Goal: Communication & Community: Participate in discussion

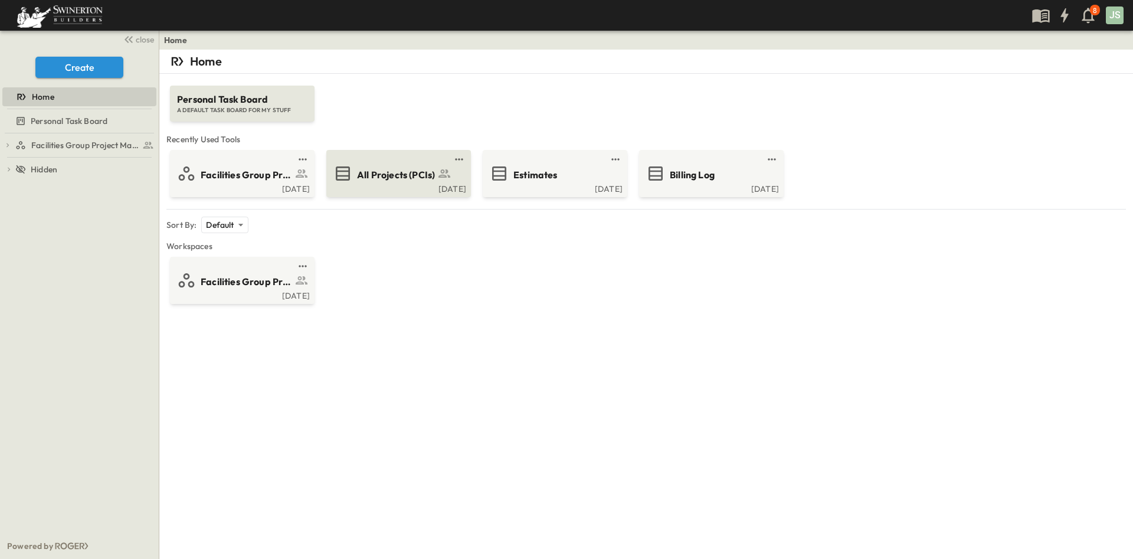
click at [351, 162] on link at bounding box center [395, 159] width 114 height 9
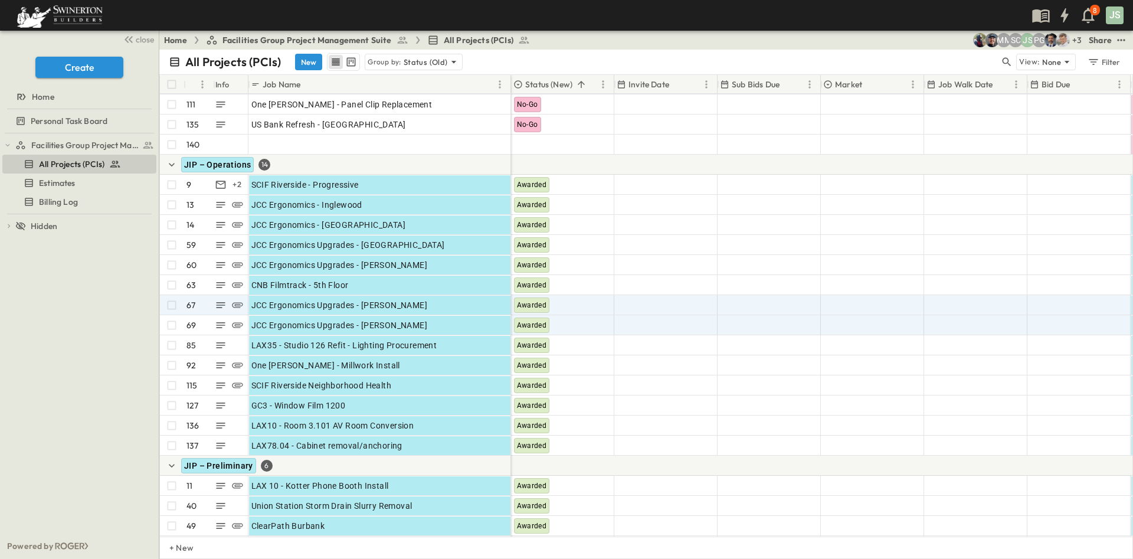
scroll to position [2484, 0]
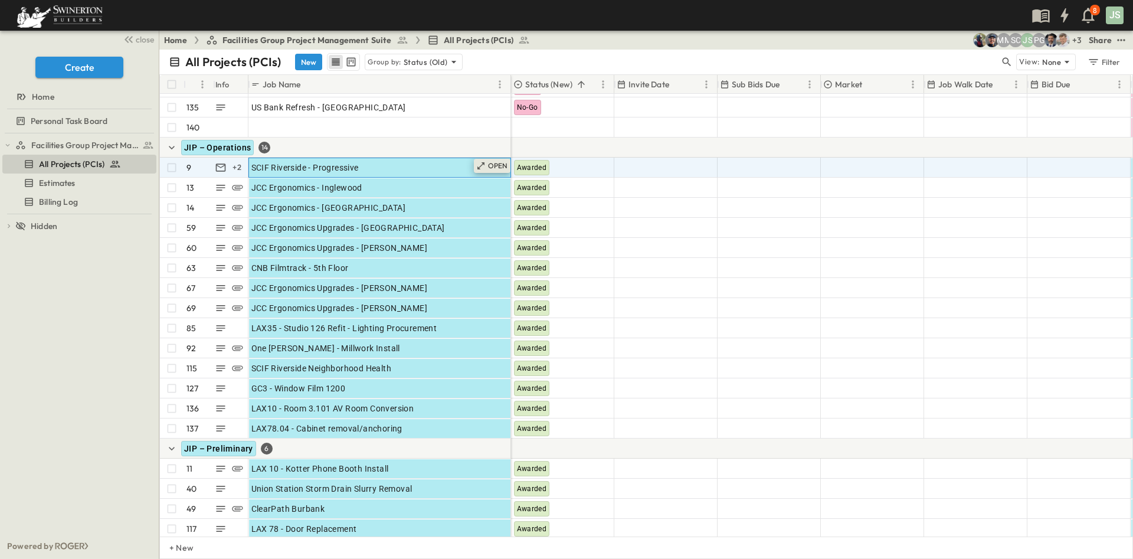
click at [495, 172] on div "OPEN" at bounding box center [492, 166] width 37 height 14
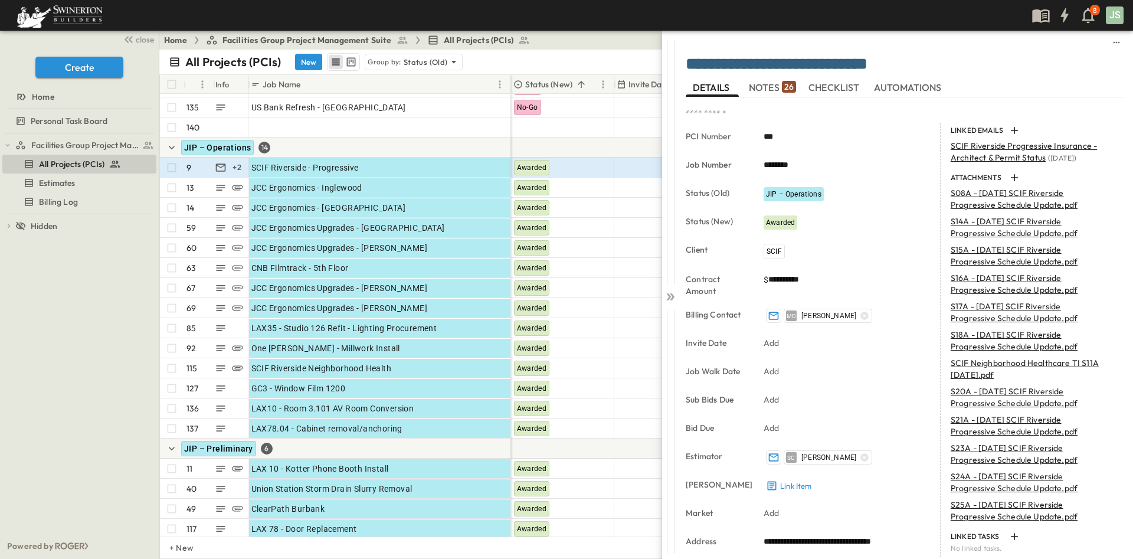
click at [749, 91] on span "NOTES 26" at bounding box center [772, 87] width 47 height 11
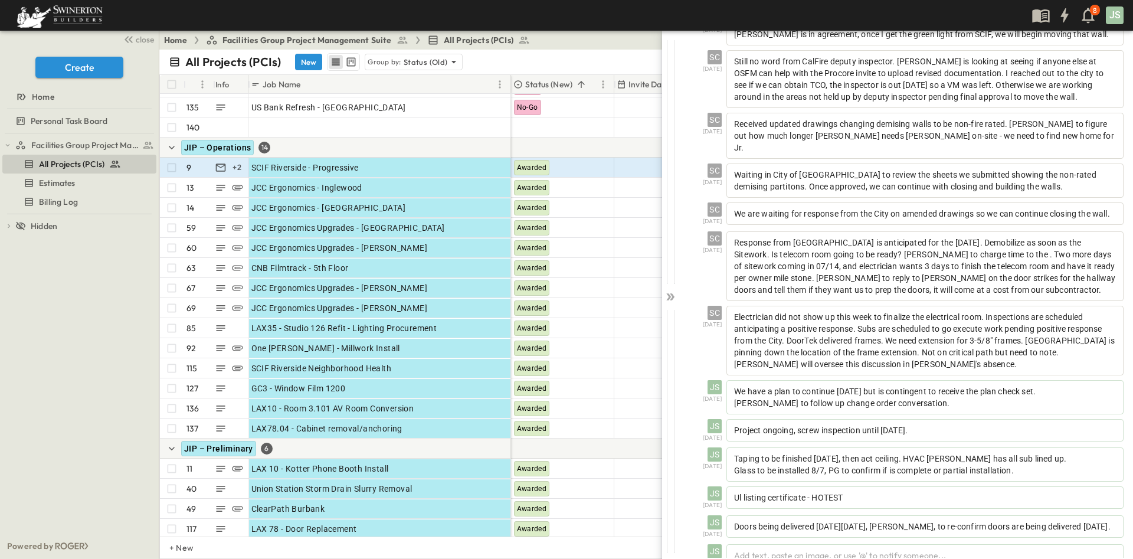
scroll to position [684, 0]
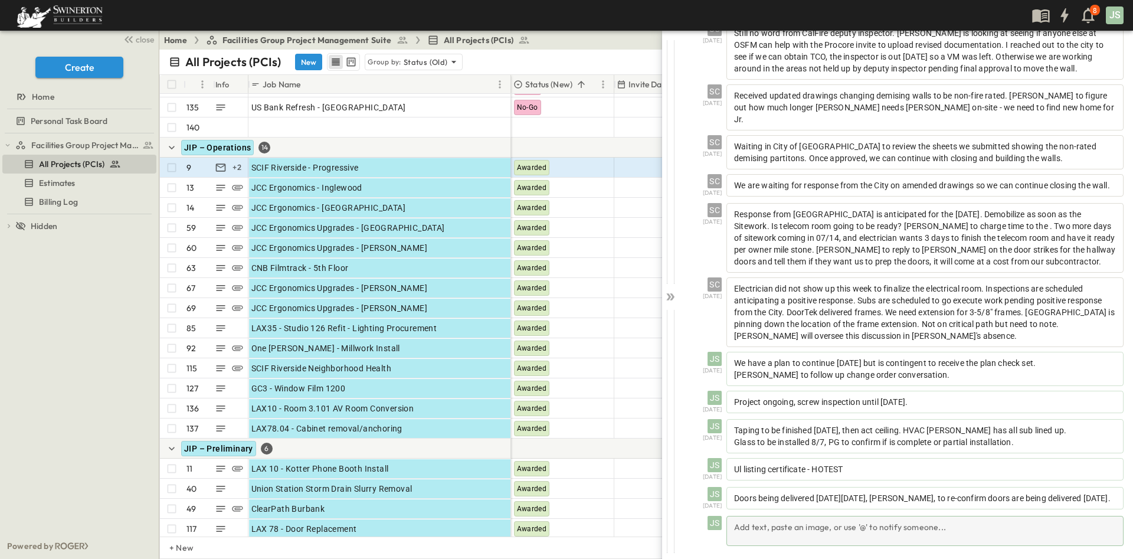
click at [877, 529] on div "Add text, paste an image, or use '@' to notify someone..." at bounding box center [924, 531] width 397 height 30
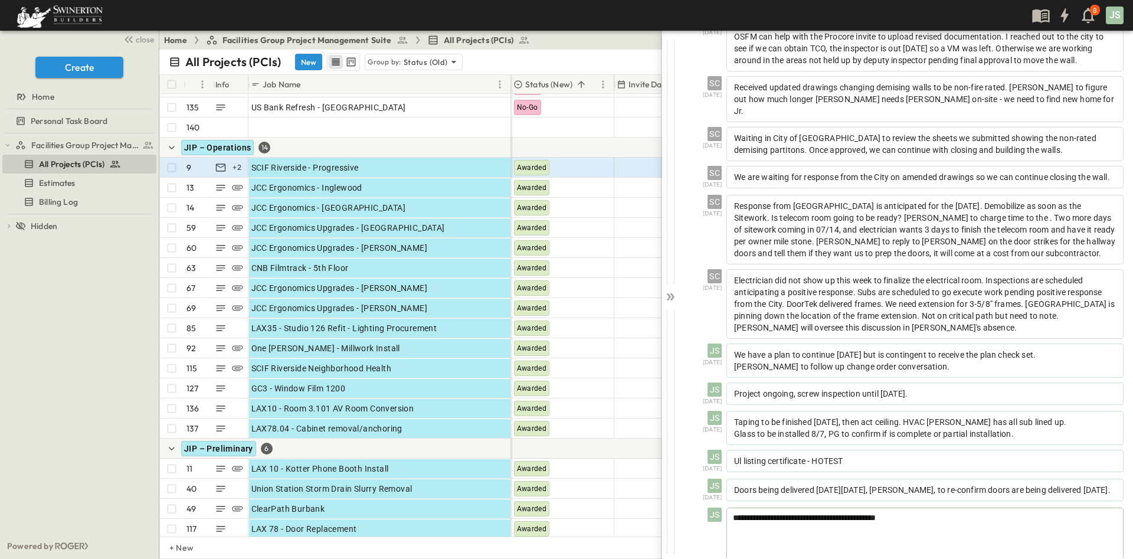
click at [872, 522] on span "**********" at bounding box center [804, 517] width 143 height 8
click at [1063, 440] on p "Glass to be installed 8/7, PG to confirm if is complete or partial installation." at bounding box center [925, 434] width 382 height 12
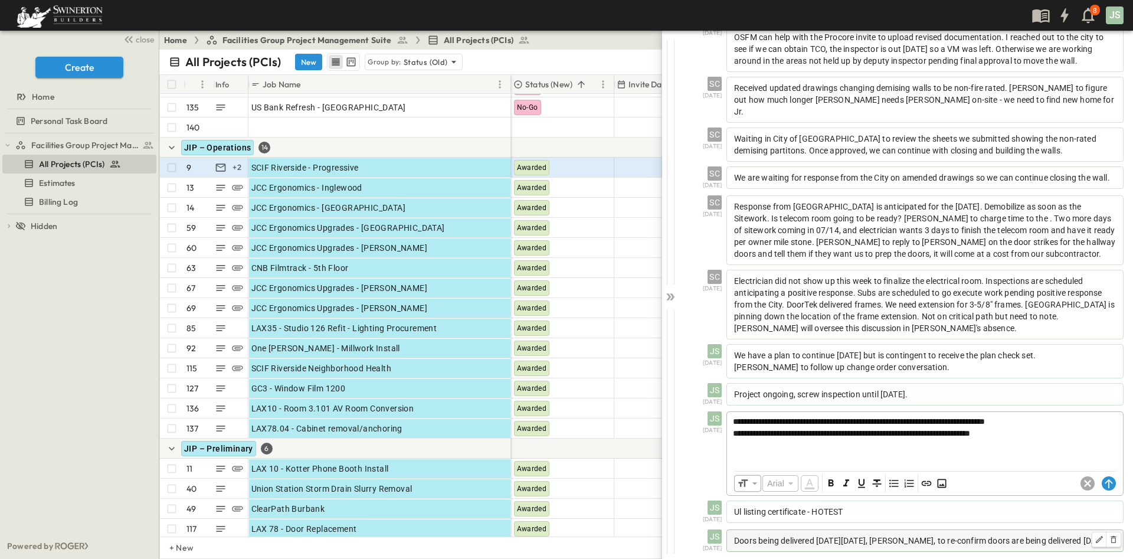
scroll to position [790, 0]
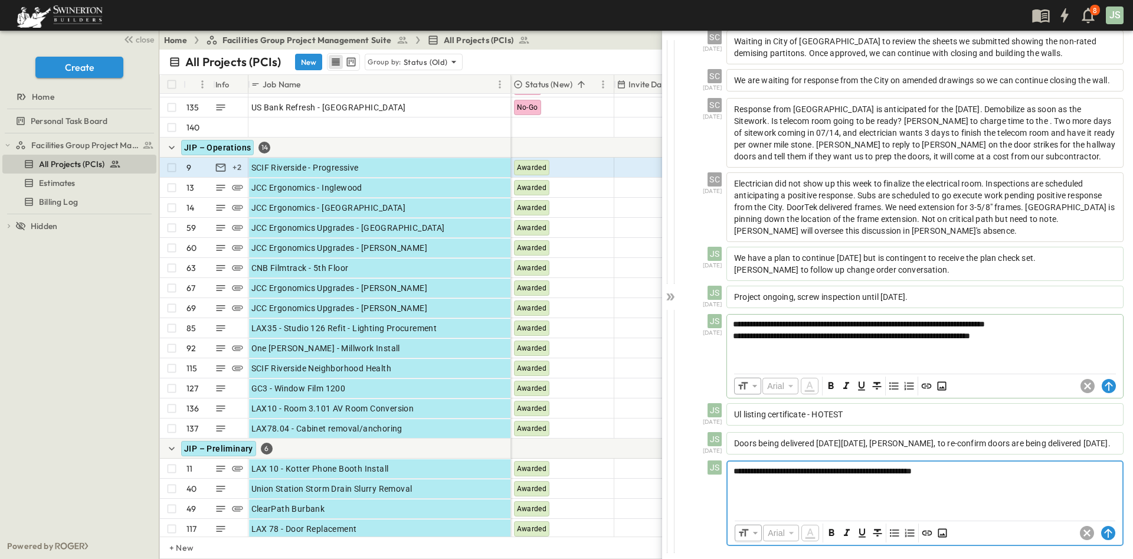
click at [898, 476] on p "**********" at bounding box center [925, 471] width 383 height 12
click at [1014, 471] on p "**********" at bounding box center [925, 471] width 383 height 12
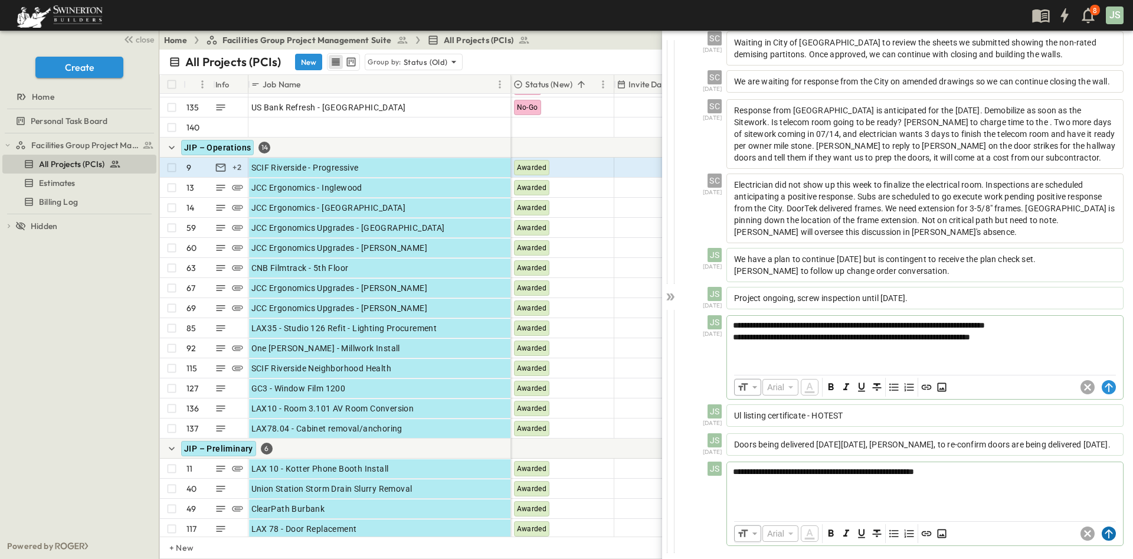
click at [1102, 534] on circle at bounding box center [1109, 533] width 14 height 14
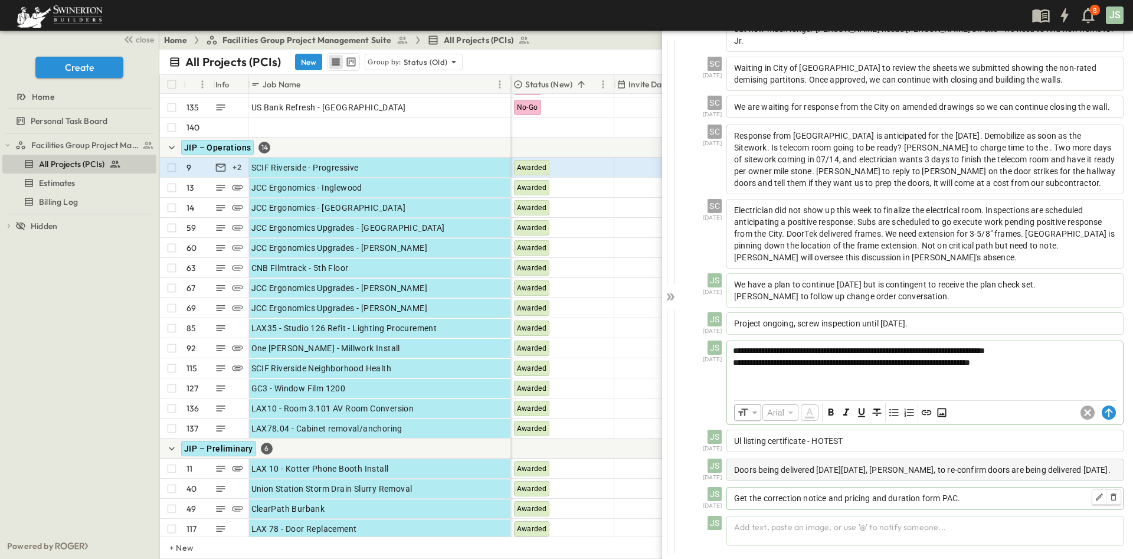
scroll to position [763, 0]
click at [994, 499] on p "Get the correction notice and pricing and duration form PAC." at bounding box center [925, 498] width 382 height 12
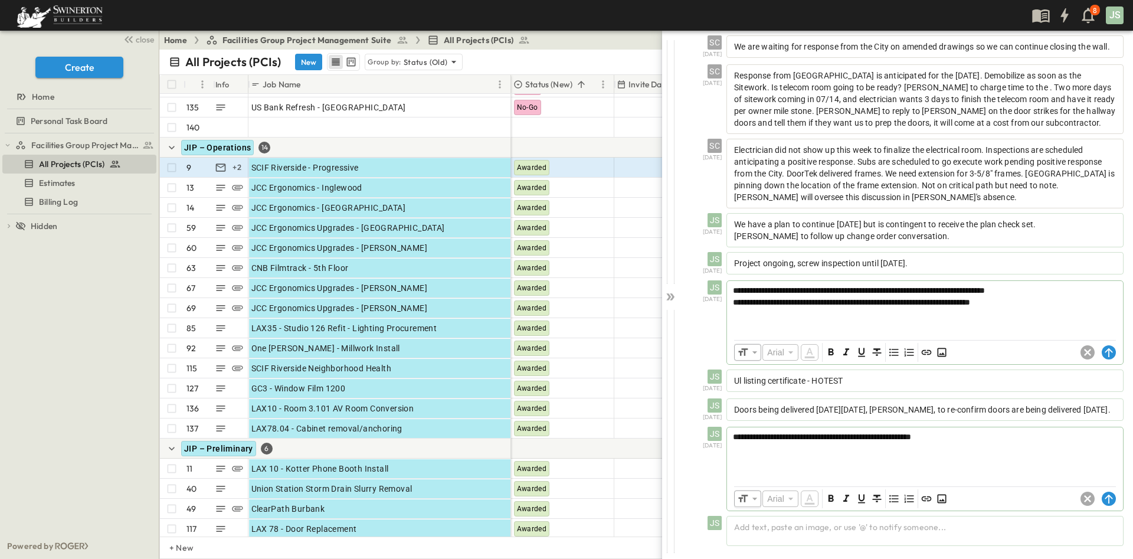
scroll to position [824, 0]
click at [1102, 498] on circle at bounding box center [1109, 499] width 14 height 14
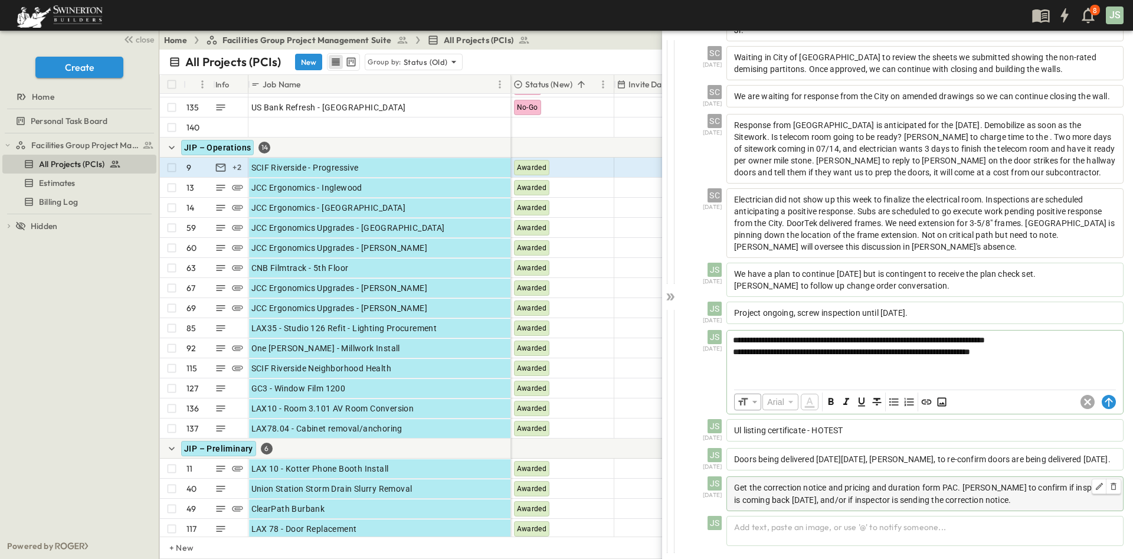
scroll to position [773, 0]
click at [382, 185] on div "JCC Ergonomics - Inglewood" at bounding box center [379, 187] width 257 height 17
click at [504, 186] on p "OPEN" at bounding box center [498, 185] width 20 height 9
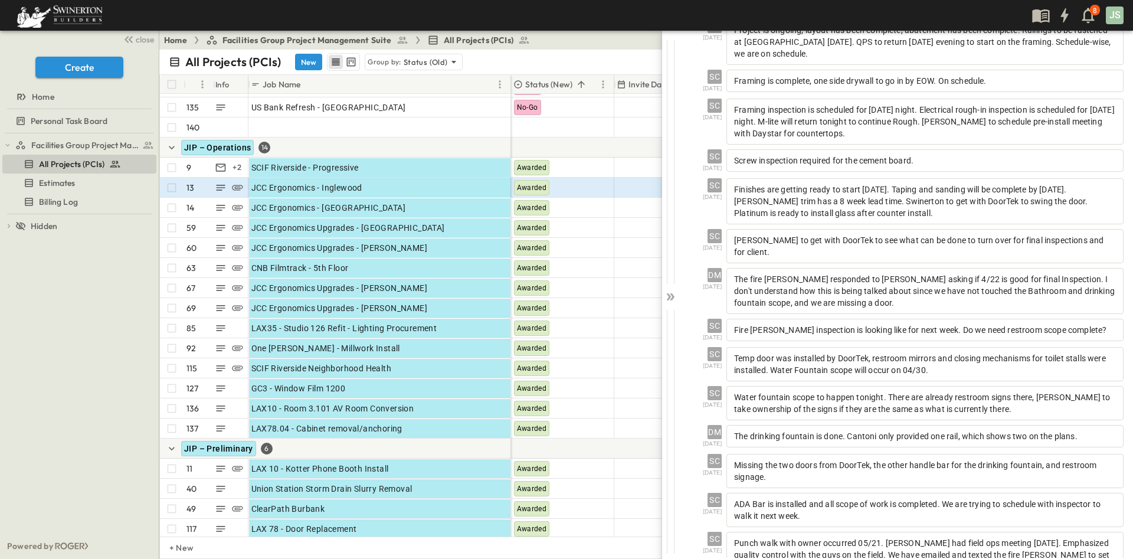
scroll to position [640, 0]
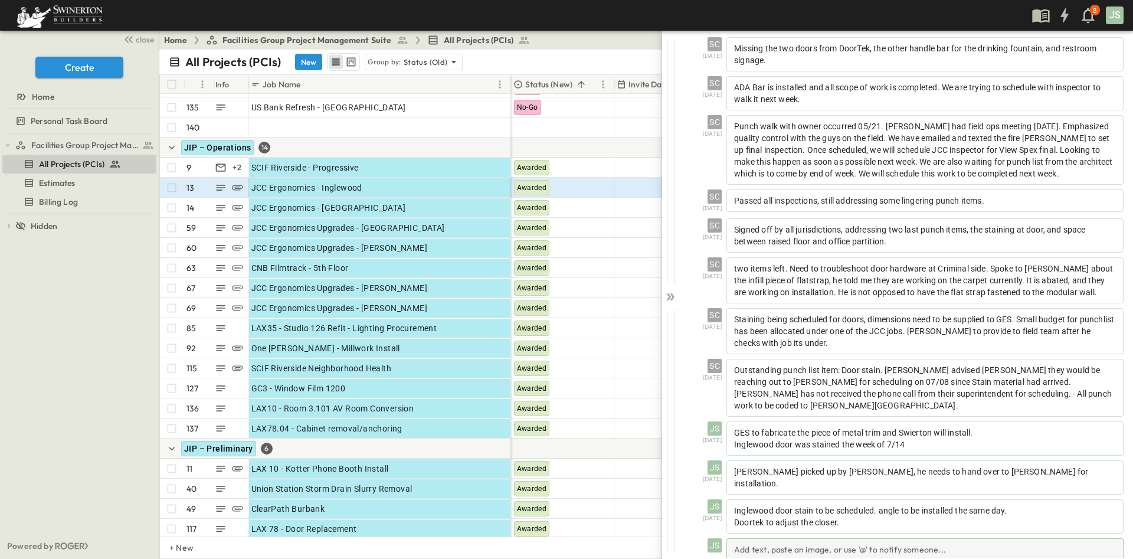
click at [817, 540] on div "Add text, paste an image, or use '@' to notify someone..." at bounding box center [924, 553] width 397 height 30
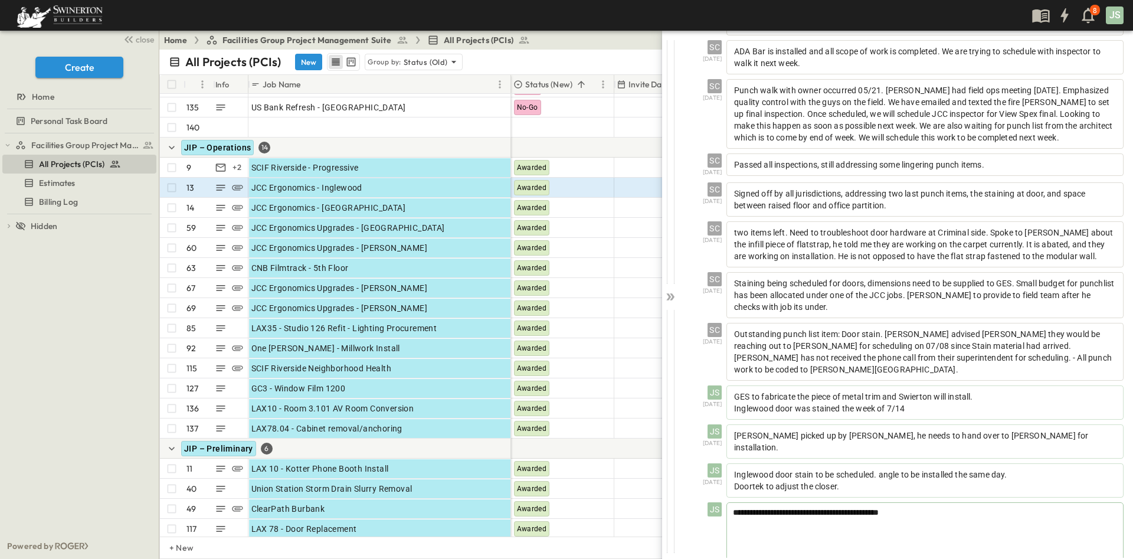
scroll to position [695, 0]
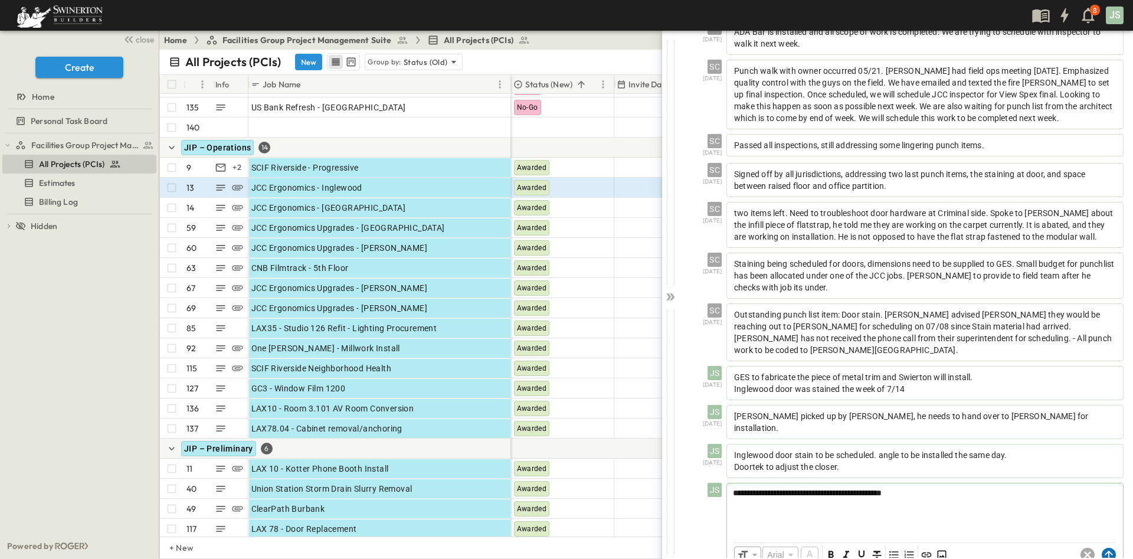
click at [1102, 548] on circle at bounding box center [1109, 555] width 14 height 14
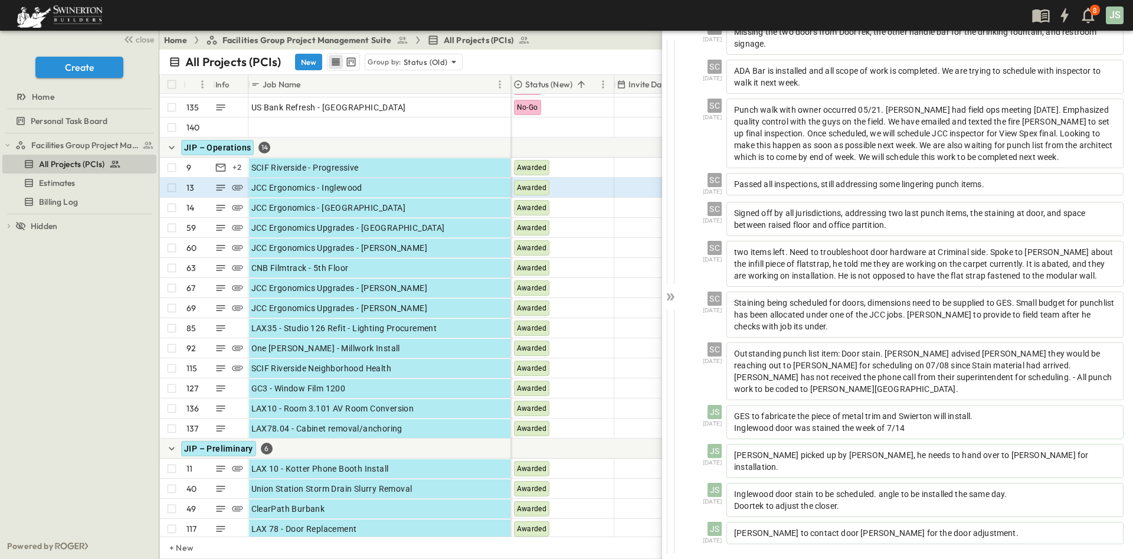
scroll to position [669, 0]
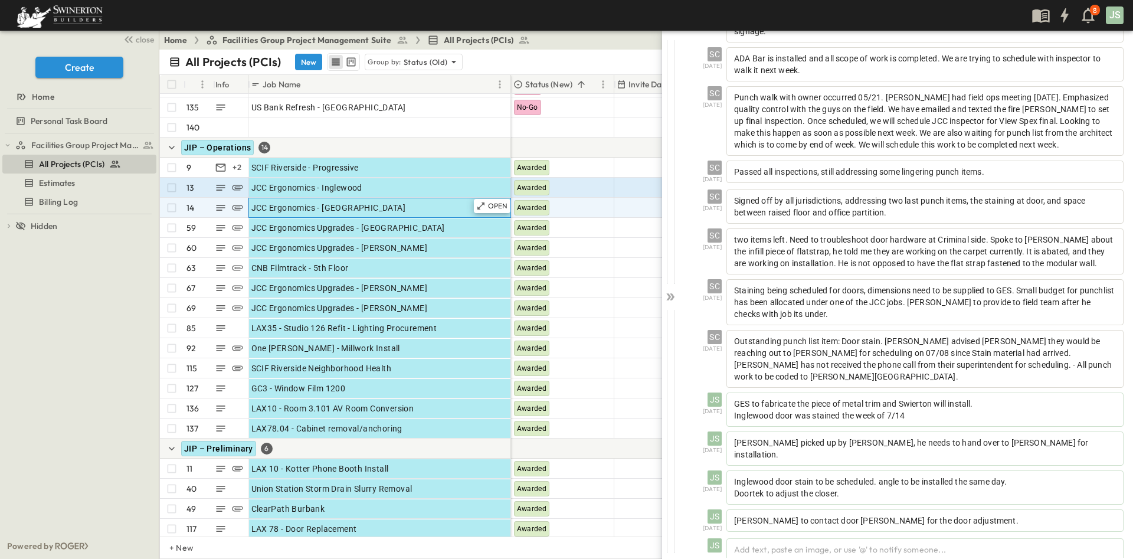
click at [388, 206] on div "JCC Ergonomics - [GEOGRAPHIC_DATA]" at bounding box center [379, 207] width 257 height 17
click at [486, 204] on icon at bounding box center [480, 205] width 9 height 9
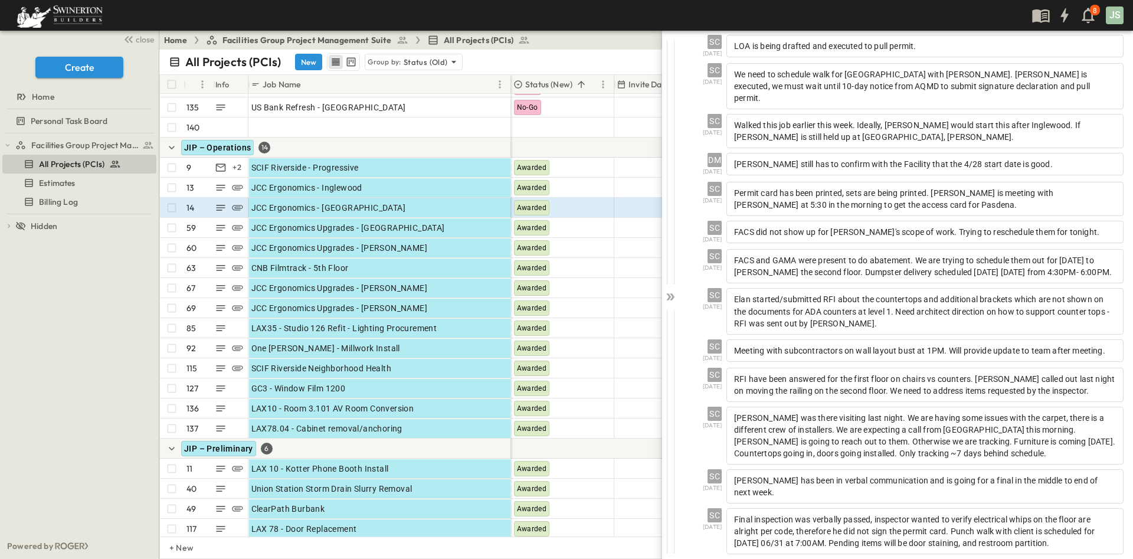
scroll to position [457, 0]
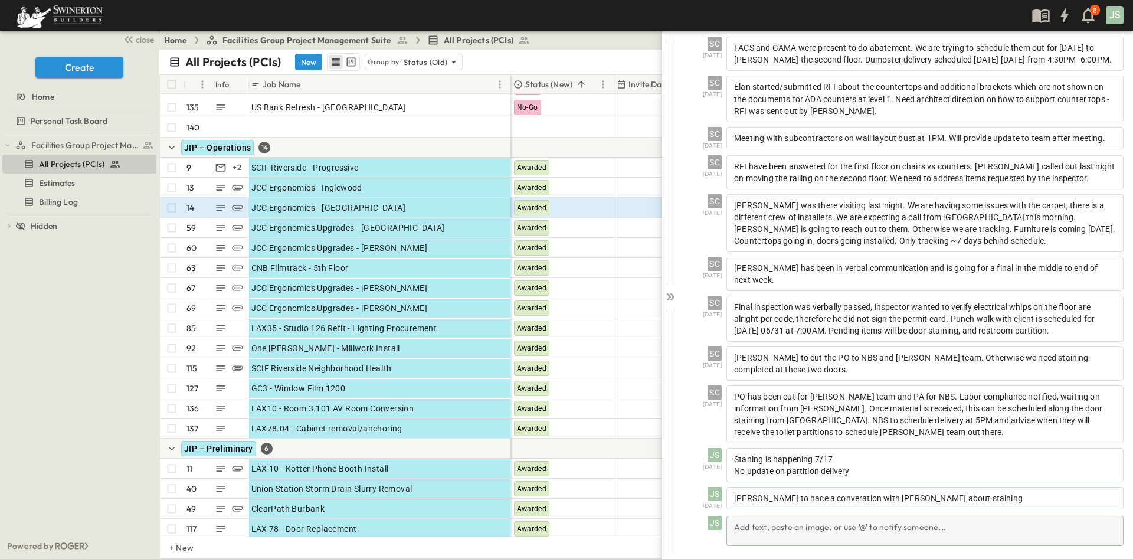
click at [794, 533] on div "Add text, paste an image, or use '@' to notify someone..." at bounding box center [924, 531] width 397 height 30
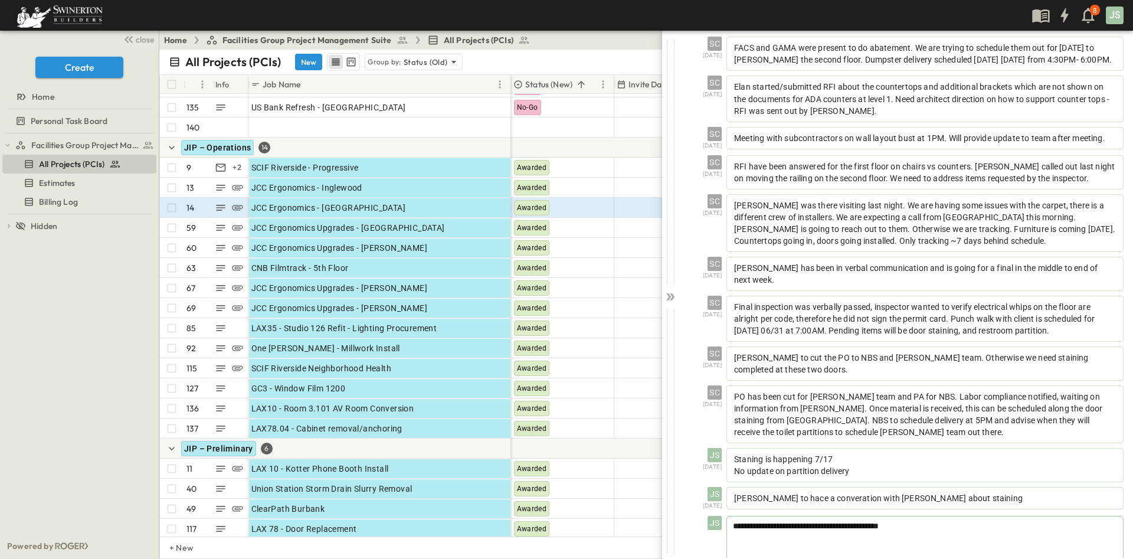
drag, startPoint x: 868, startPoint y: 526, endPoint x: 862, endPoint y: 535, distance: 10.5
click at [866, 528] on span "**********" at bounding box center [806, 526] width 146 height 8
drag, startPoint x: 897, startPoint y: 528, endPoint x: 941, endPoint y: 541, distance: 45.6
click at [945, 541] on div "**********" at bounding box center [925, 542] width 396 height 52
drag, startPoint x: 886, startPoint y: 522, endPoint x: 854, endPoint y: 534, distance: 34.7
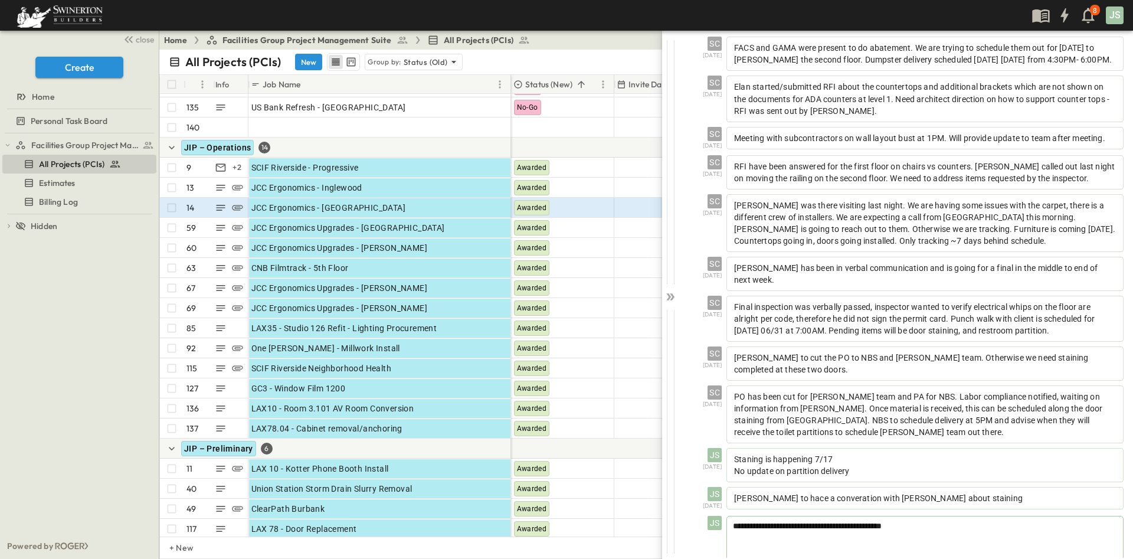
click at [860, 534] on div "**********" at bounding box center [925, 542] width 396 height 52
click at [839, 525] on span "**********" at bounding box center [807, 526] width 149 height 8
click at [837, 528] on span "**********" at bounding box center [807, 526] width 149 height 8
drag, startPoint x: 837, startPoint y: 528, endPoint x: 816, endPoint y: 490, distance: 43.3
click at [816, 490] on div "[PERSON_NAME] to hace a converation with [PERSON_NAME] about staining" at bounding box center [924, 498] width 397 height 22
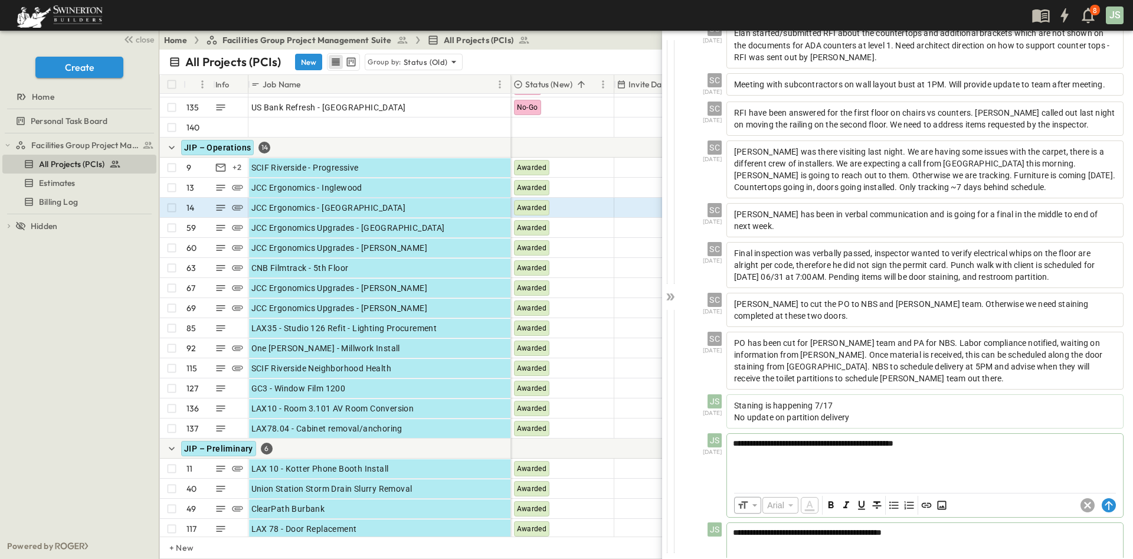
scroll to position [572, 0]
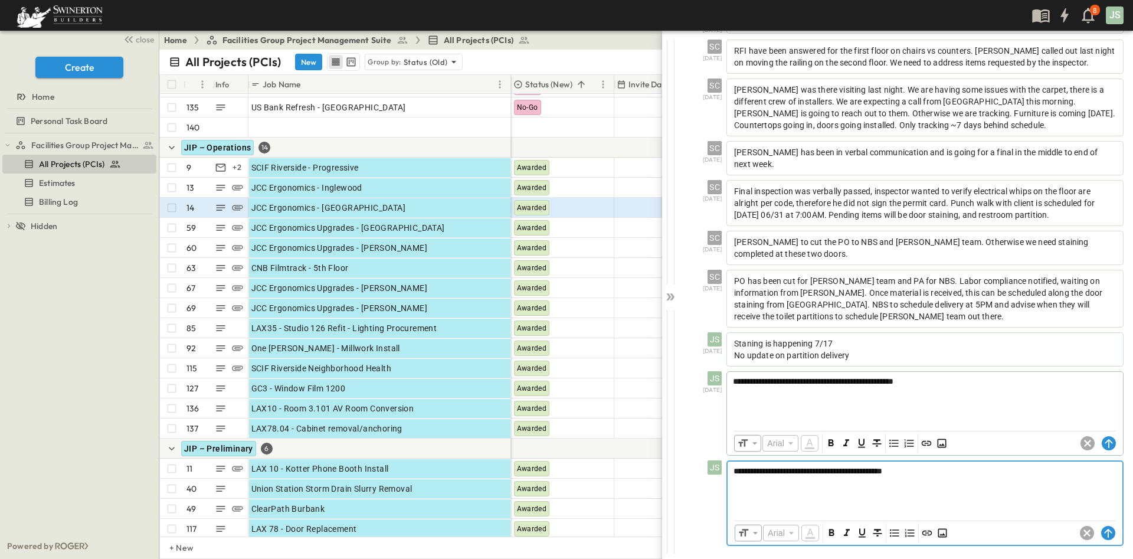
click at [909, 497] on div "**********" at bounding box center [925, 487] width 395 height 52
click at [1102, 536] on circle at bounding box center [1109, 533] width 14 height 14
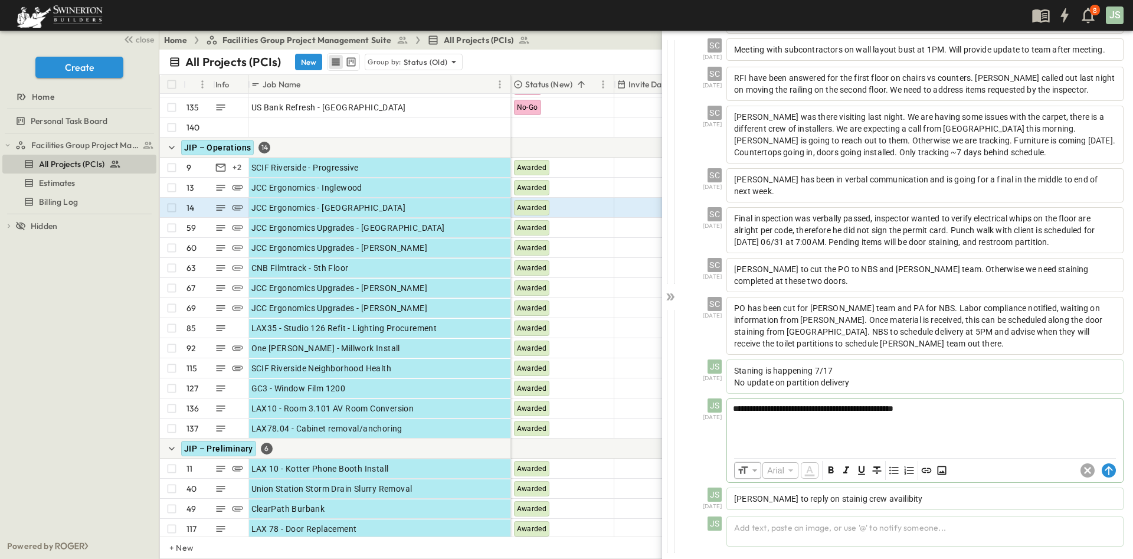
scroll to position [546, 0]
click at [1102, 471] on circle at bounding box center [1109, 470] width 14 height 14
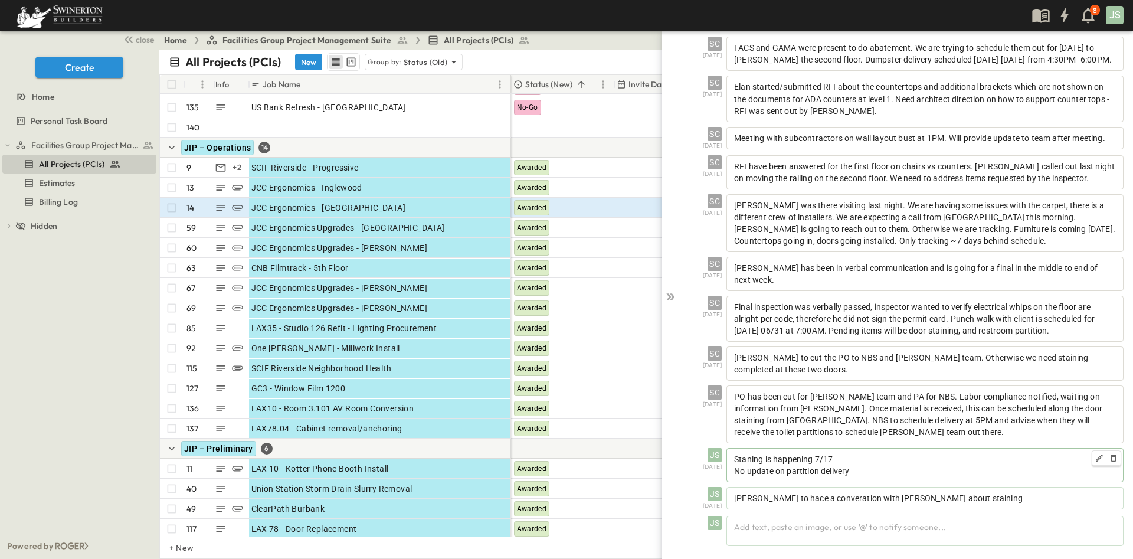
scroll to position [457, 0]
click at [410, 227] on div "JCC Ergonomics Upgrades - [GEOGRAPHIC_DATA]" at bounding box center [379, 228] width 257 height 17
click at [497, 226] on p "OPEN" at bounding box center [498, 225] width 20 height 9
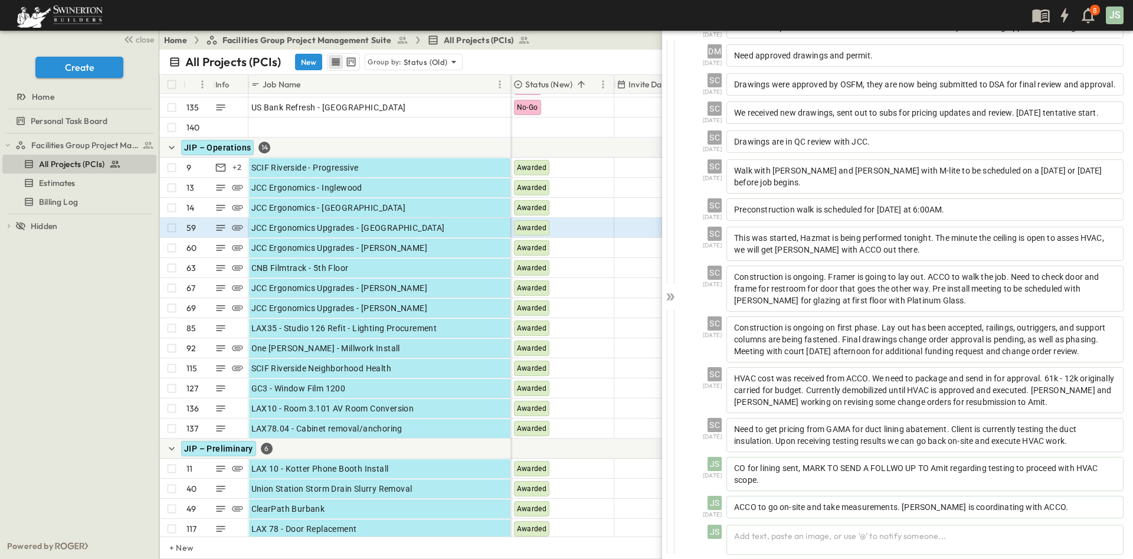
scroll to position [382, 0]
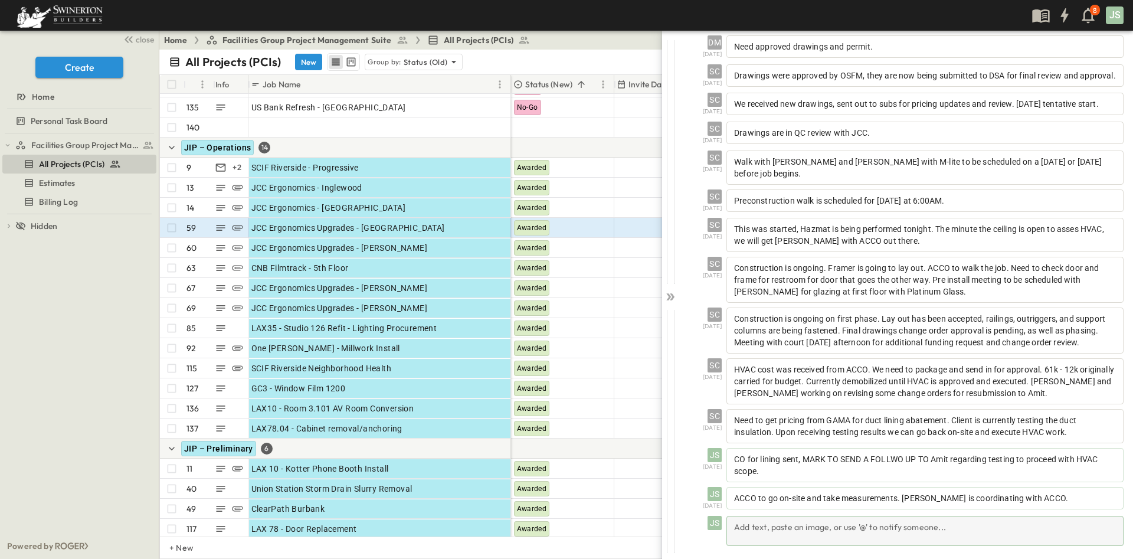
click at [887, 539] on div "Add text, paste an image, or use '@' to notify someone..." at bounding box center [924, 531] width 397 height 30
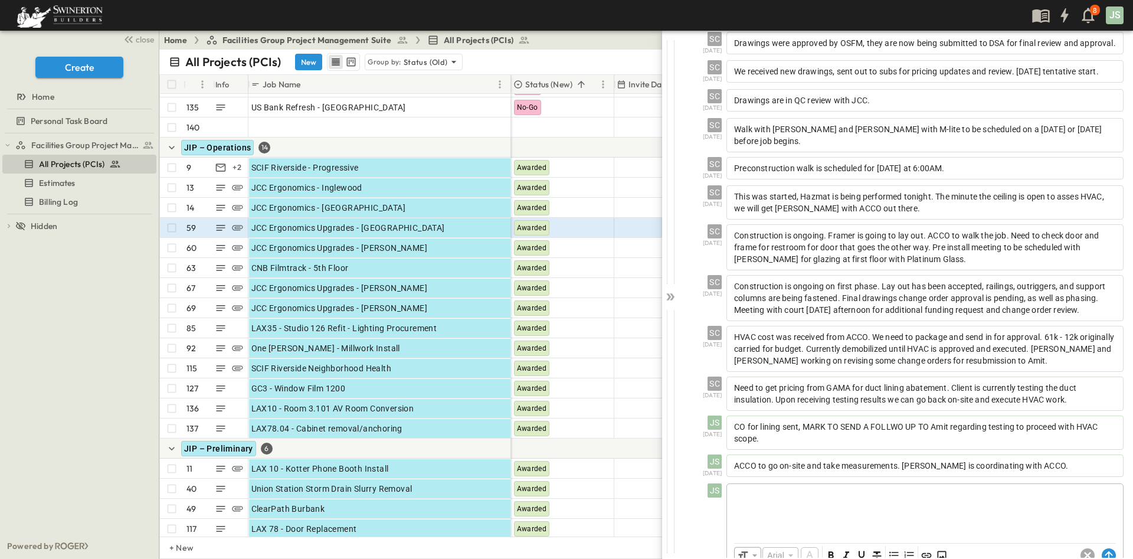
click at [926, 536] on div at bounding box center [925, 510] width 396 height 52
click at [1026, 500] on p "**********" at bounding box center [925, 494] width 383 height 12
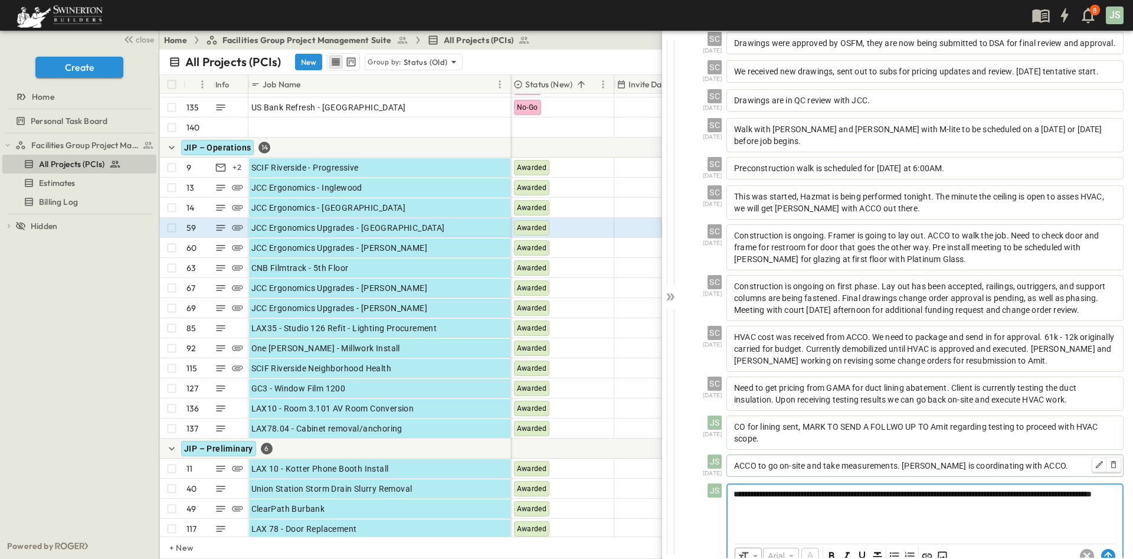
scroll to position [438, 0]
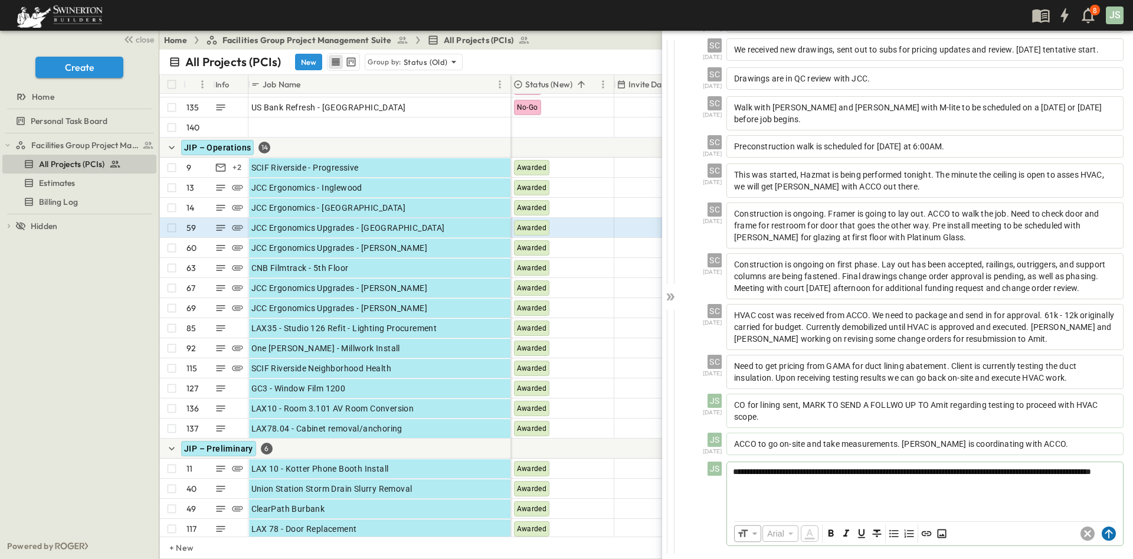
click at [1102, 536] on circle at bounding box center [1109, 533] width 14 height 14
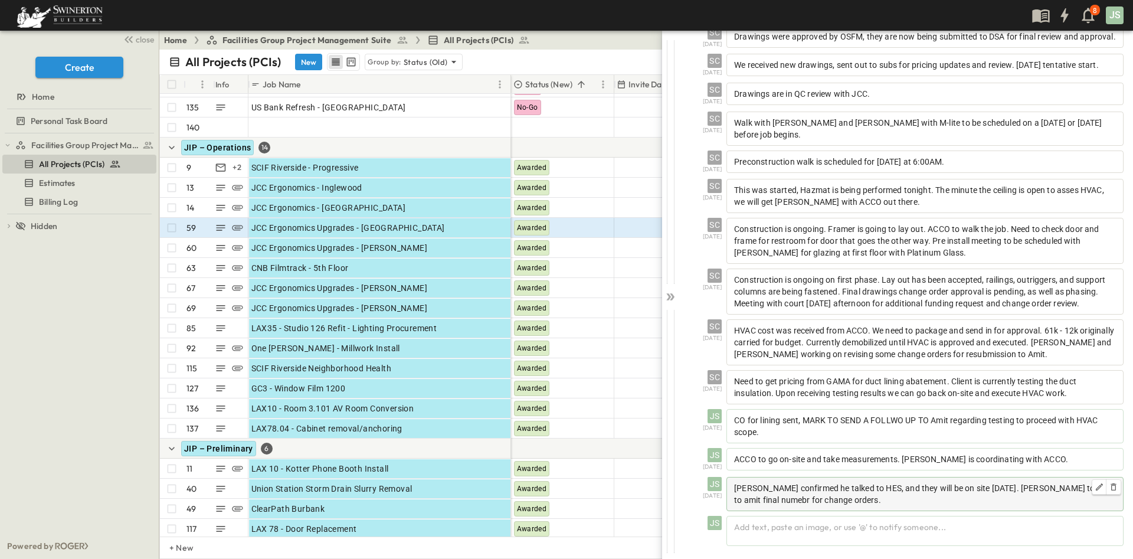
scroll to position [421, 0]
click at [487, 247] on div "OPEN" at bounding box center [492, 246] width 37 height 14
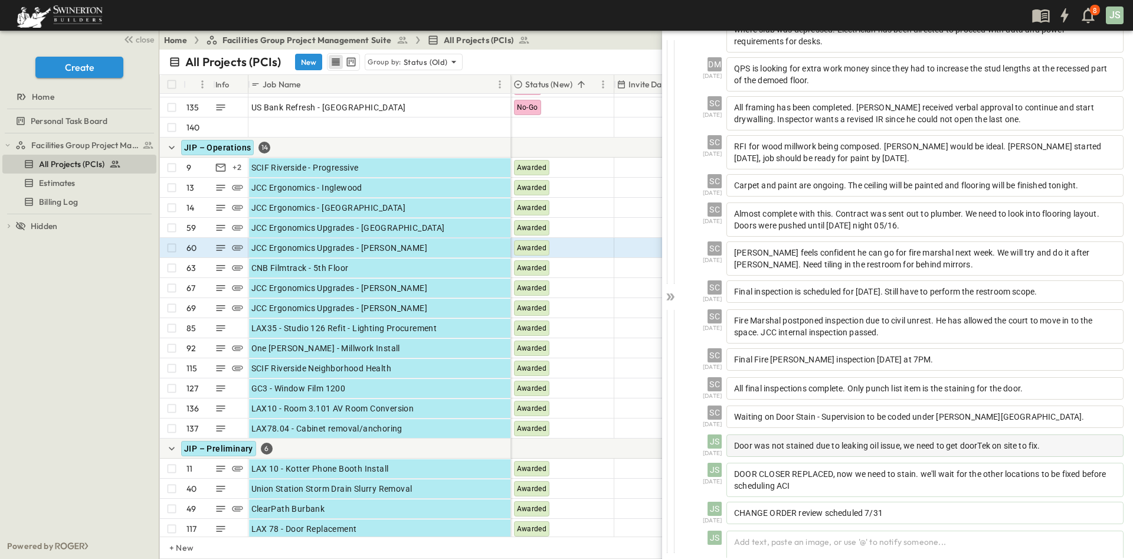
scroll to position [377, 0]
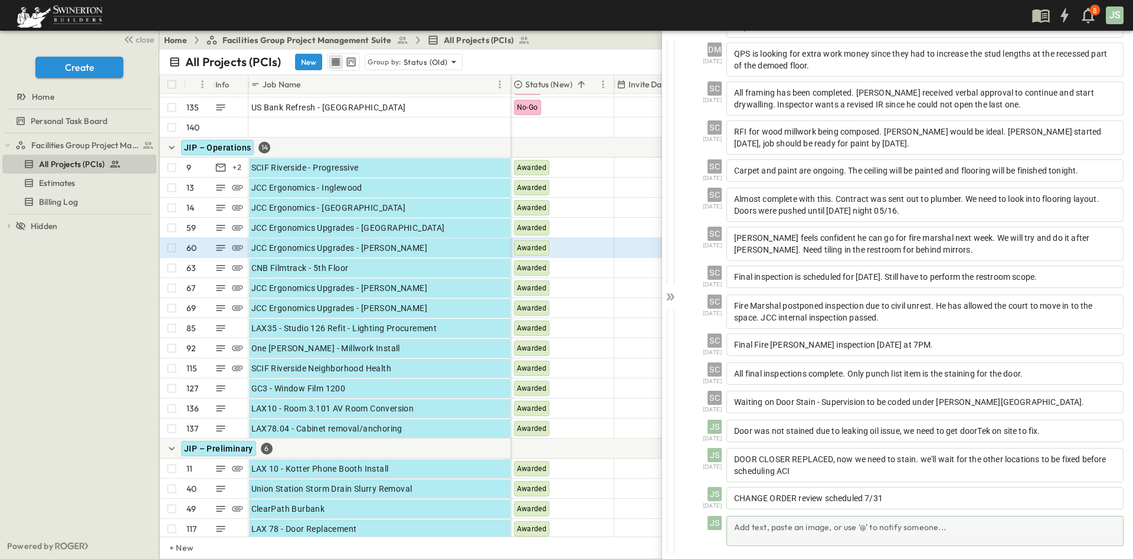
click at [837, 529] on div "Add text, paste an image, or use '@' to notify someone..." at bounding box center [924, 531] width 397 height 30
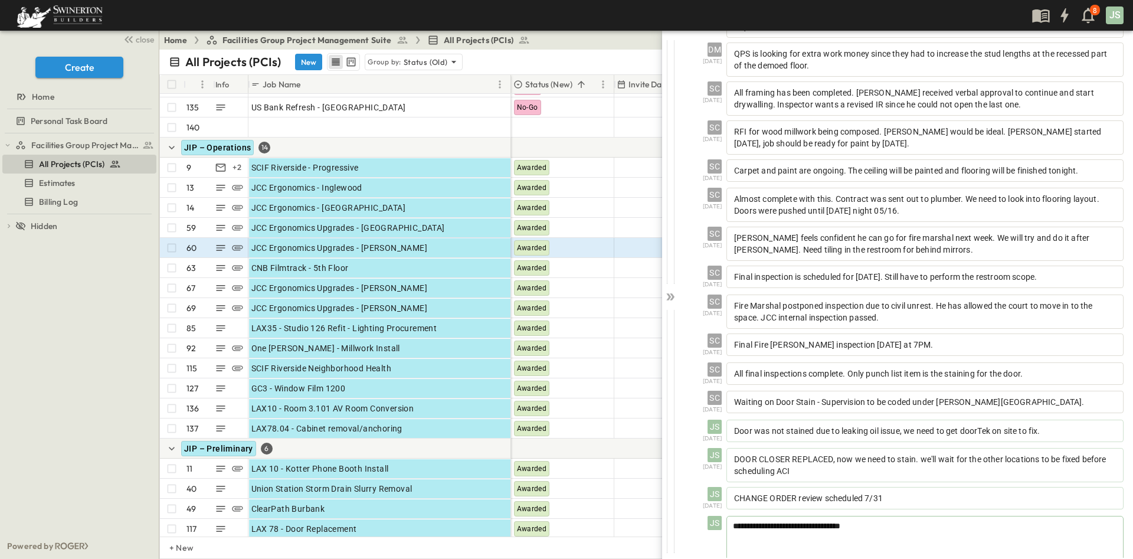
scroll to position [433, 0]
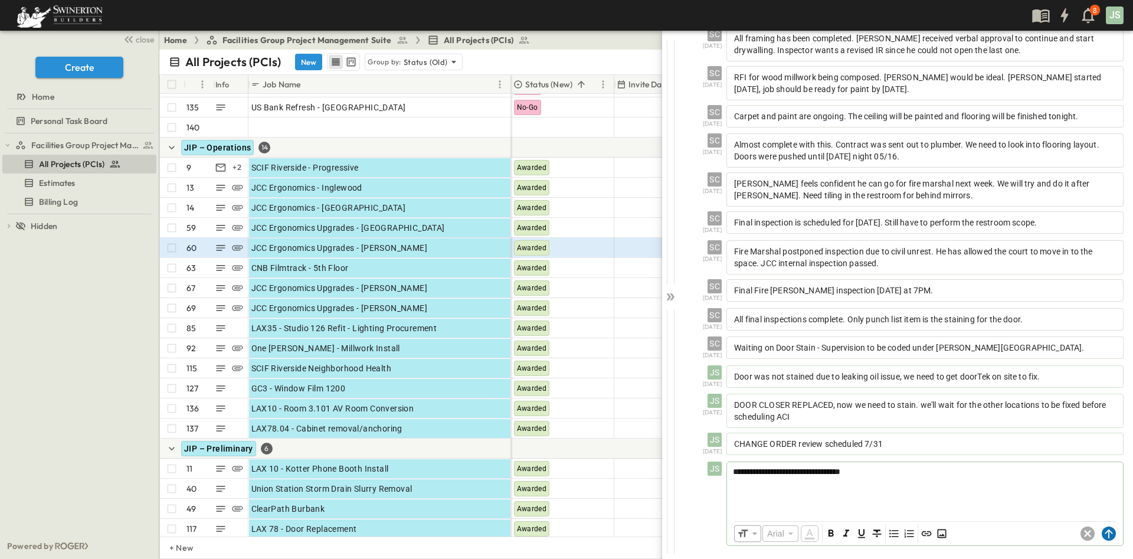
click at [1102, 532] on circle at bounding box center [1109, 533] width 14 height 14
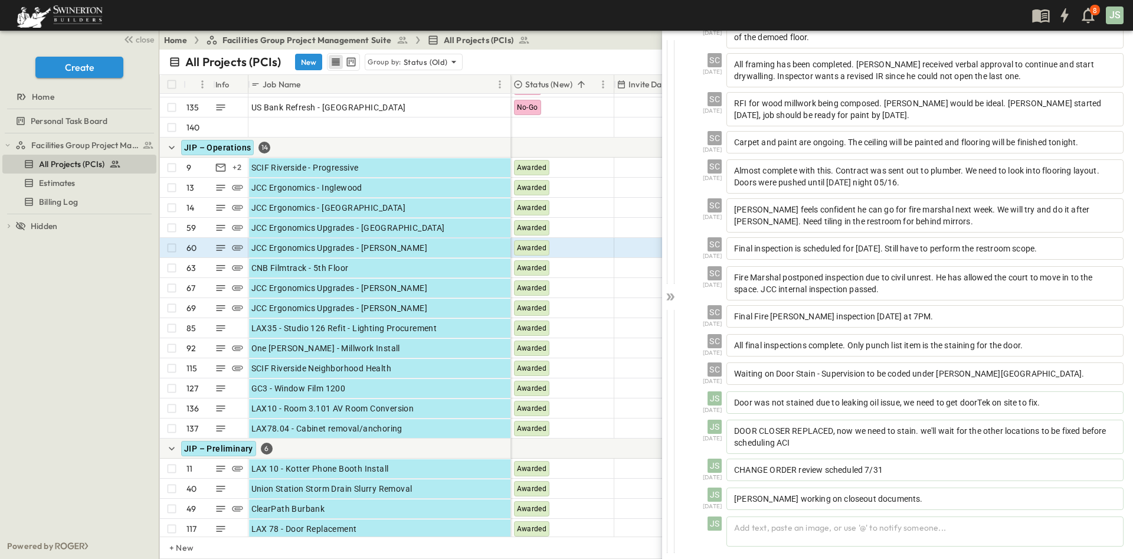
scroll to position [406, 0]
click at [411, 267] on div "CNB Filmtrack - 5th Floor" at bounding box center [379, 268] width 257 height 17
click at [484, 269] on icon at bounding box center [480, 265] width 9 height 9
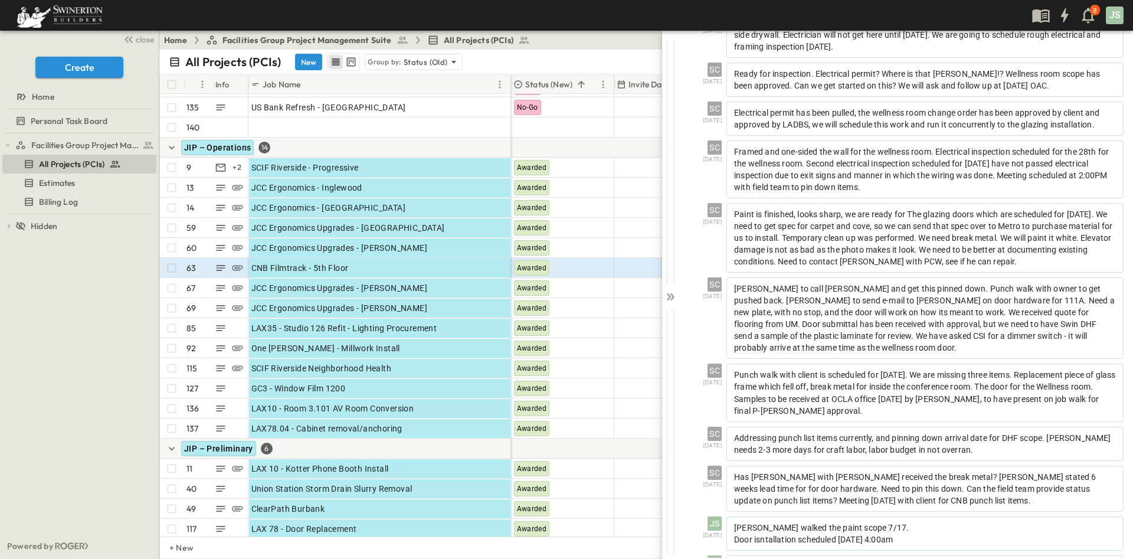
scroll to position [659, 0]
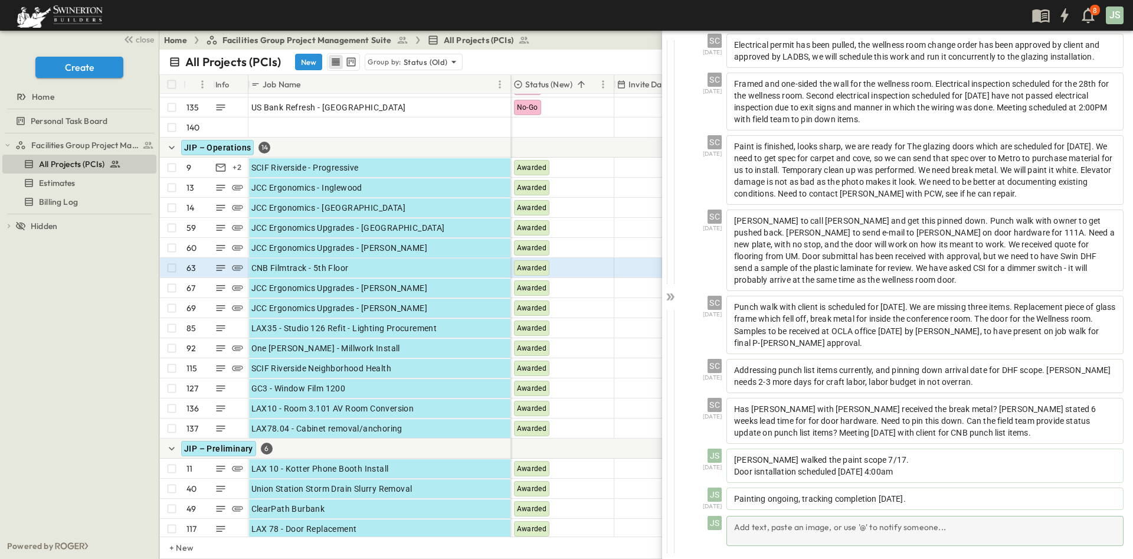
click at [835, 533] on div "Add text, paste an image, or use '@' to notify someone..." at bounding box center [924, 531] width 397 height 30
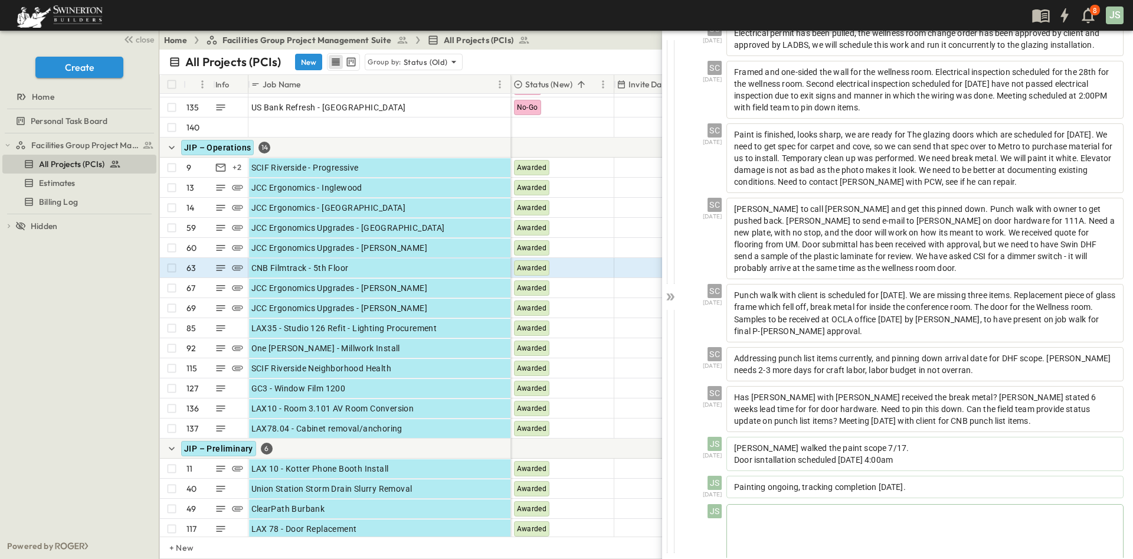
click at [836, 533] on div at bounding box center [925, 531] width 396 height 52
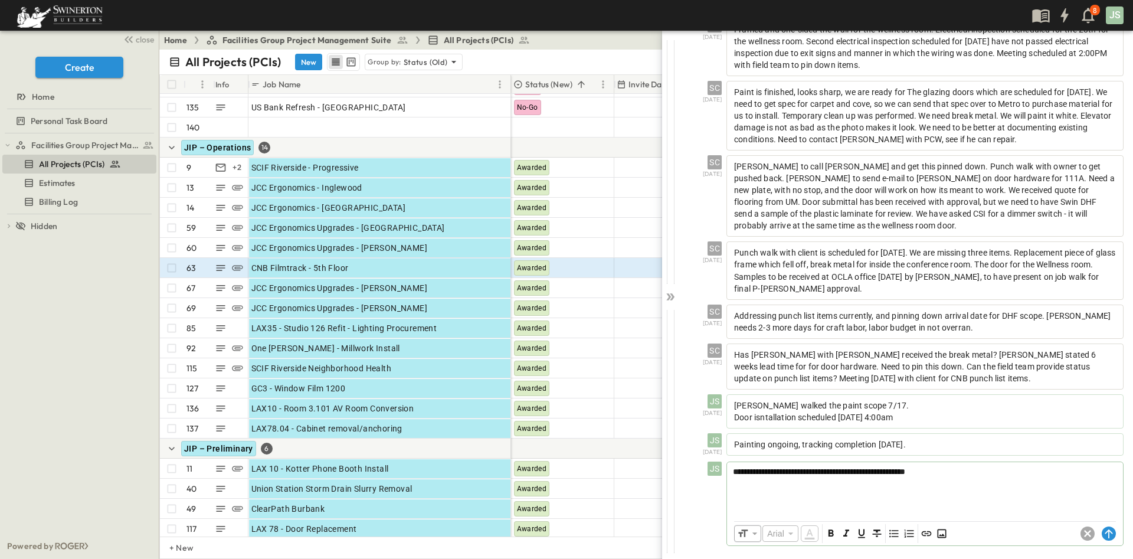
scroll to position [714, 0]
click at [1102, 530] on circle at bounding box center [1109, 533] width 14 height 14
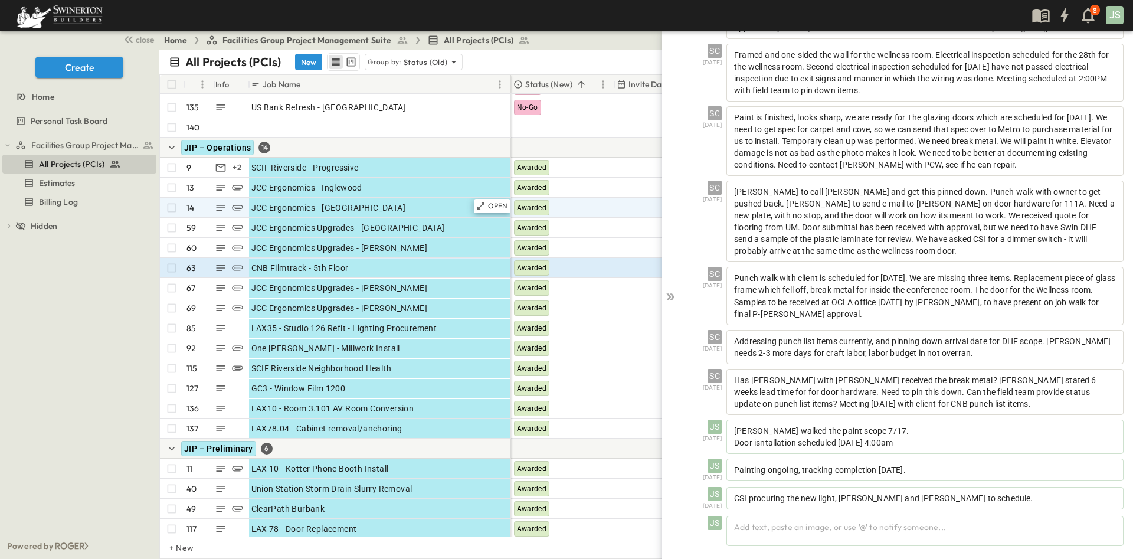
scroll to position [687, 0]
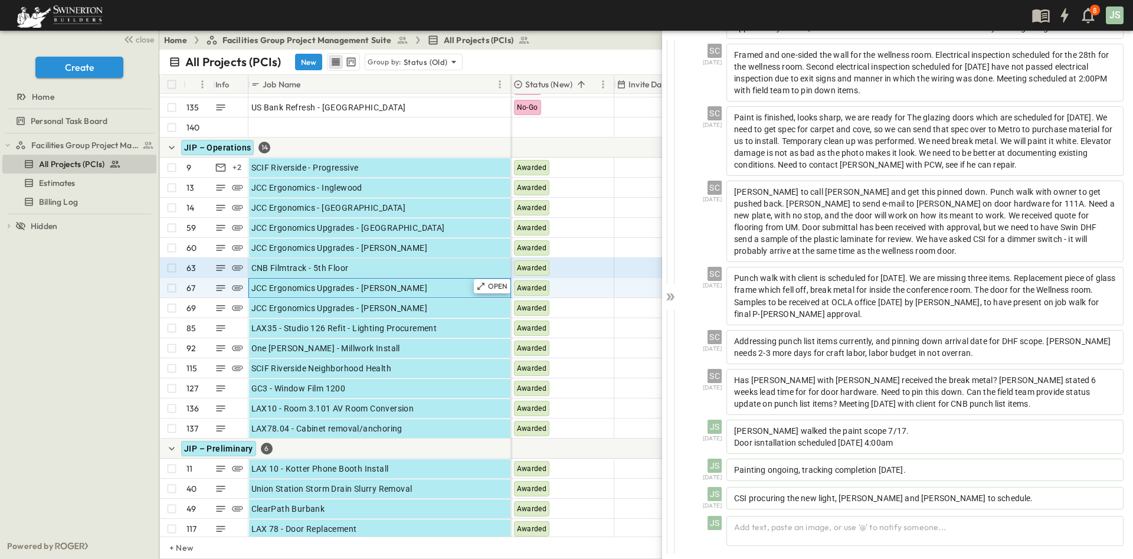
click at [473, 287] on div "JCC Ergonomics Upgrades - [PERSON_NAME]" at bounding box center [379, 288] width 257 height 17
click at [496, 290] on p "OPEN" at bounding box center [498, 285] width 20 height 9
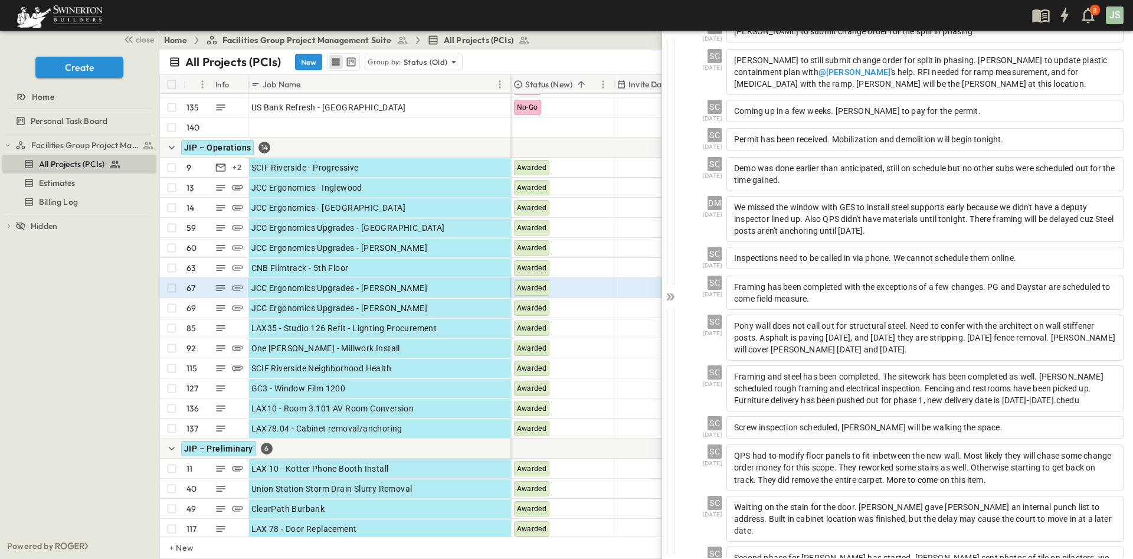
scroll to position [447, 0]
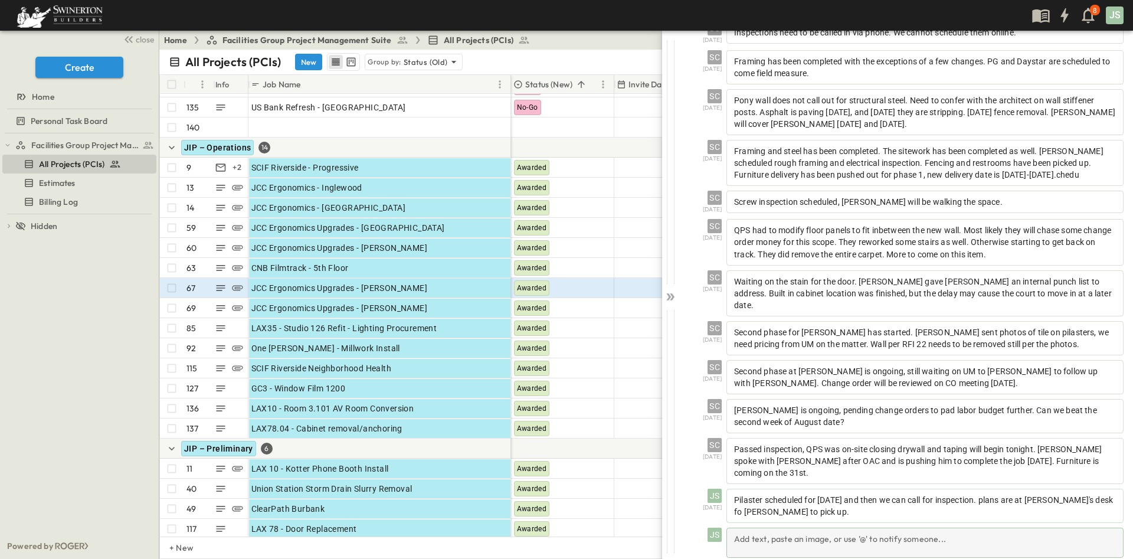
click at [847, 528] on div "Add text, paste an image, or use '@' to notify someone..." at bounding box center [924, 543] width 397 height 30
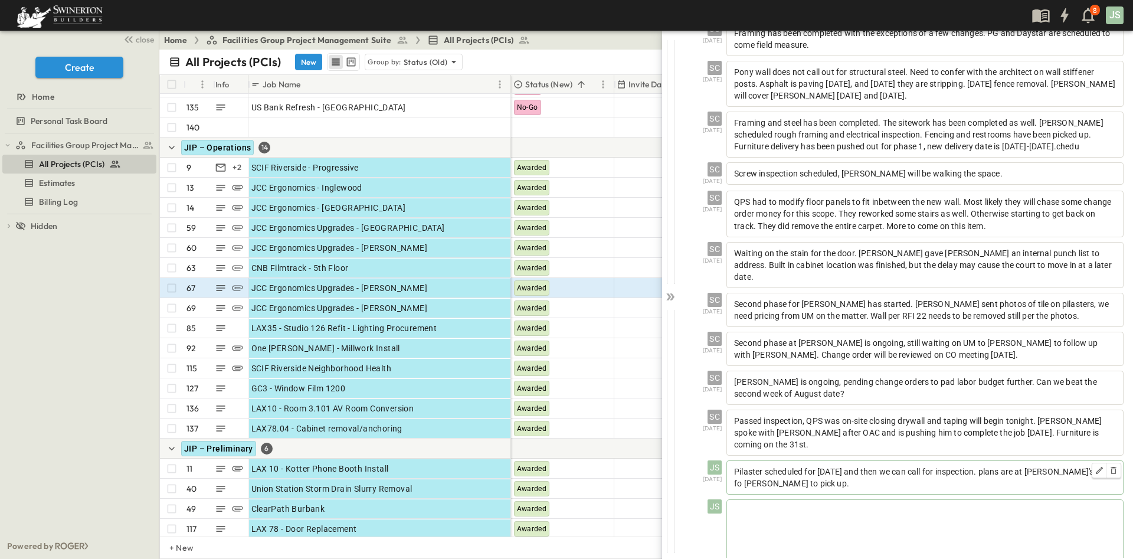
scroll to position [503, 0]
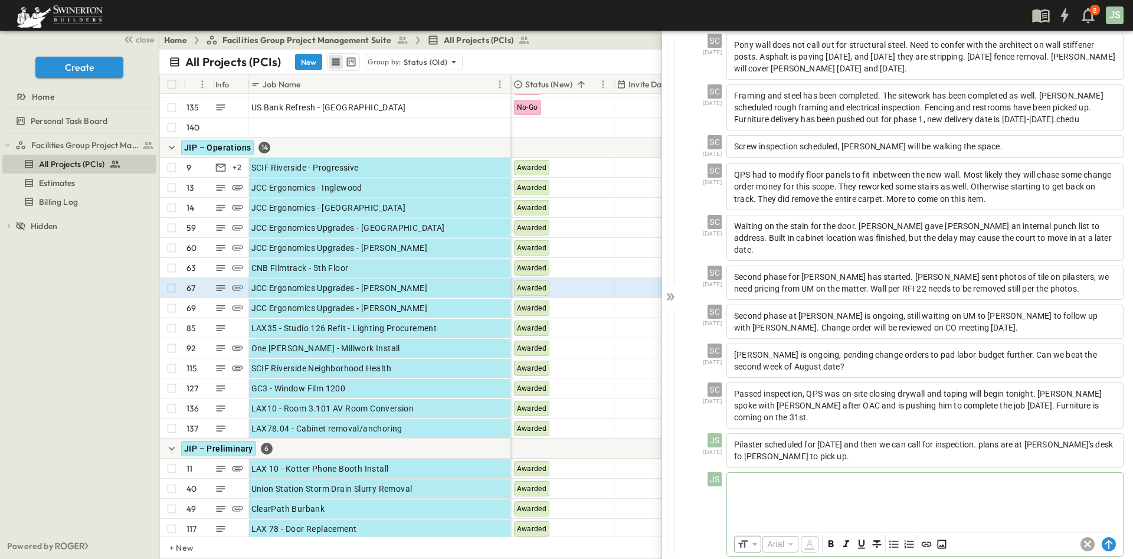
drag, startPoint x: 770, startPoint y: 486, endPoint x: 772, endPoint y: 492, distance: 6.9
click at [771, 490] on div at bounding box center [925, 499] width 396 height 52
click at [1102, 538] on circle at bounding box center [1109, 545] width 14 height 14
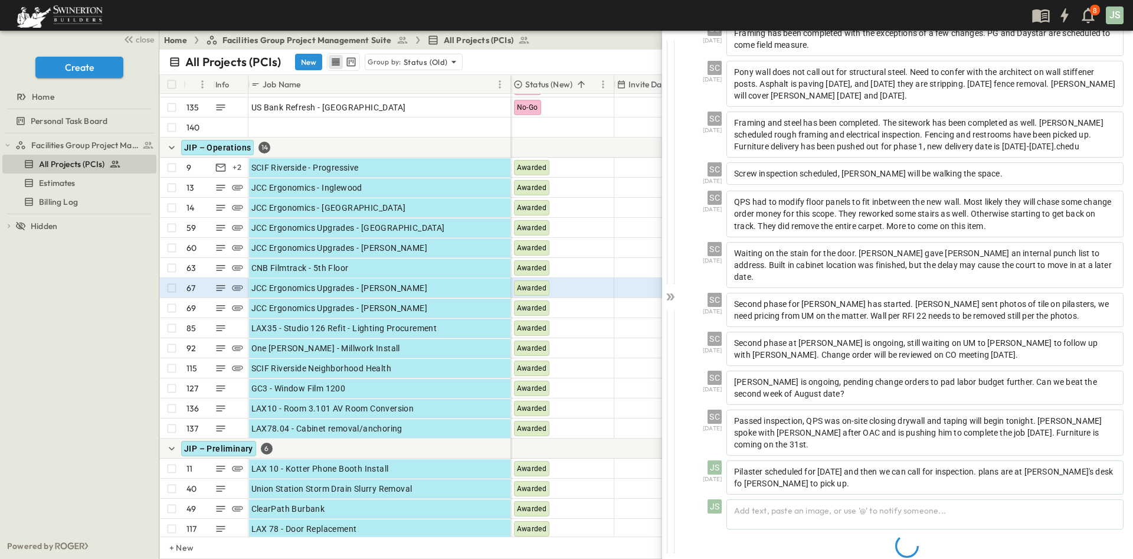
scroll to position [476, 0]
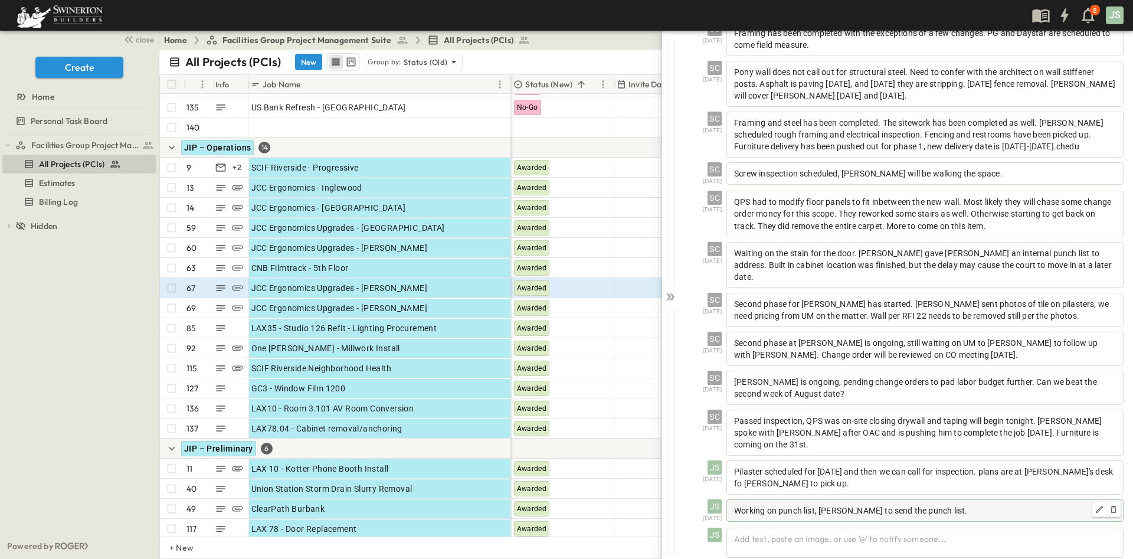
click at [895, 506] on span "Working on punch list, [PERSON_NAME] to send the punch list." at bounding box center [850, 510] width 233 height 9
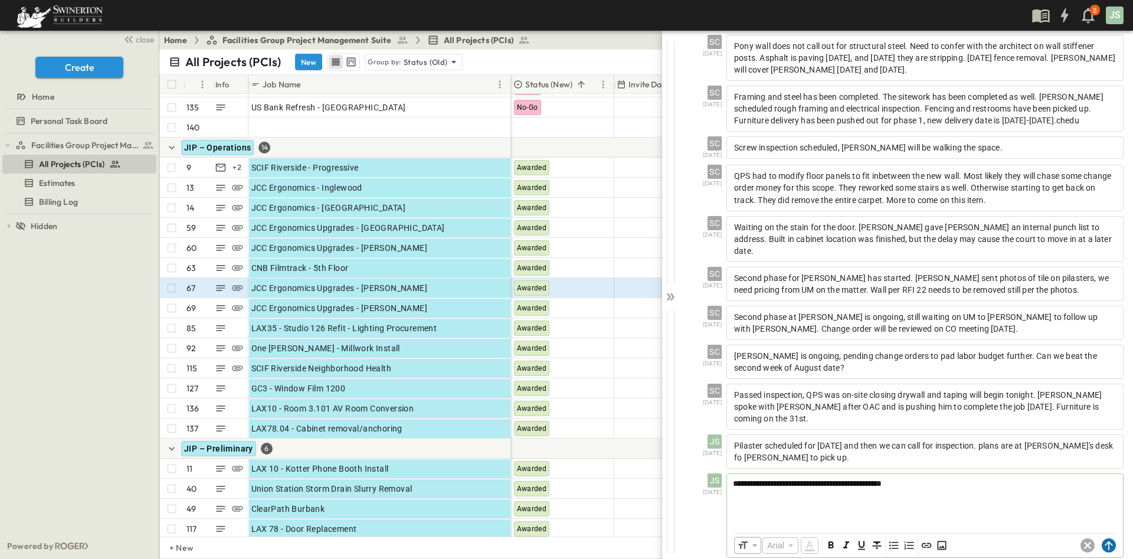
scroll to position [501, 0]
click at [1105, 542] on icon at bounding box center [1109, 546] width 8 height 9
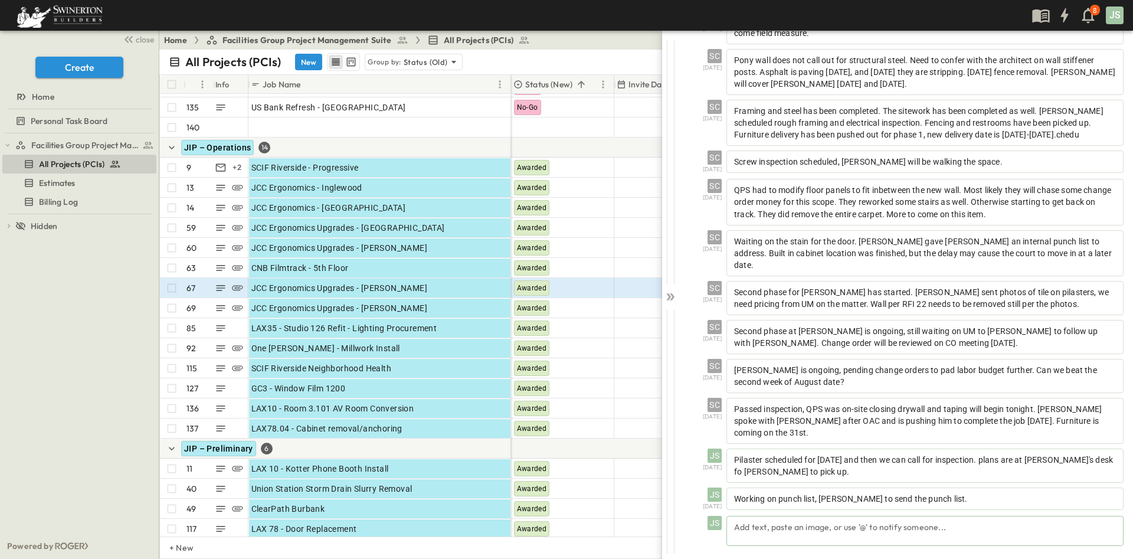
scroll to position [476, 0]
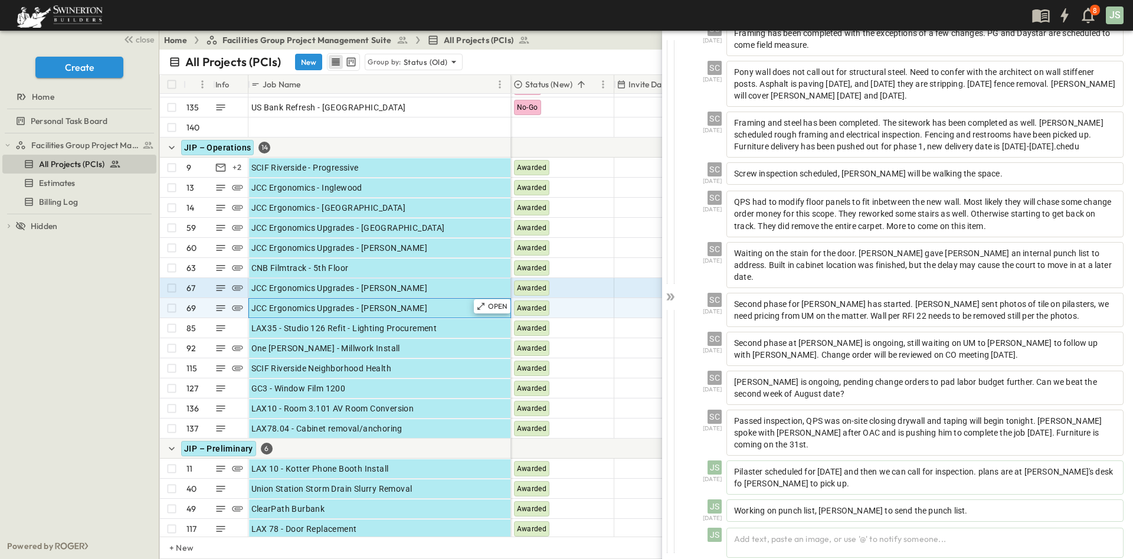
click at [427, 308] on div "JCC Ergonomics Upgrades - [PERSON_NAME]" at bounding box center [379, 308] width 257 height 17
click at [492, 306] on p "OPEN" at bounding box center [498, 306] width 20 height 9
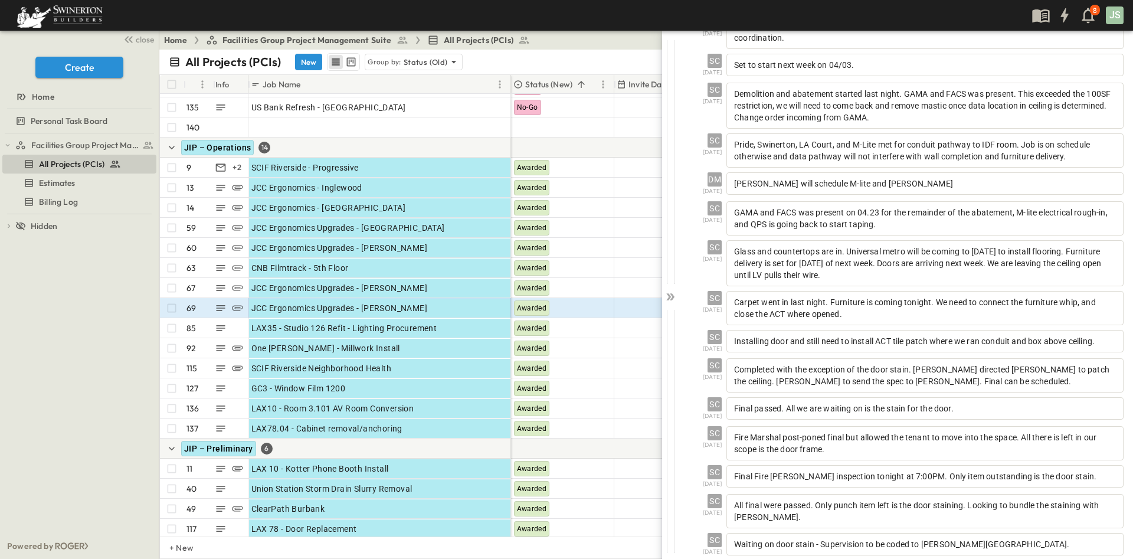
scroll to position [389, 0]
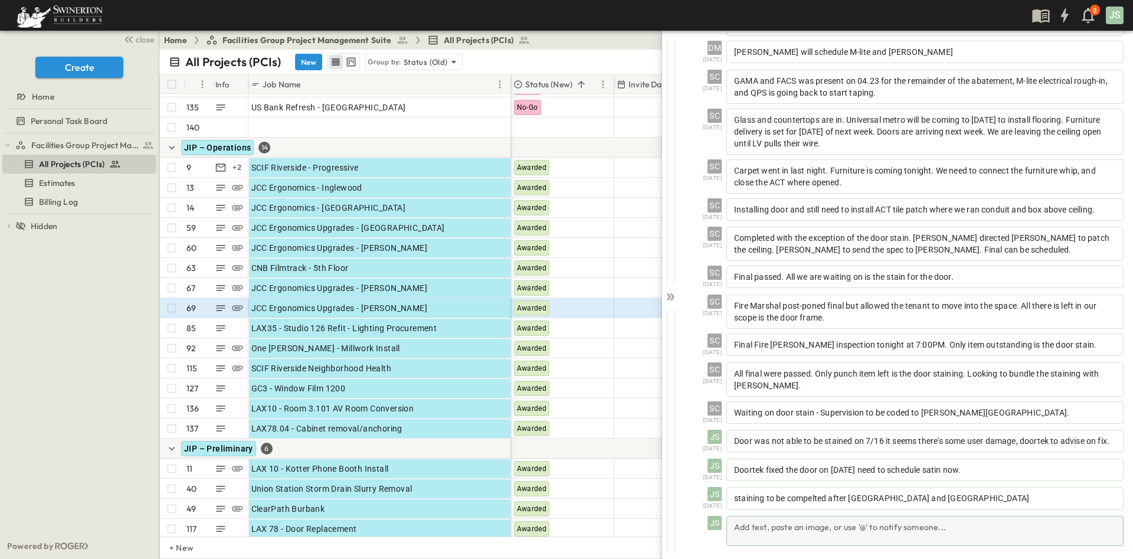
click at [881, 543] on div "Add text, paste an image, or use '@' to notify someone..." at bounding box center [924, 531] width 397 height 30
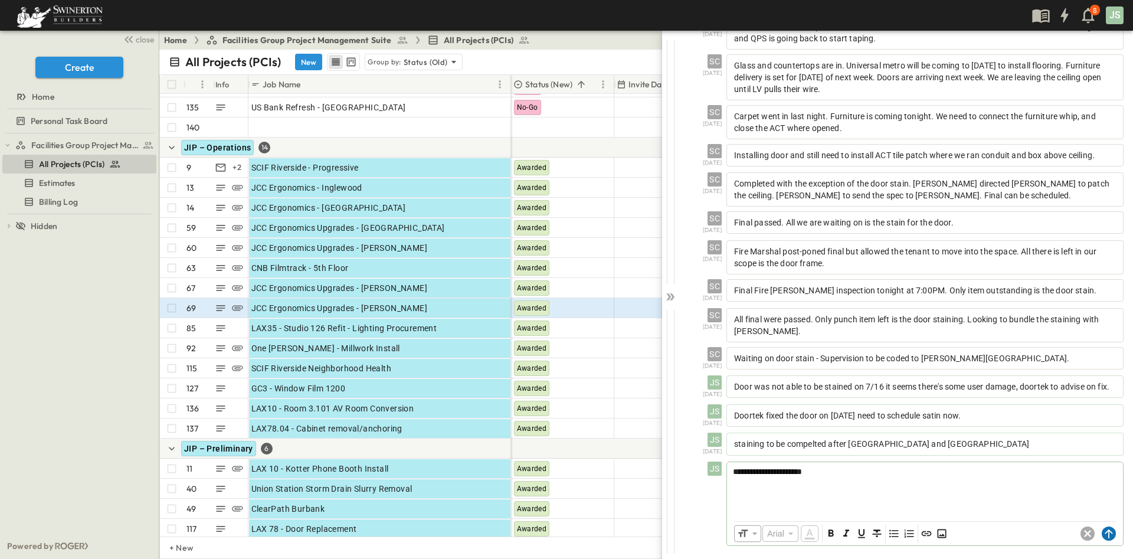
click at [1102, 532] on circle at bounding box center [1109, 533] width 14 height 14
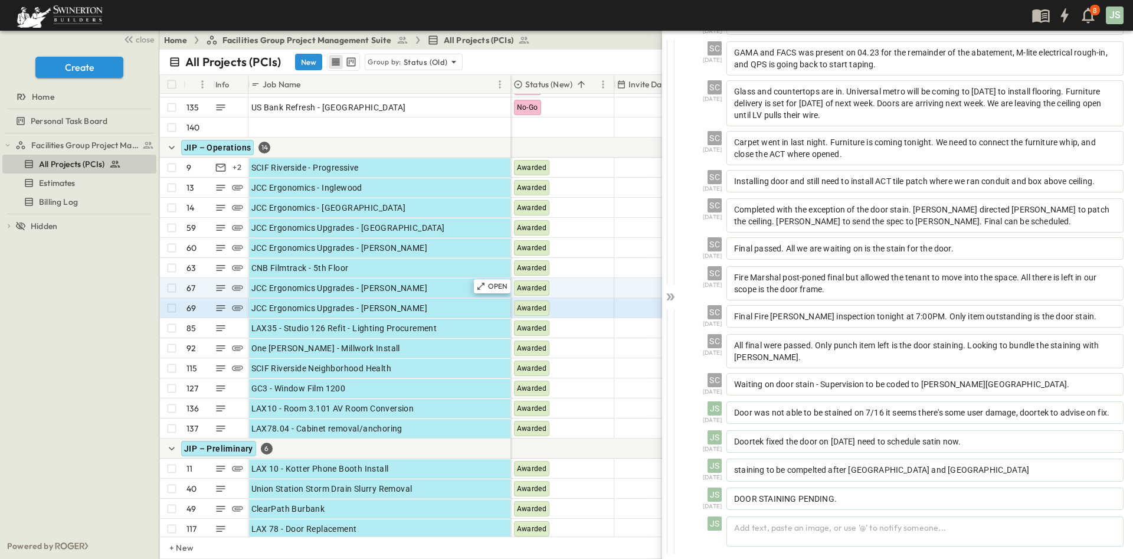
scroll to position [418, 0]
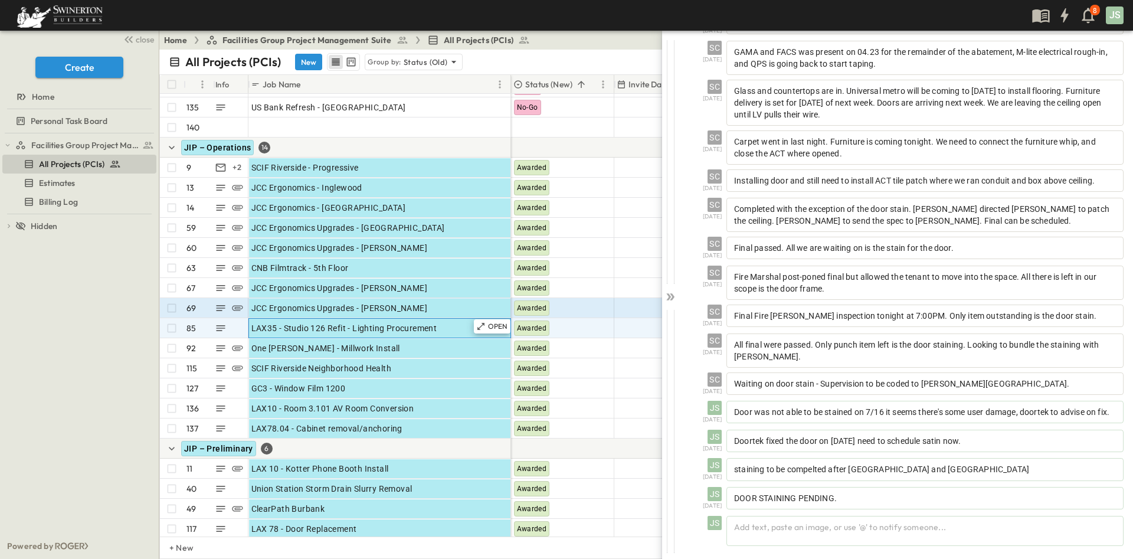
click at [416, 326] on span "LAX35 - Studio 126 Refit - Lighting Procurement" at bounding box center [344, 328] width 186 height 12
drag, startPoint x: 506, startPoint y: 325, endPoint x: 517, endPoint y: 332, distance: 12.8
click at [507, 325] on p "OPEN" at bounding box center [498, 326] width 20 height 9
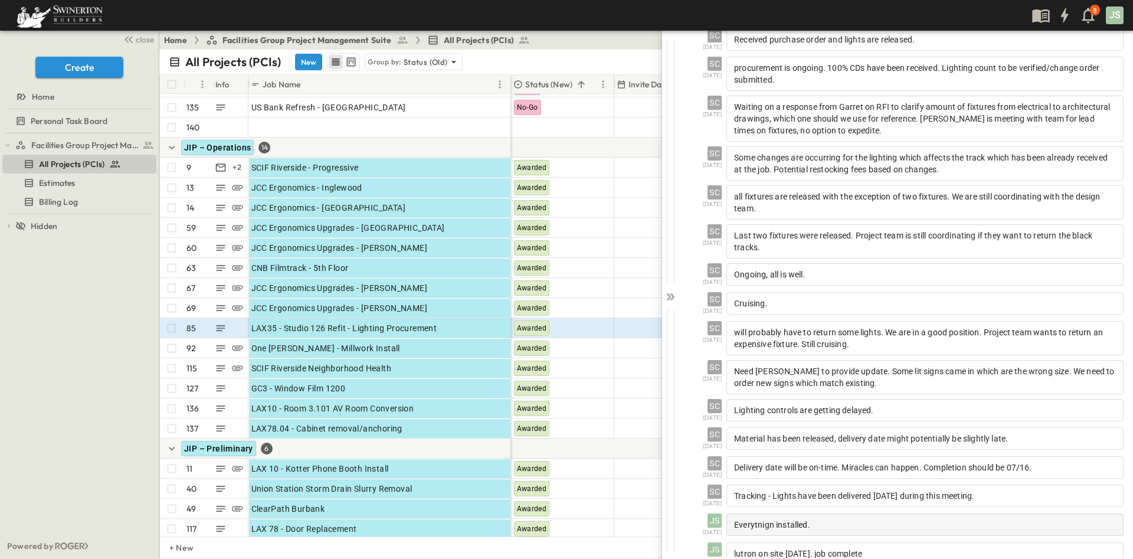
scroll to position [162, 0]
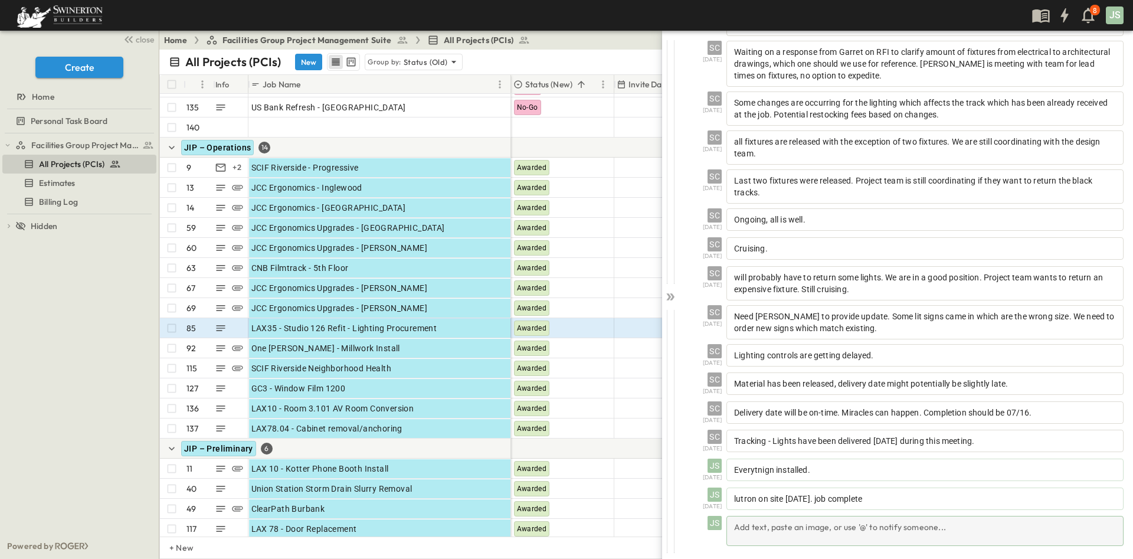
click at [855, 536] on div "Add text, paste an image, or use '@' to notify someone..." at bounding box center [924, 531] width 397 height 30
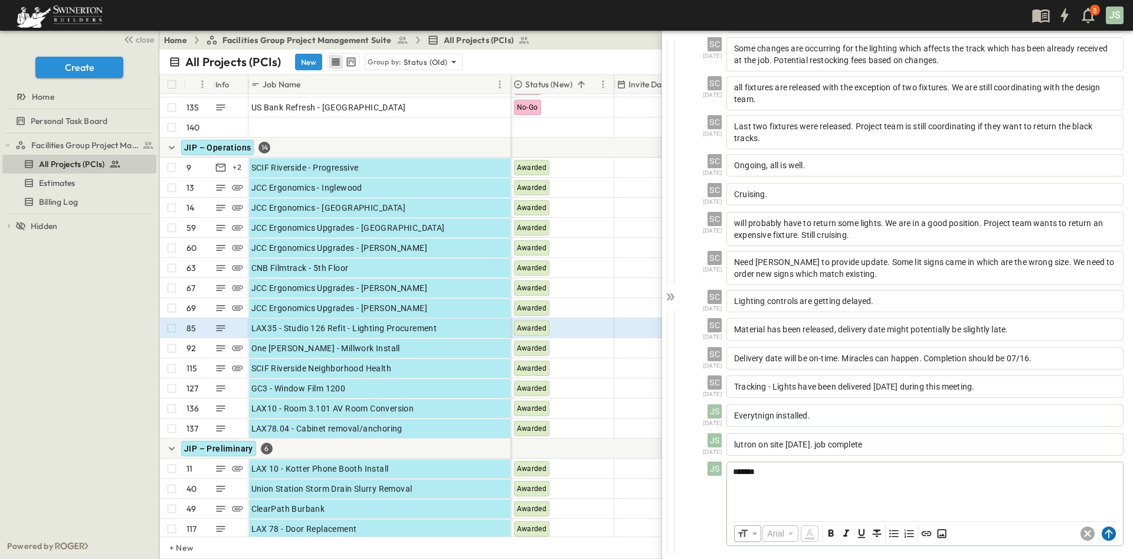
click at [1102, 530] on circle at bounding box center [1109, 533] width 14 height 14
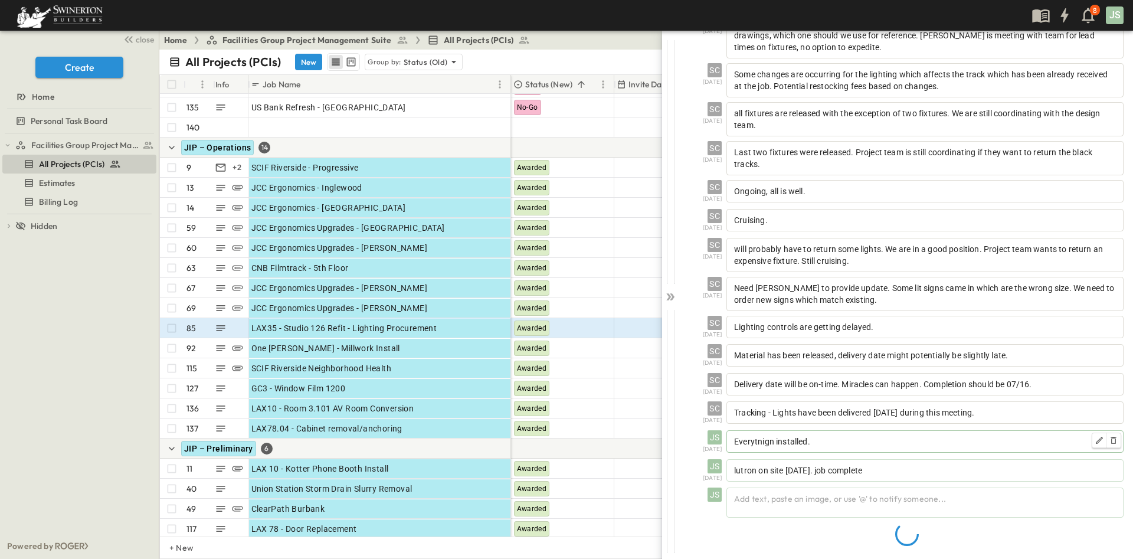
scroll to position [191, 0]
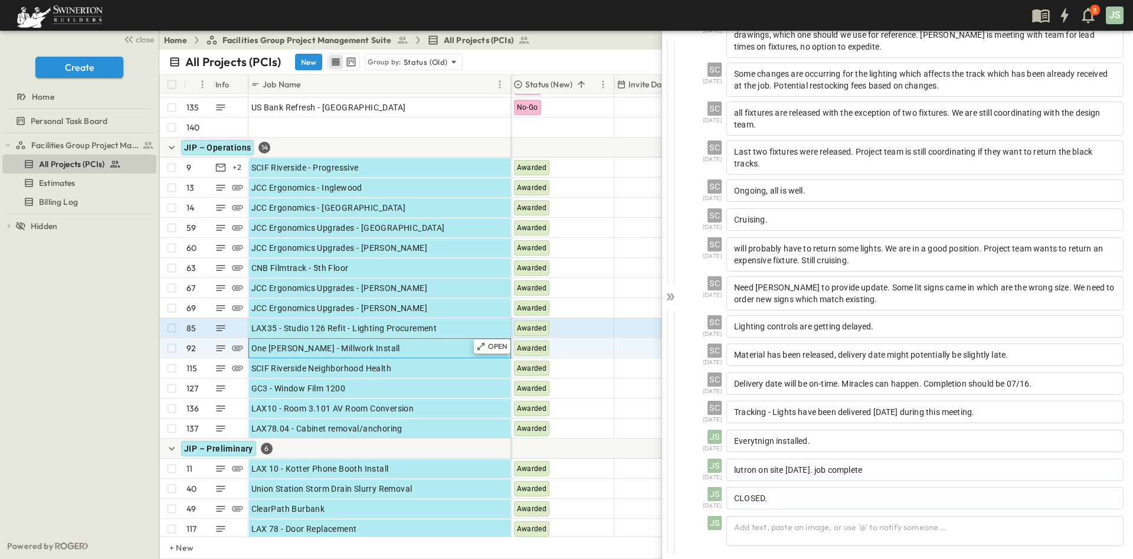
click at [496, 353] on div "One [PERSON_NAME] - Millwork Install" at bounding box center [379, 348] width 257 height 17
click at [498, 351] on div "OPEN" at bounding box center [492, 346] width 37 height 14
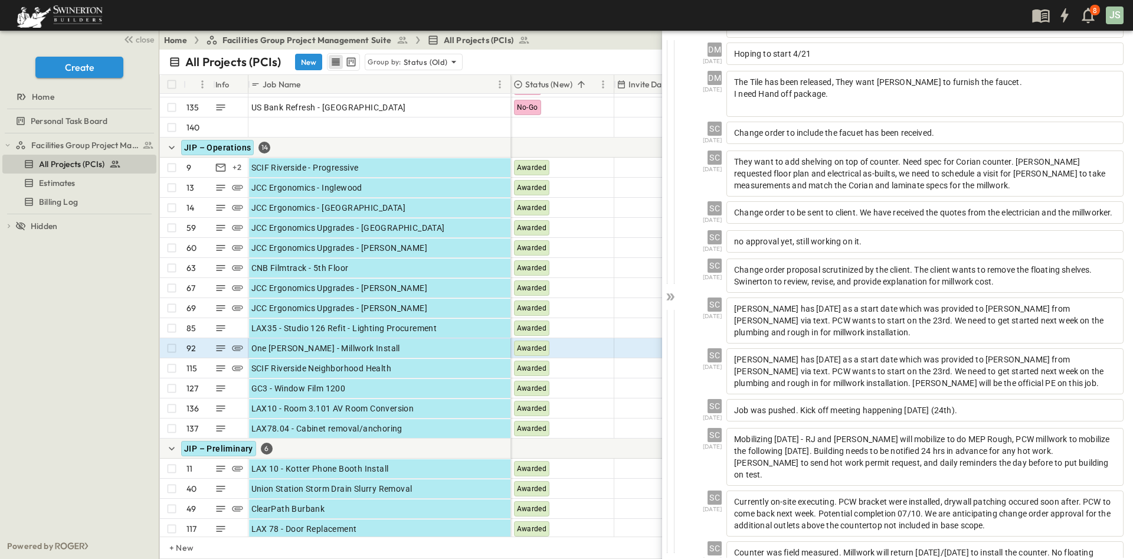
scroll to position [394, 0]
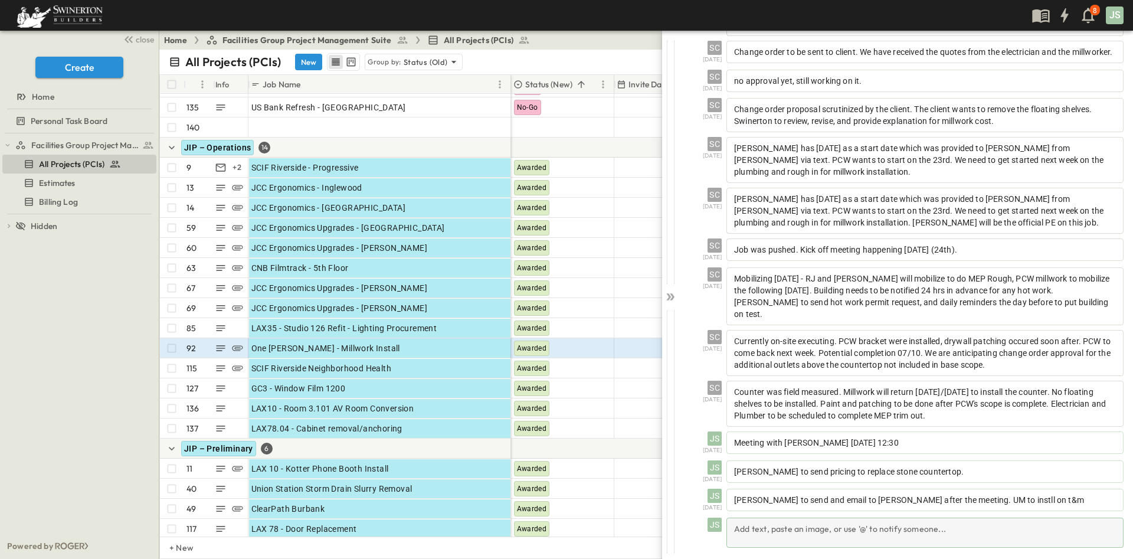
click at [830, 535] on div "Add text, paste an image, or use '@' to notify someone..." at bounding box center [924, 533] width 397 height 30
drag, startPoint x: 1043, startPoint y: 527, endPoint x: 1068, endPoint y: 541, distance: 28.0
click at [1068, 541] on div "**********" at bounding box center [925, 544] width 396 height 52
drag, startPoint x: 1037, startPoint y: 529, endPoint x: 1046, endPoint y: 520, distance: 12.1
click at [1046, 522] on p "**********" at bounding box center [925, 528] width 384 height 12
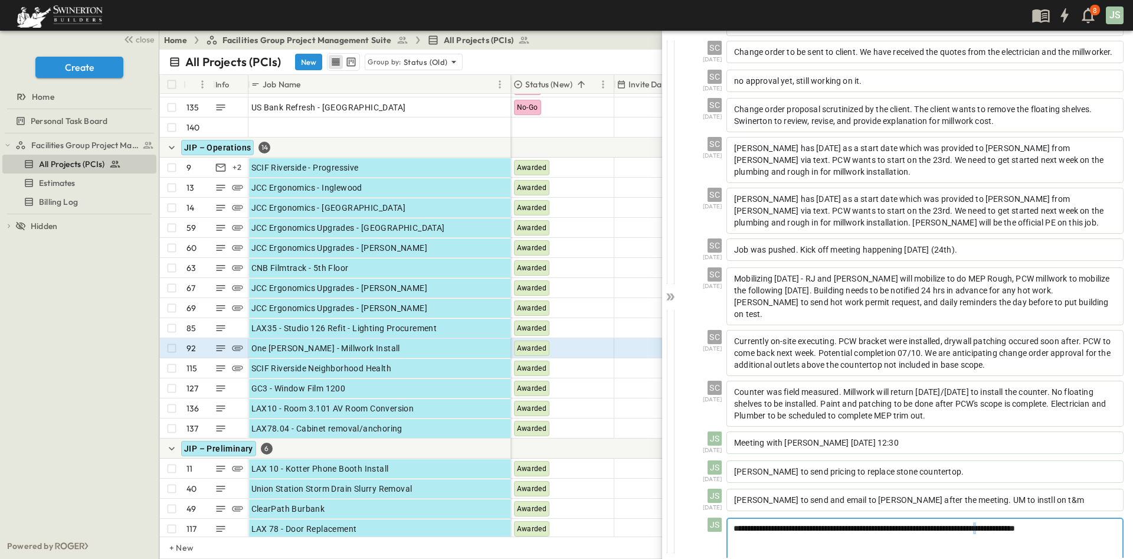
click at [1015, 526] on span "**********" at bounding box center [874, 528] width 281 height 8
click at [1070, 542] on div "**********" at bounding box center [925, 545] width 395 height 52
click at [1104, 525] on div "**********" at bounding box center [925, 545] width 395 height 52
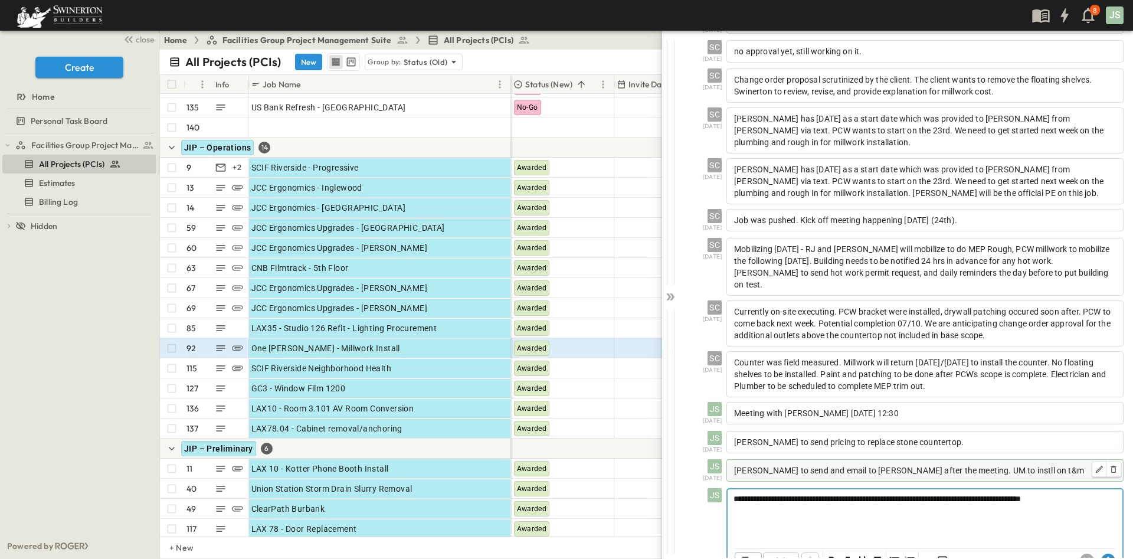
scroll to position [450, 0]
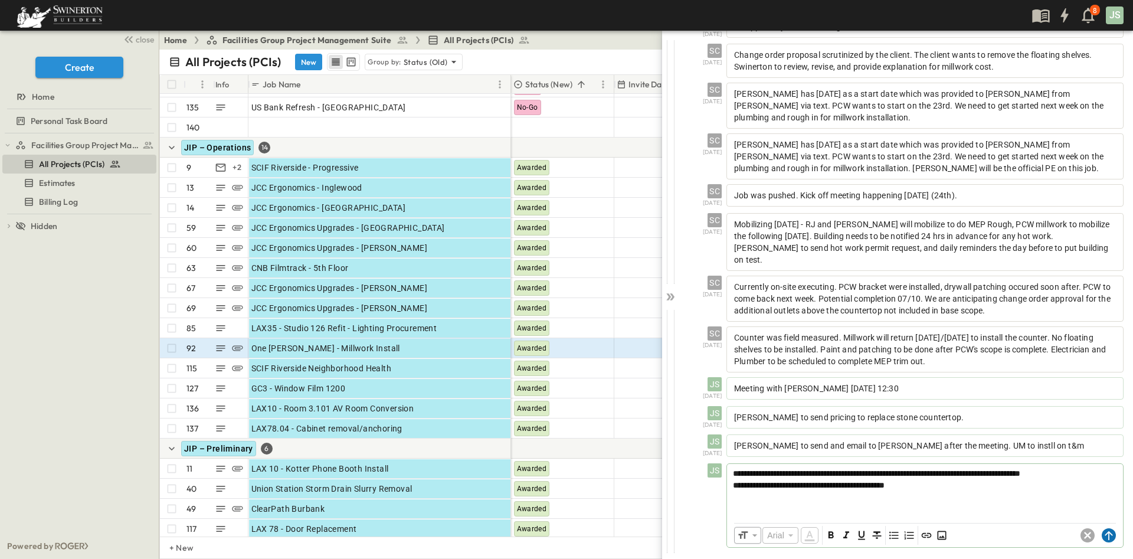
click at [1102, 535] on circle at bounding box center [1109, 535] width 14 height 14
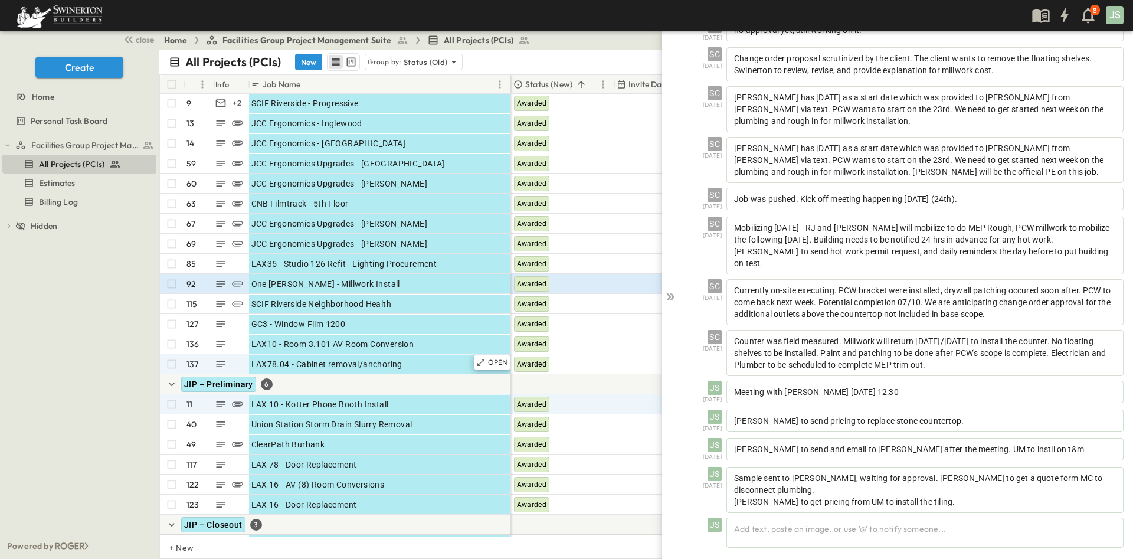
scroll to position [2573, 0]
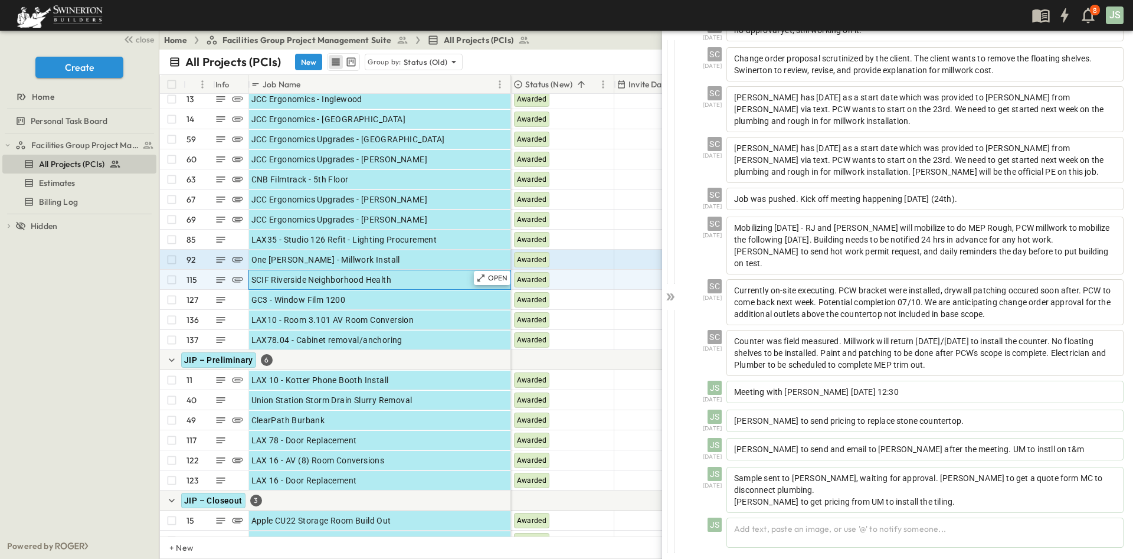
click at [421, 280] on div "SCIF Riverside Neighborhood Health" at bounding box center [379, 279] width 257 height 17
click at [481, 280] on icon at bounding box center [480, 277] width 9 height 9
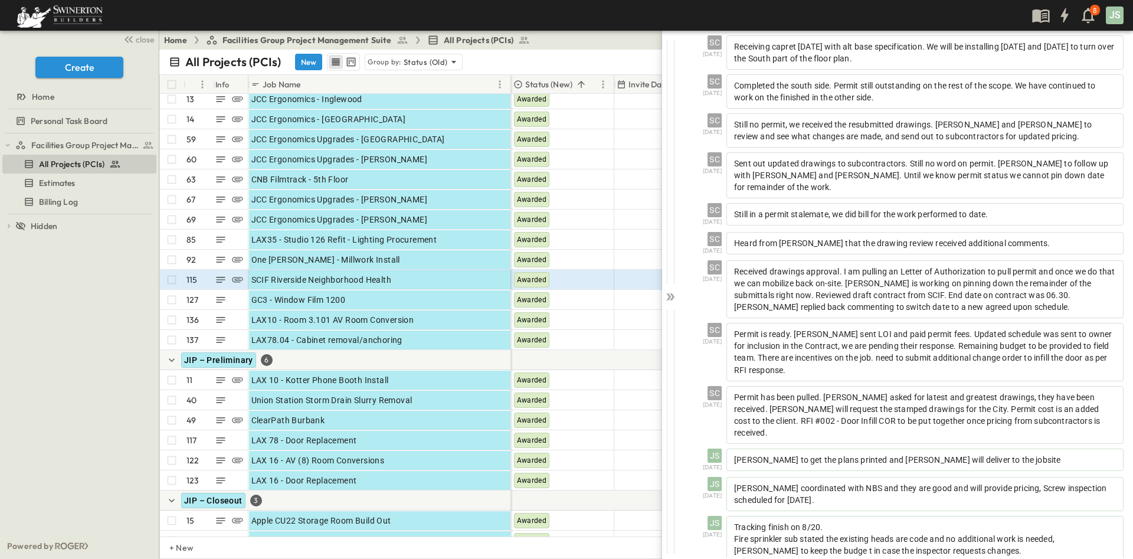
scroll to position [227, 0]
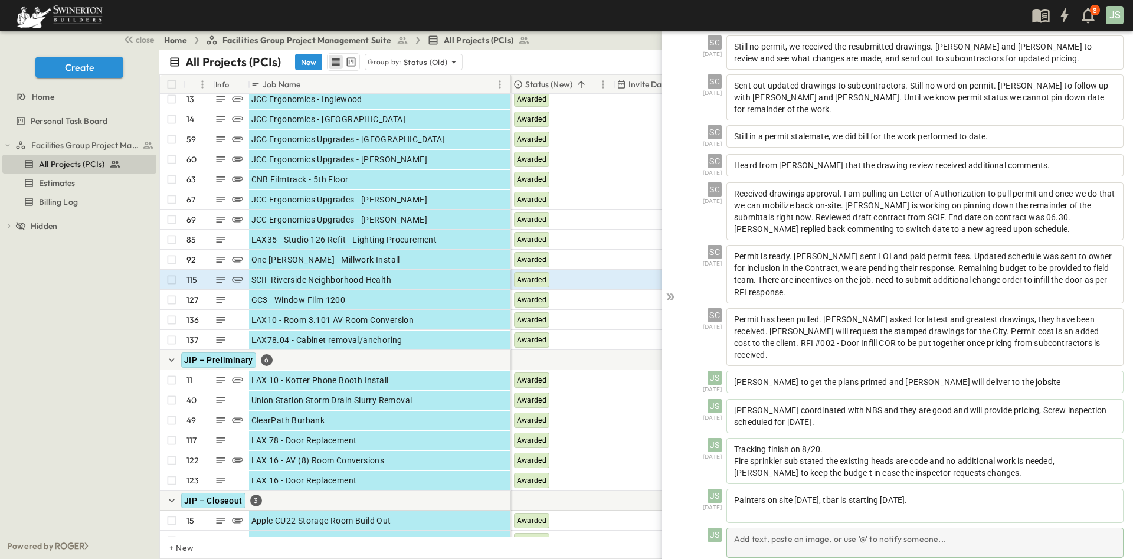
click at [834, 529] on div "Add text, paste an image, or use '@' to notify someone..." at bounding box center [924, 543] width 397 height 30
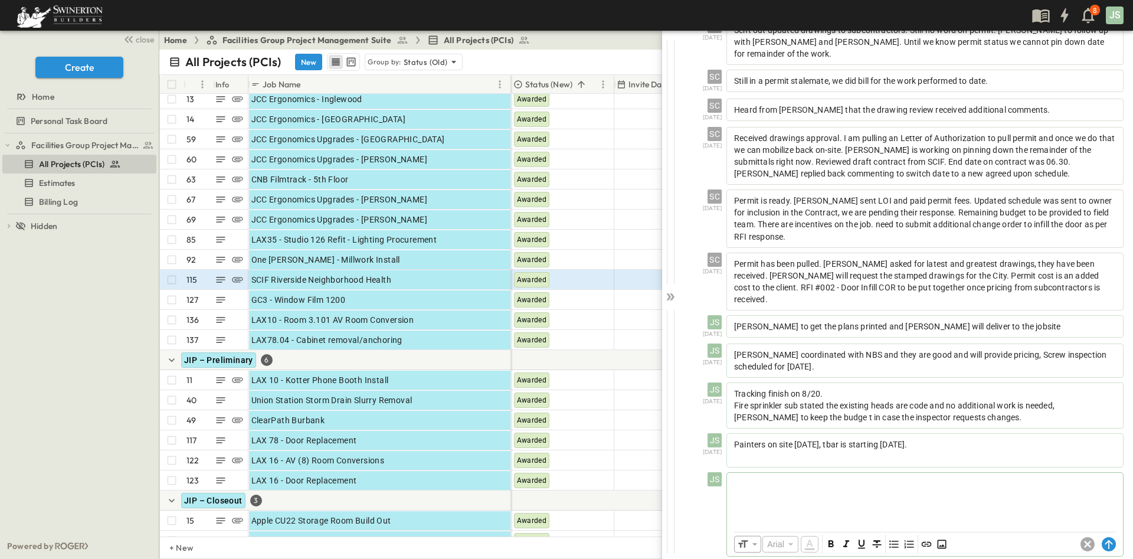
scroll to position [281, 0]
click at [738, 494] on div at bounding box center [925, 500] width 395 height 52
click at [738, 494] on div at bounding box center [925, 499] width 395 height 52
click at [1102, 538] on circle at bounding box center [1109, 545] width 14 height 14
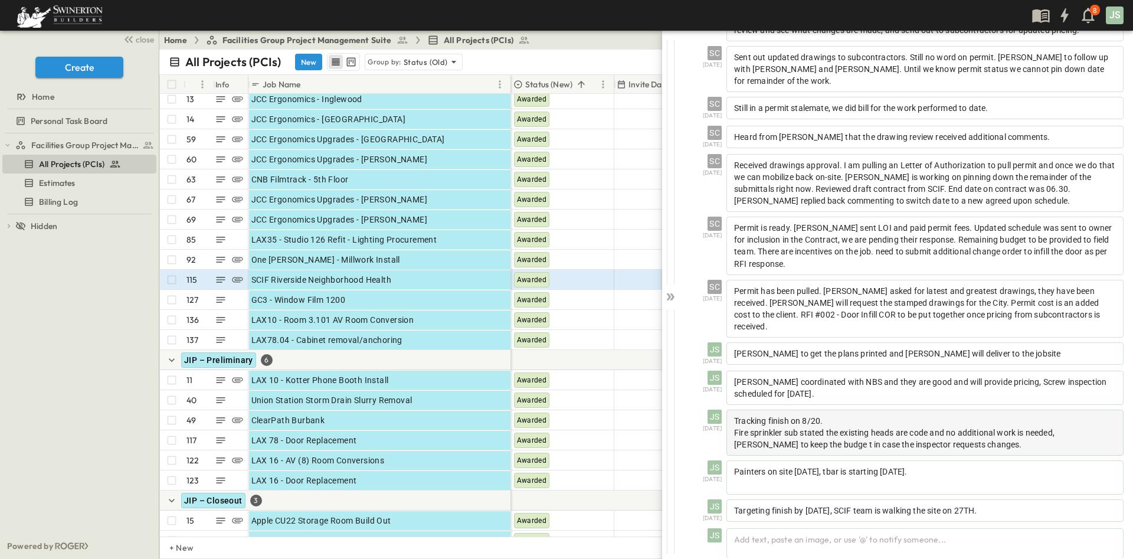
scroll to position [256, 0]
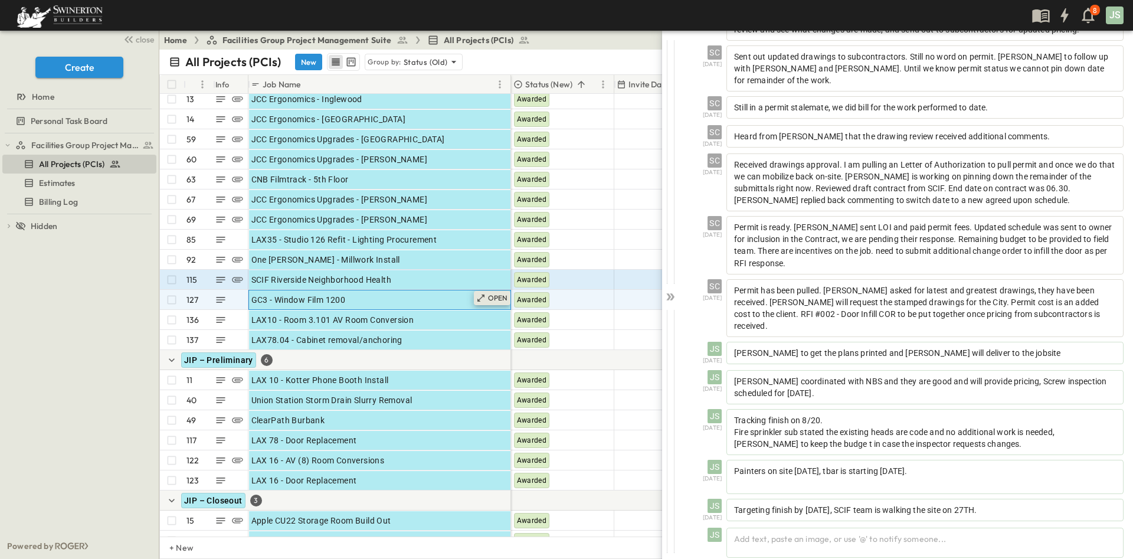
click at [486, 298] on icon at bounding box center [480, 297] width 9 height 9
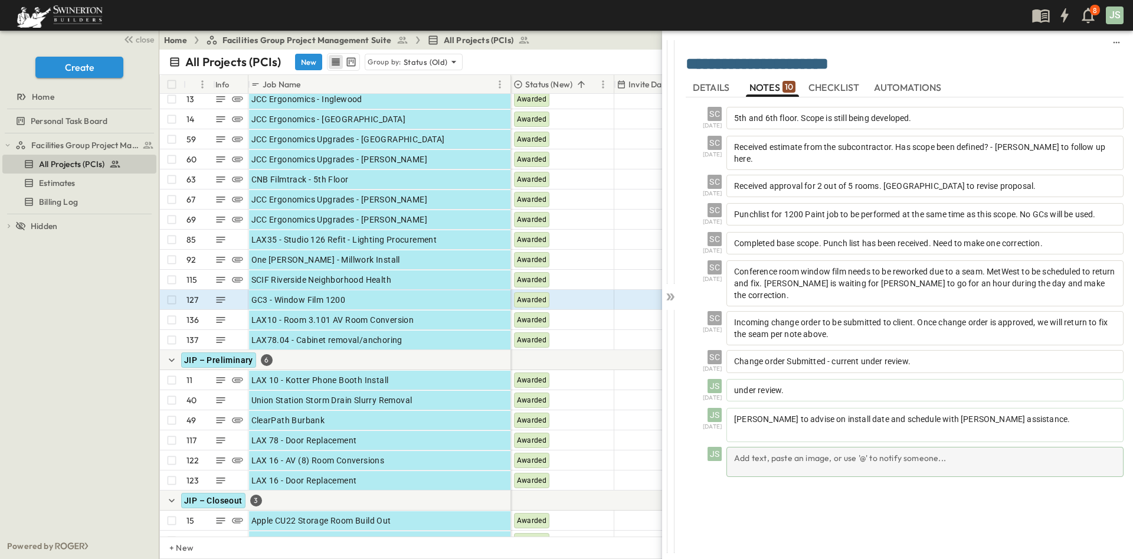
click at [777, 447] on div "Add text, paste an image, or use '@' to notify someone..." at bounding box center [924, 462] width 397 height 30
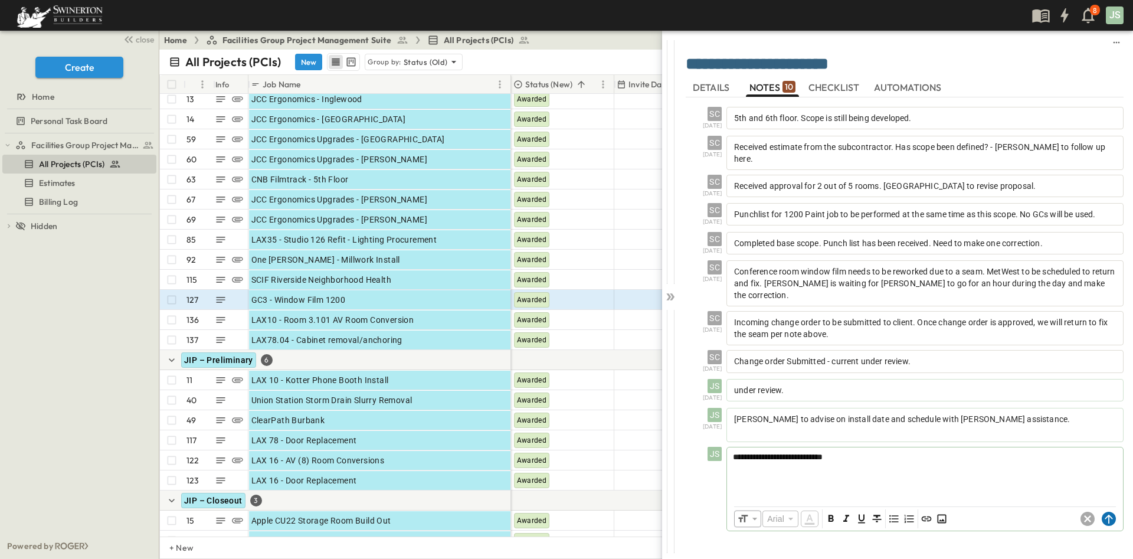
click at [1106, 512] on circle at bounding box center [1109, 519] width 14 height 14
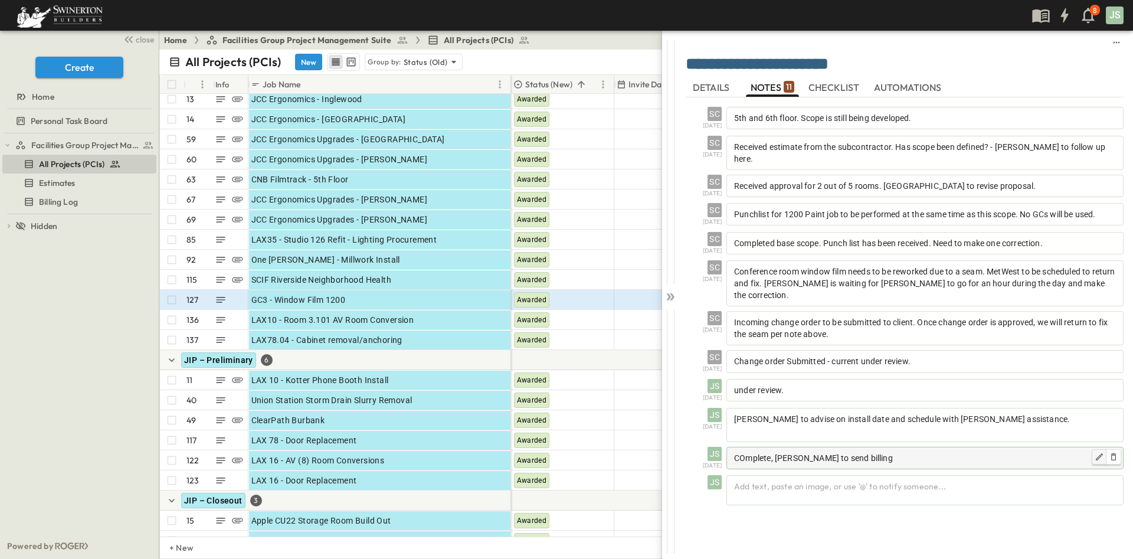
click at [1096, 452] on icon "button" at bounding box center [1099, 456] width 9 height 9
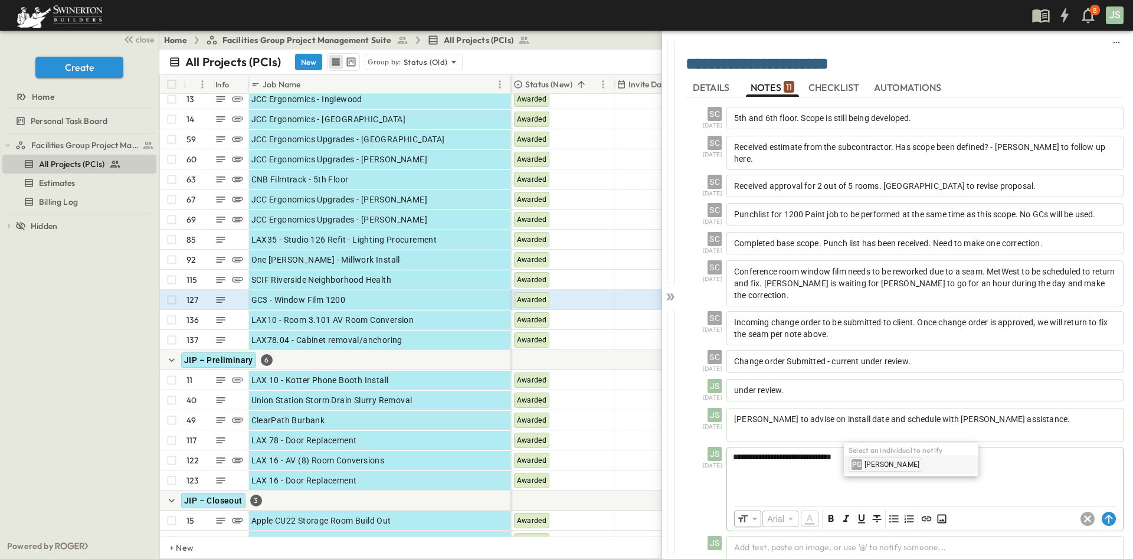
click at [879, 461] on span "[PERSON_NAME]" at bounding box center [892, 464] width 55 height 9
click at [1108, 512] on circle at bounding box center [1109, 519] width 14 height 14
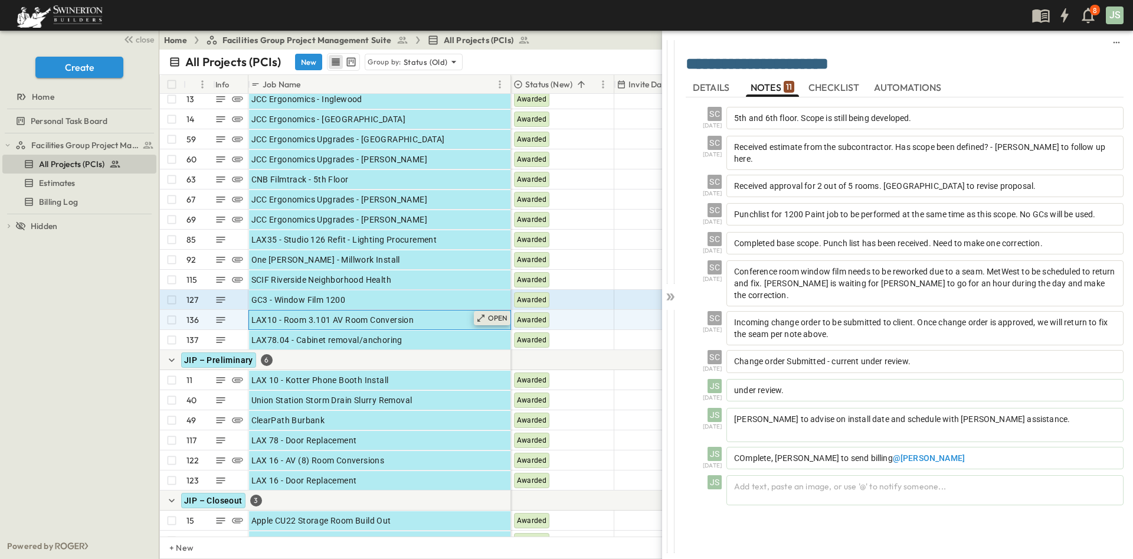
click at [484, 318] on icon at bounding box center [480, 317] width 9 height 9
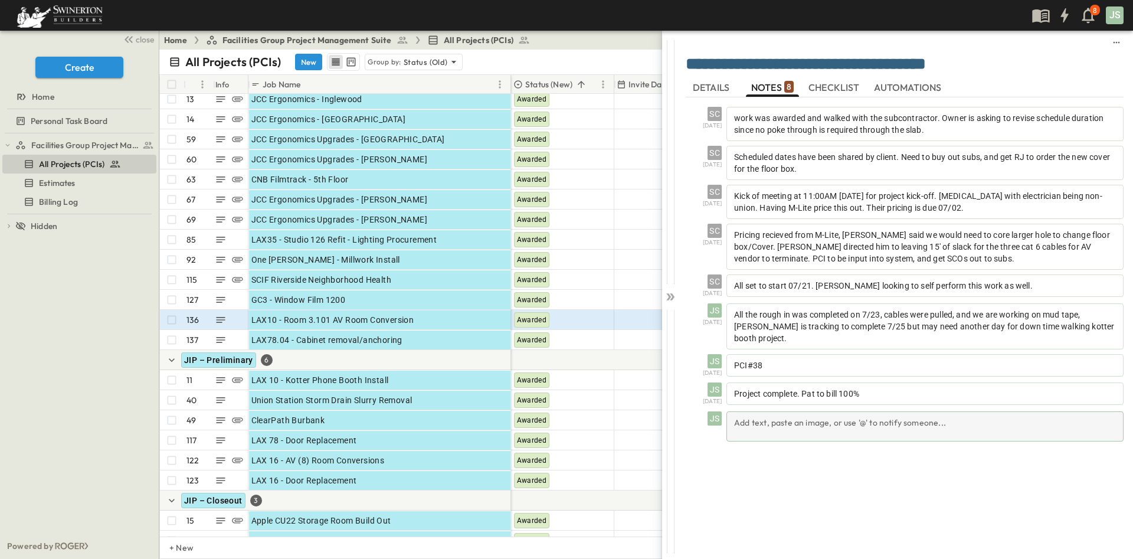
click at [898, 421] on div "Add text, paste an image, or use '@' to notify someone..." at bounding box center [924, 426] width 397 height 30
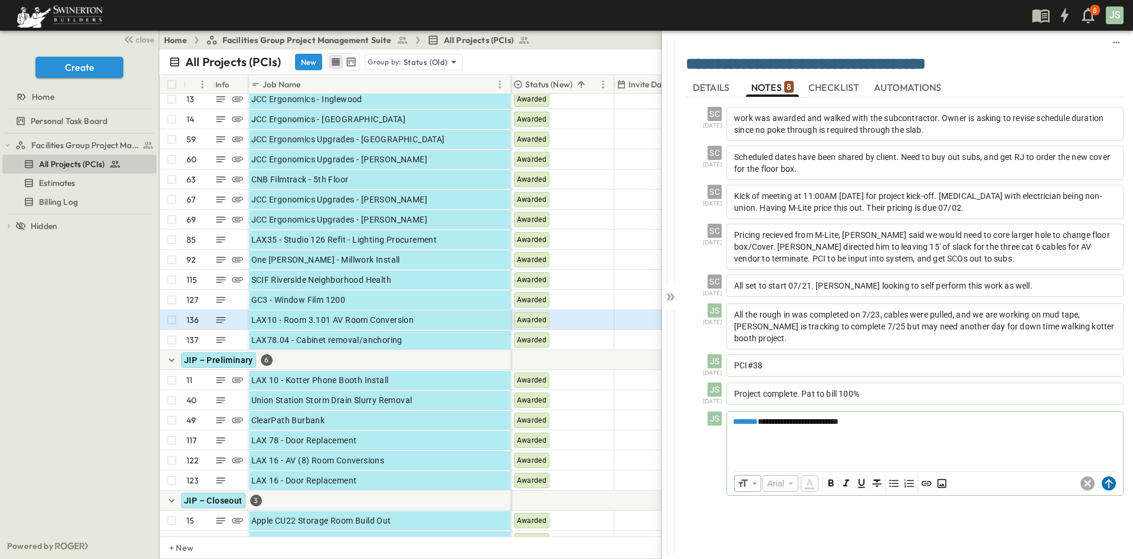
click at [1108, 476] on circle at bounding box center [1109, 483] width 14 height 14
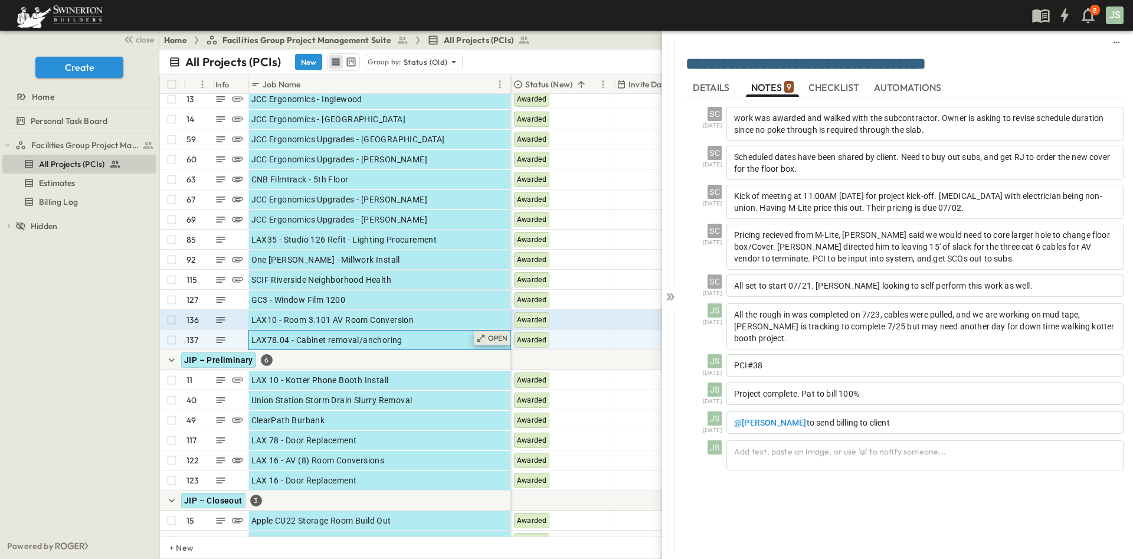
click at [479, 335] on icon at bounding box center [480, 337] width 9 height 9
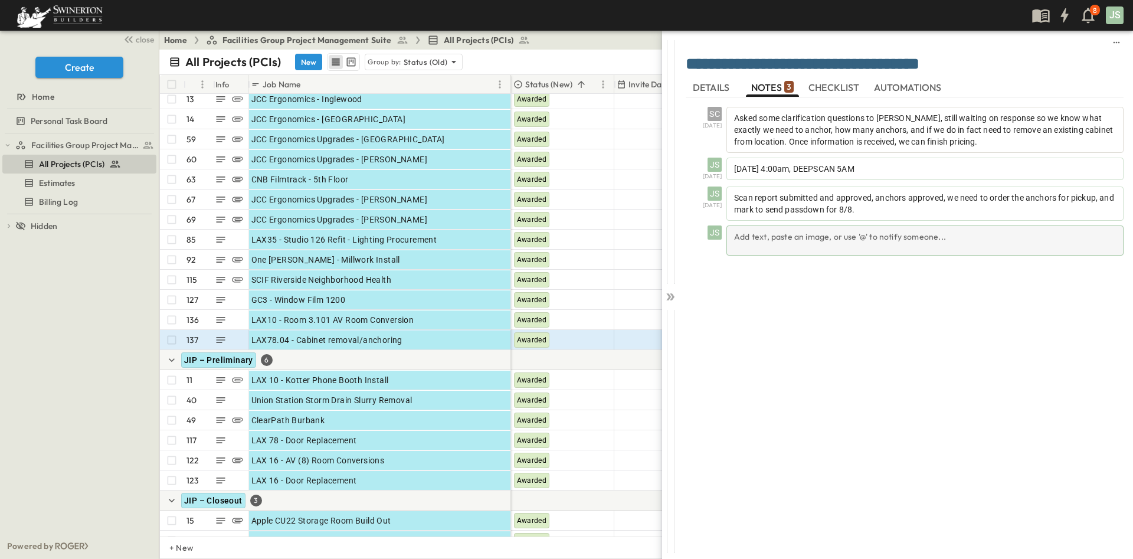
click at [825, 243] on div "Add text, paste an image, or use '@' to notify someone..." at bounding box center [924, 240] width 397 height 30
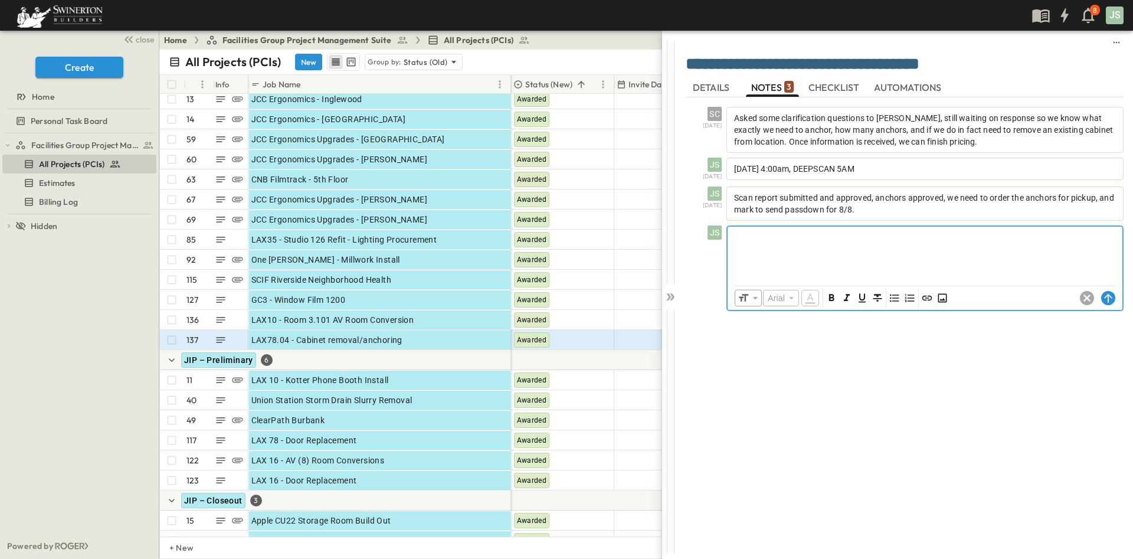
click at [886, 262] on div at bounding box center [925, 253] width 395 height 52
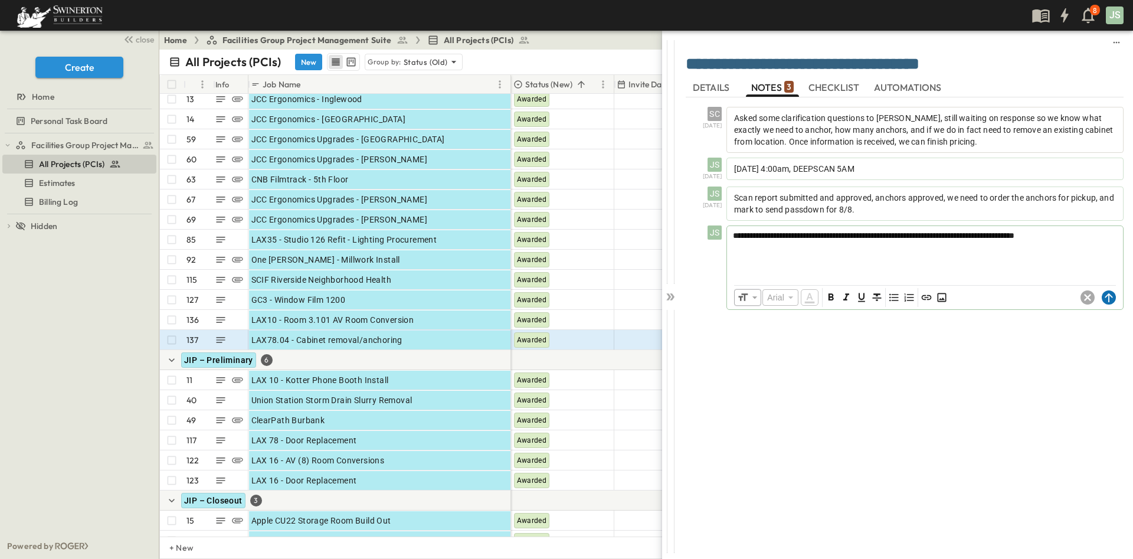
click at [1105, 304] on icon at bounding box center [1109, 297] width 14 height 14
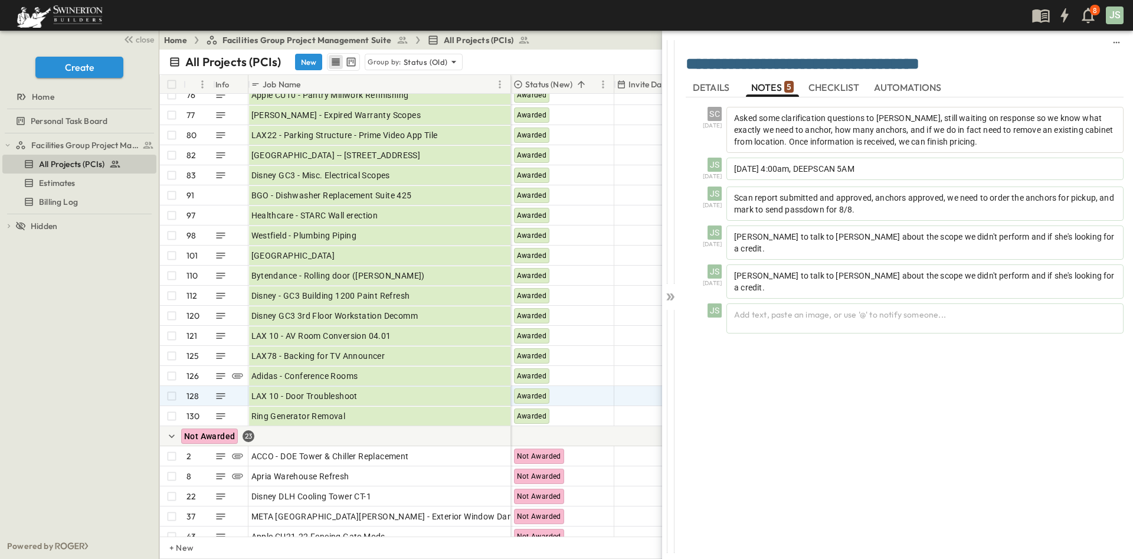
scroll to position [620, 0]
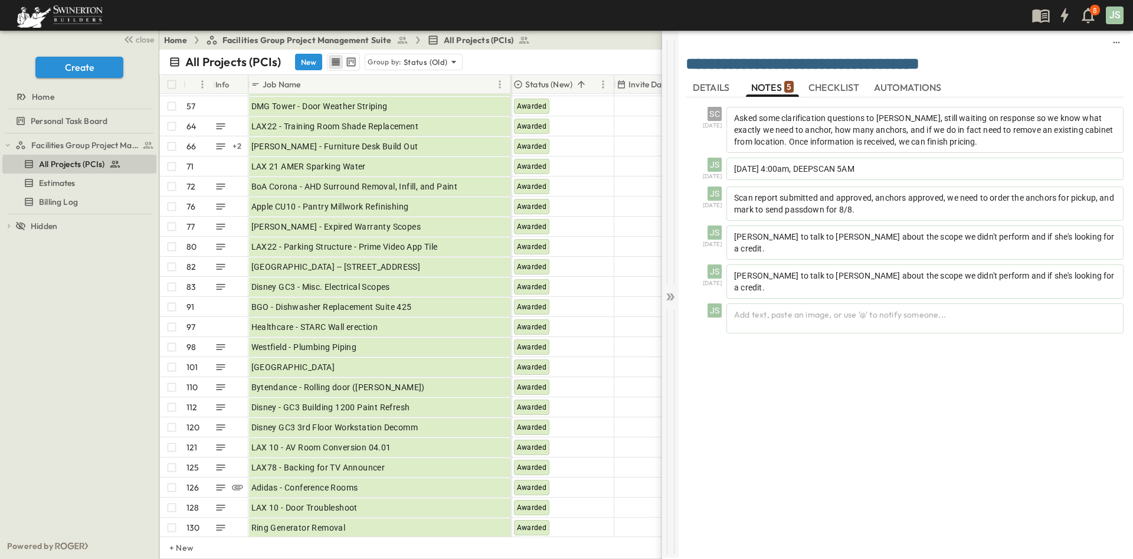
click at [670, 297] on icon at bounding box center [668, 296] width 5 height 7
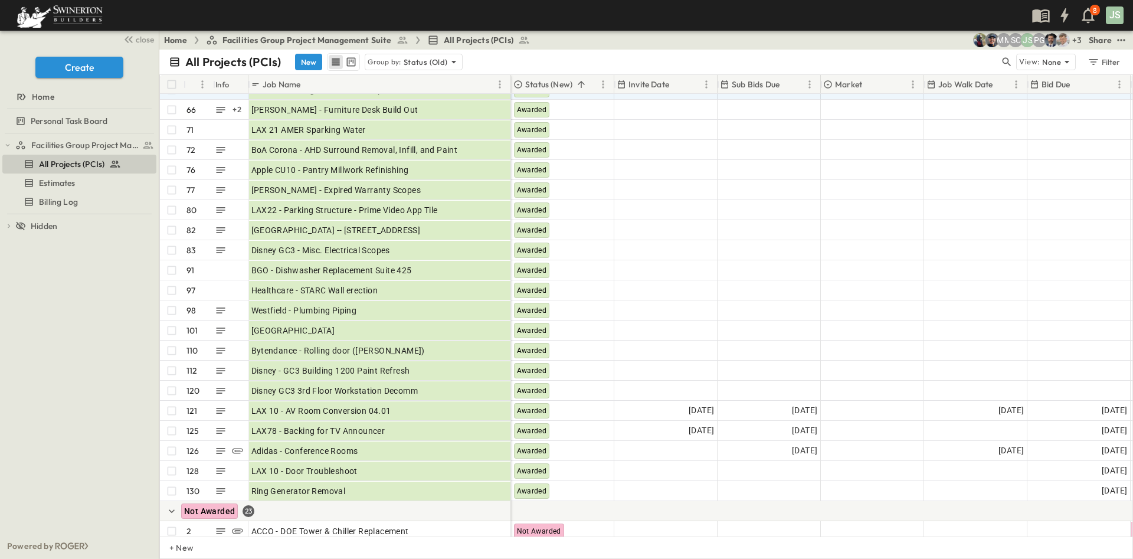
scroll to position [620, 0]
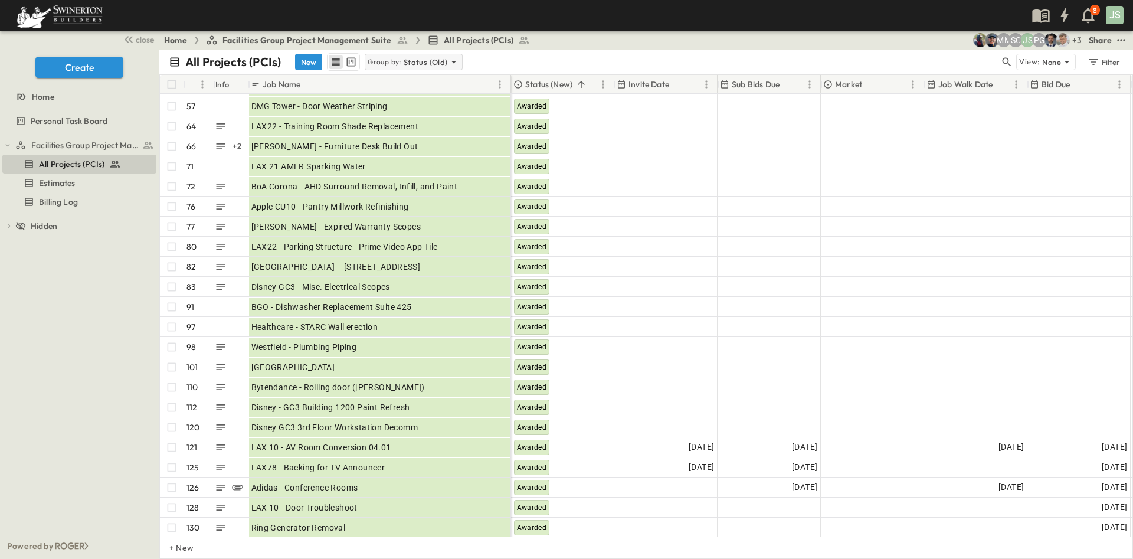
click at [451, 60] on icon at bounding box center [454, 62] width 12 height 12
click at [422, 129] on div "Client" at bounding box center [413, 130] width 96 height 17
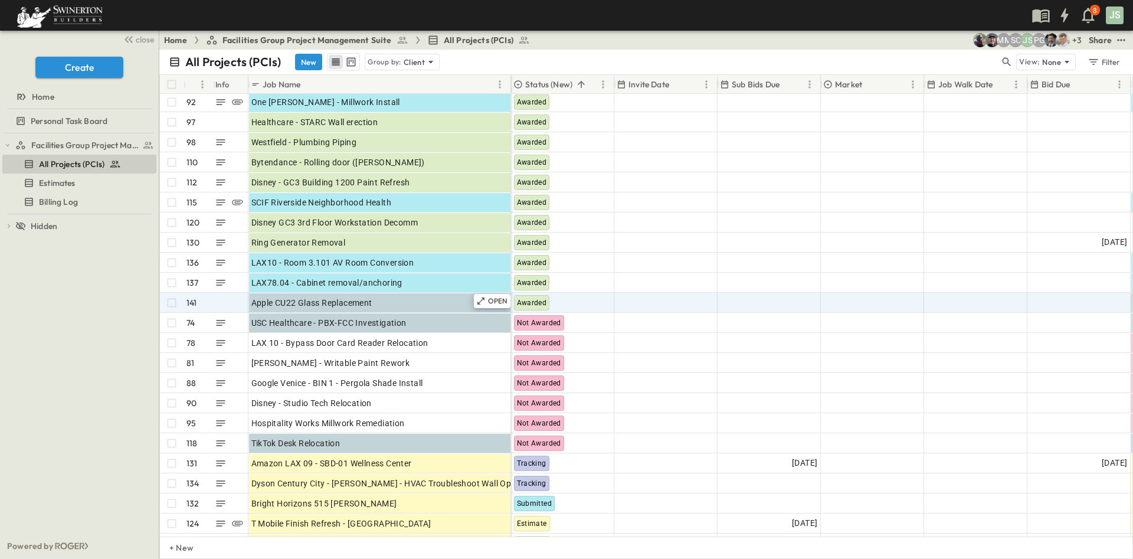
scroll to position [2281, 0]
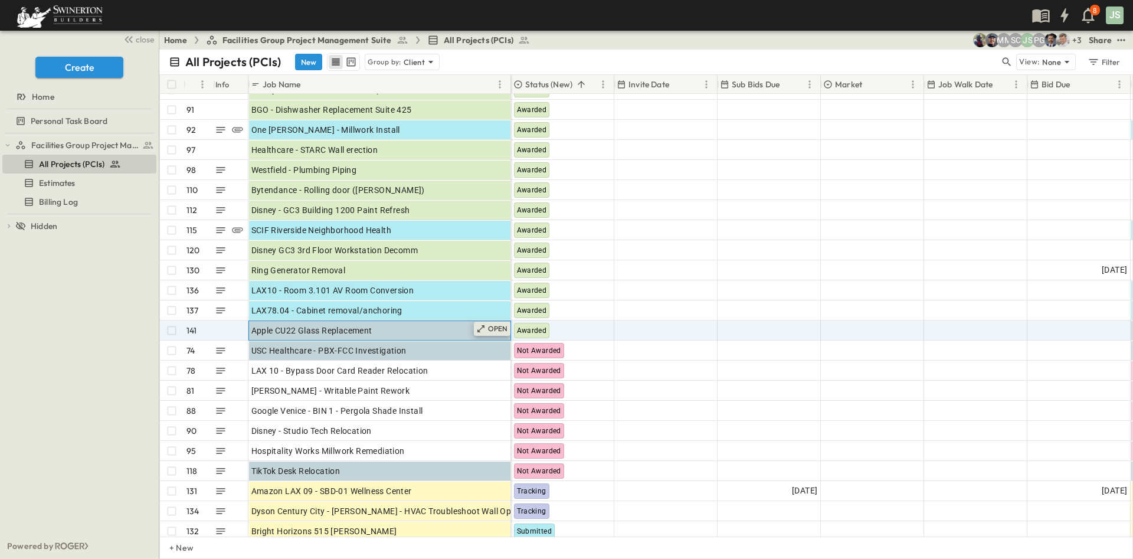
drag, startPoint x: 494, startPoint y: 329, endPoint x: 501, endPoint y: 331, distance: 7.5
click at [495, 329] on p "OPEN" at bounding box center [498, 328] width 20 height 9
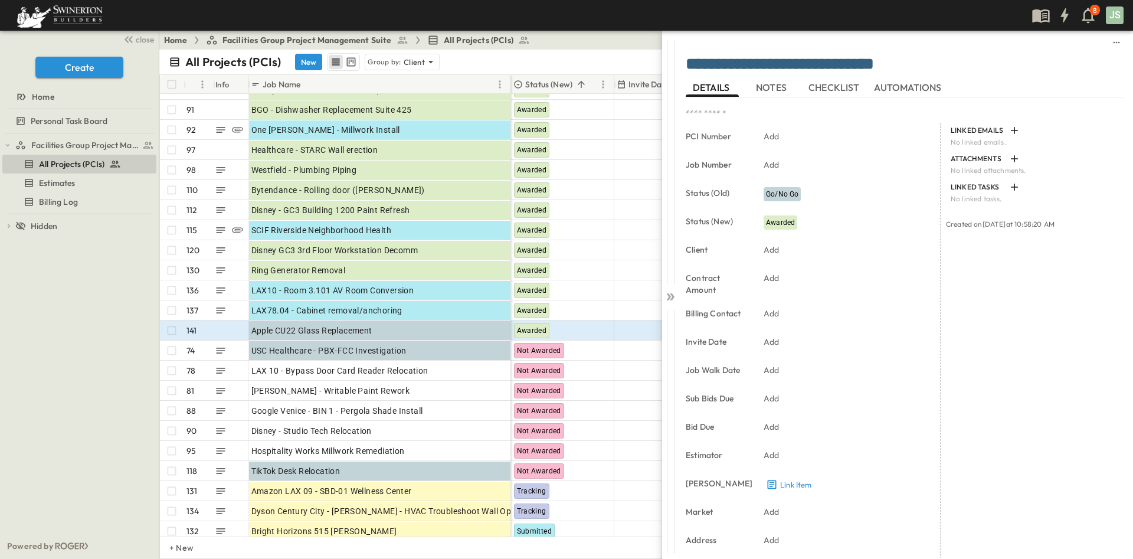
click at [764, 86] on span "NOTES" at bounding box center [772, 87] width 33 height 11
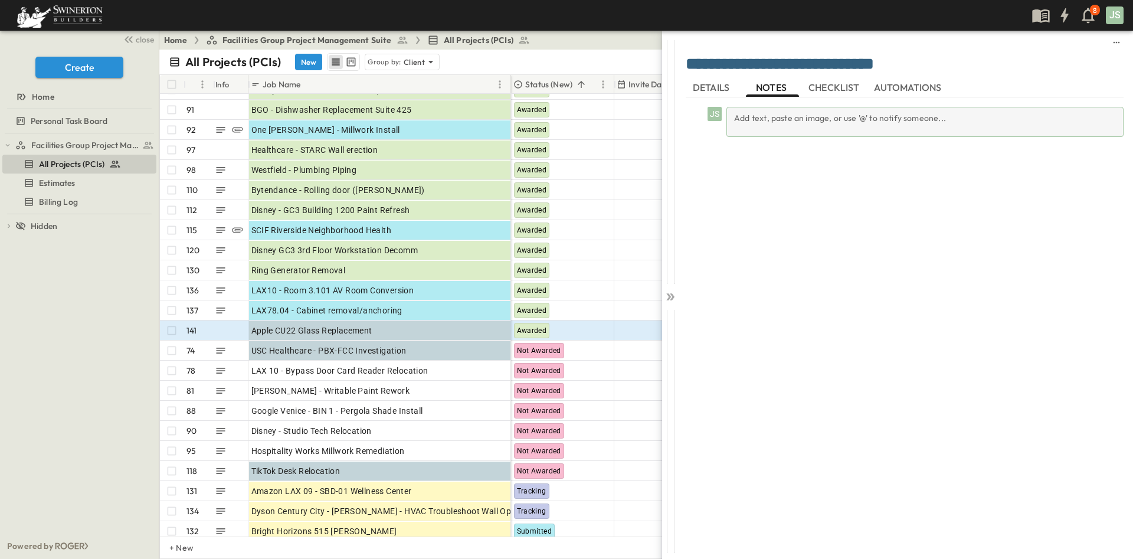
click at [808, 114] on div "Add text, paste an image, or use '@' to notify someone..." at bounding box center [924, 122] width 397 height 30
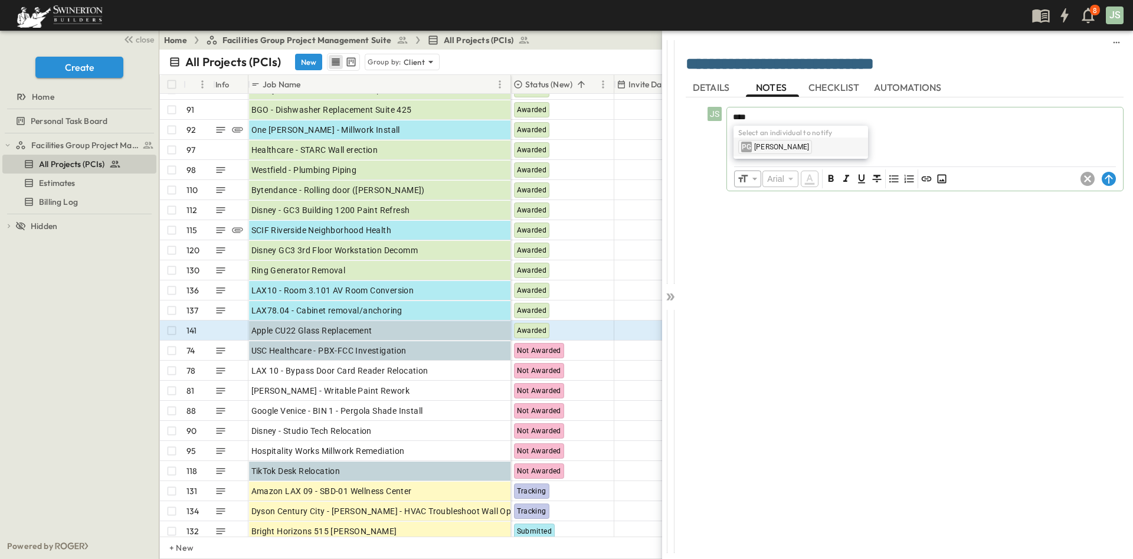
click at [793, 146] on div "PG [PERSON_NAME]" at bounding box center [800, 147] width 125 height 14
click at [1112, 180] on circle at bounding box center [1109, 179] width 14 height 14
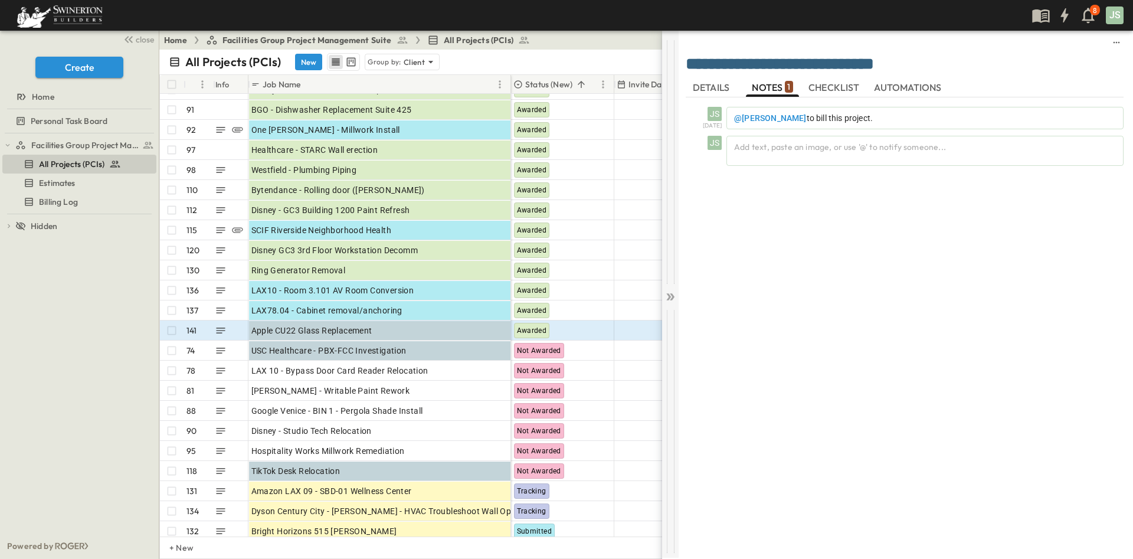
click at [675, 294] on icon at bounding box center [670, 297] width 12 height 12
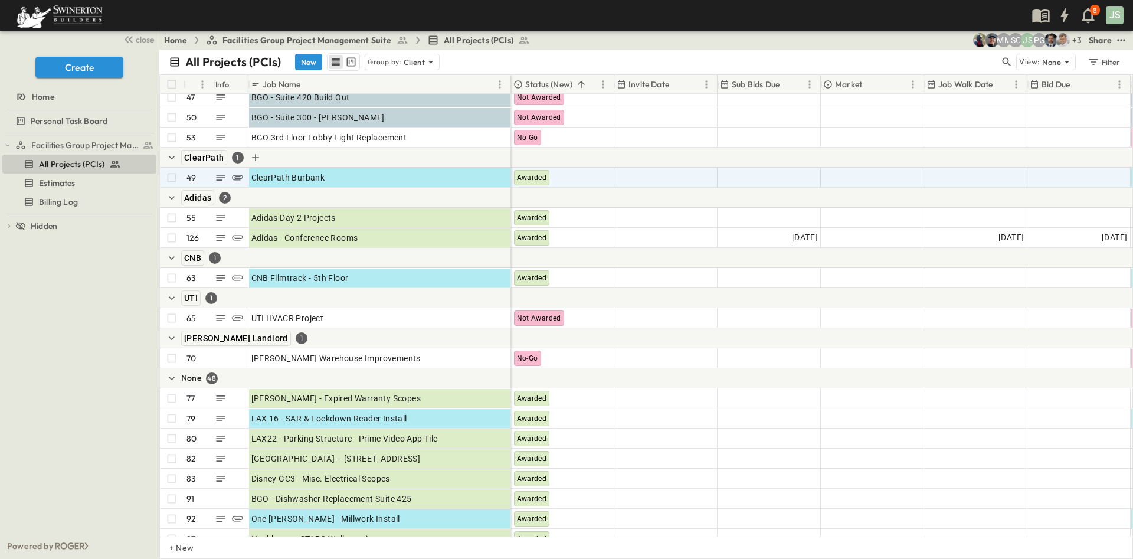
scroll to position [1859, 0]
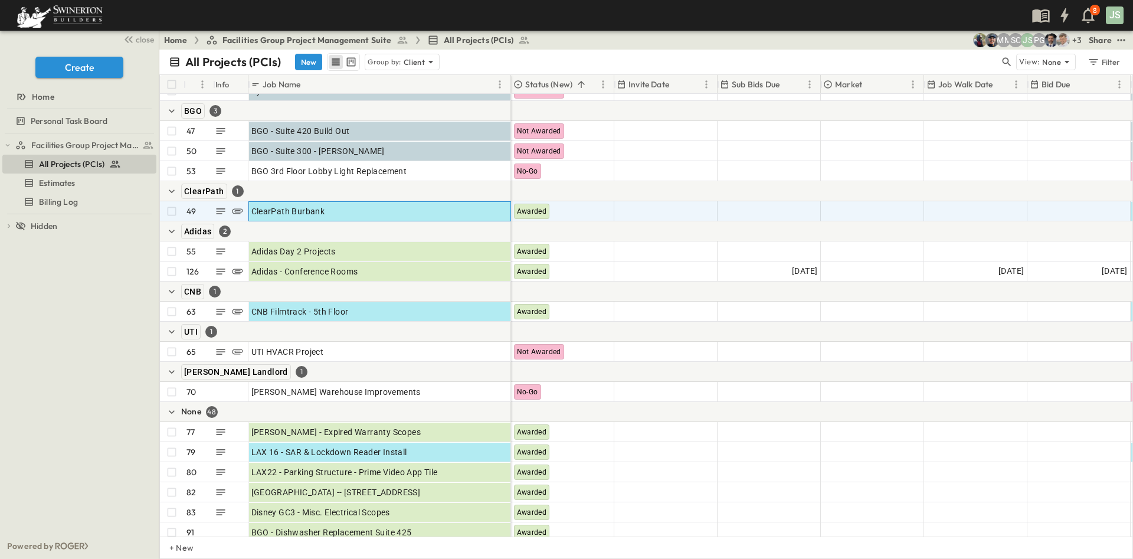
drag, startPoint x: 490, startPoint y: 211, endPoint x: 577, endPoint y: 223, distance: 87.6
click at [489, 211] on p "OPEN" at bounding box center [498, 209] width 20 height 9
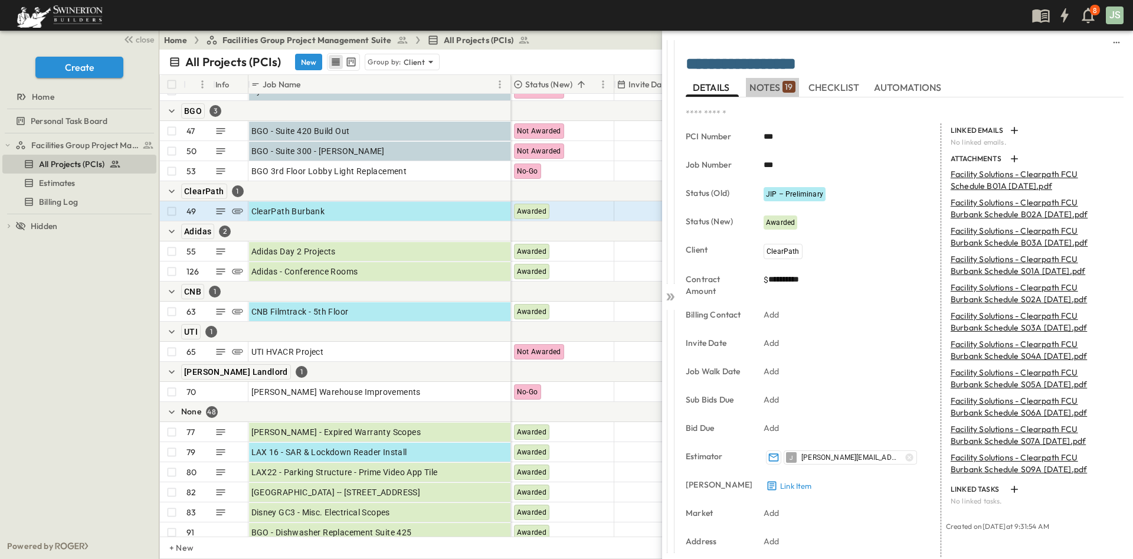
click at [783, 89] on div "19" at bounding box center [789, 87] width 12 height 12
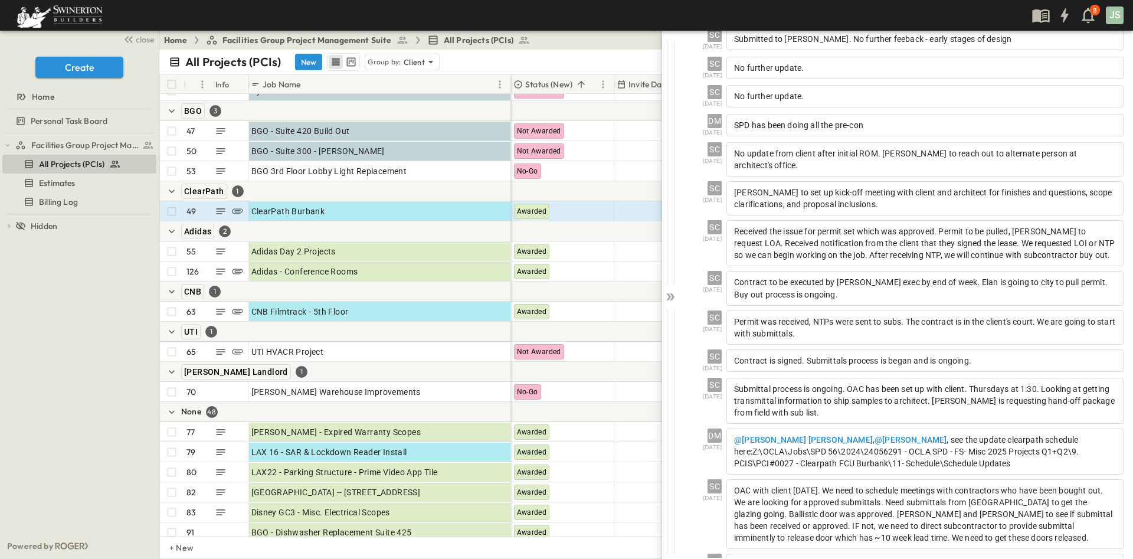
scroll to position [411, 0]
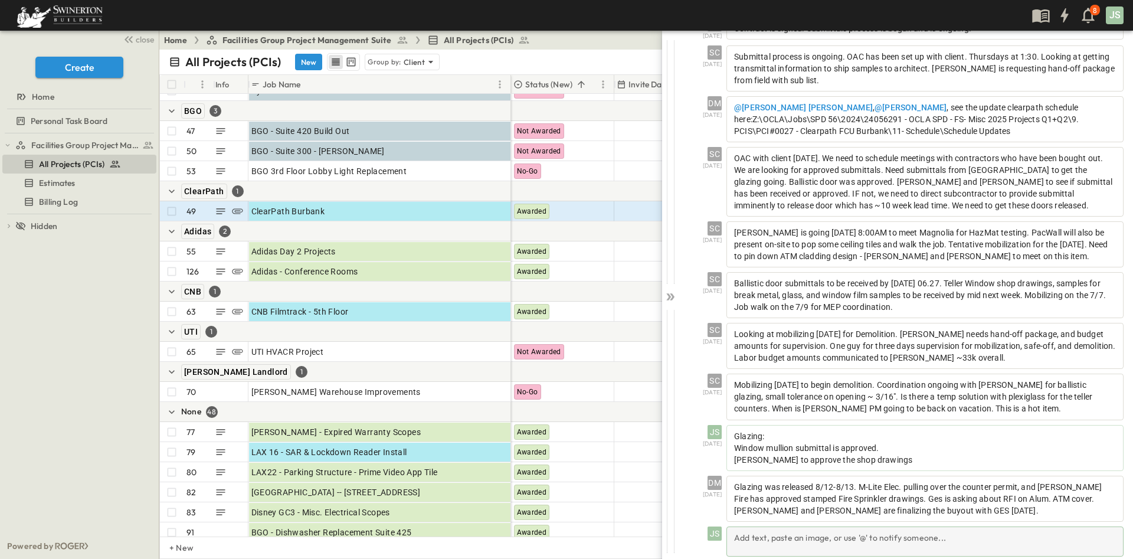
click at [866, 531] on div "Add text, paste an image, or use '@' to notify someone..." at bounding box center [924, 541] width 397 height 30
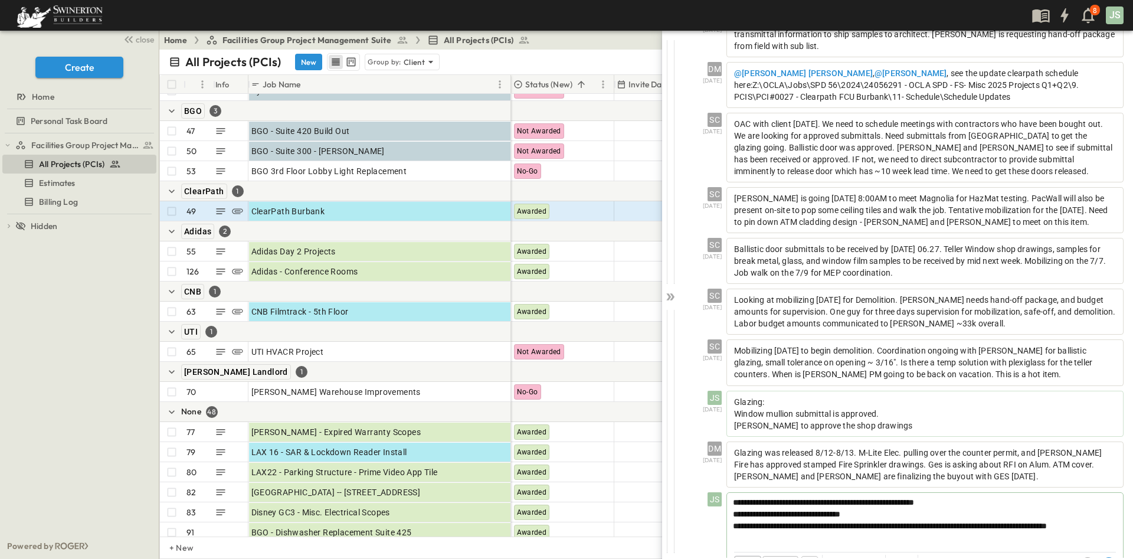
scroll to position [467, 0]
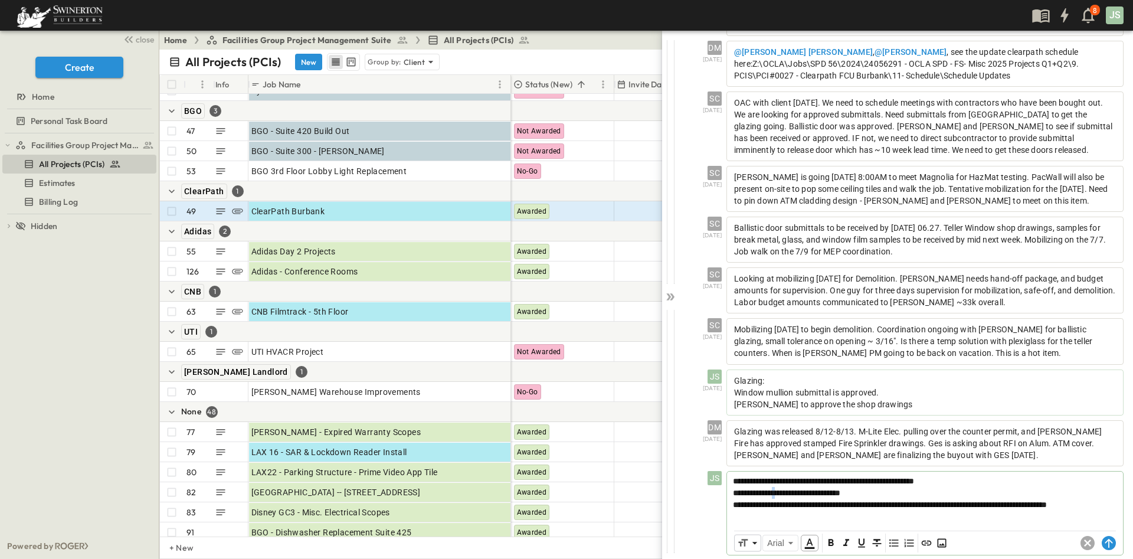
click at [791, 489] on span "**********" at bounding box center [786, 493] width 107 height 8
click at [792, 489] on span "**********" at bounding box center [786, 493] width 107 height 8
click at [1033, 499] on p "**********" at bounding box center [925, 505] width 384 height 12
click at [779, 477] on span "**********" at bounding box center [823, 481] width 181 height 8
click at [774, 477] on span "**********" at bounding box center [823, 481] width 181 height 8
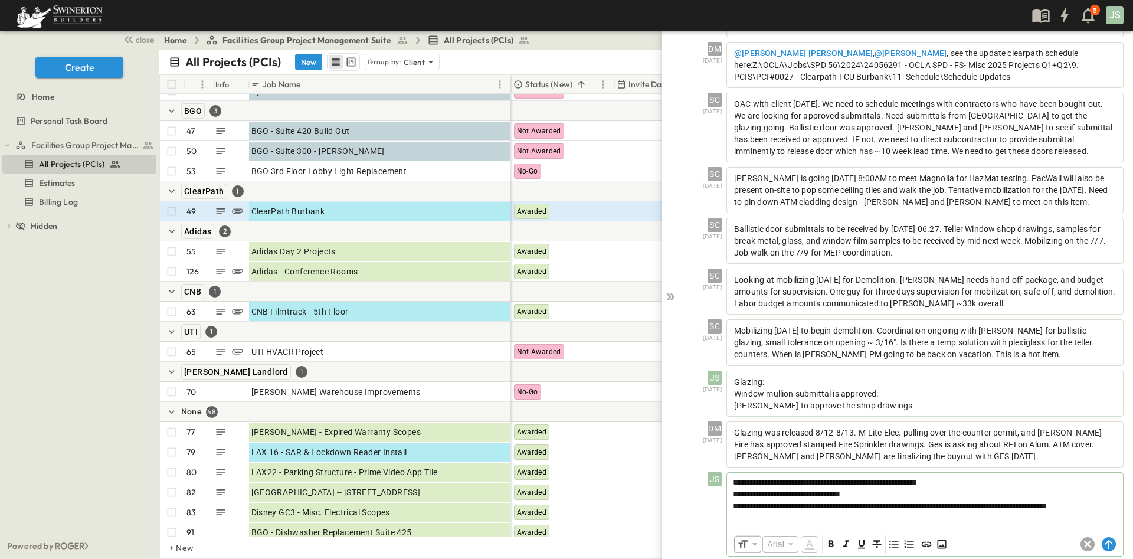
click at [1102, 537] on circle at bounding box center [1109, 544] width 14 height 14
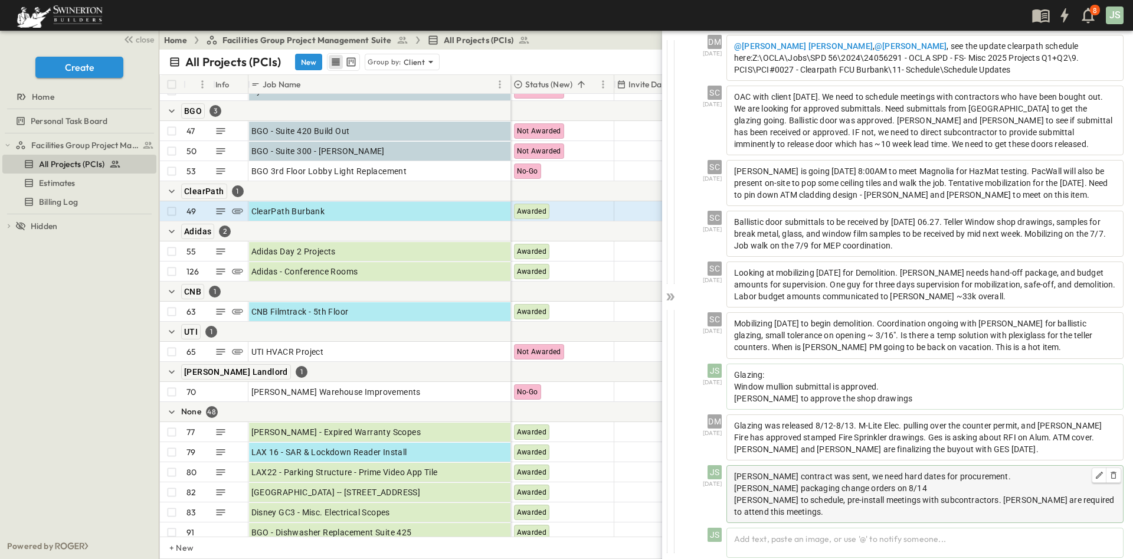
scroll to position [474, 0]
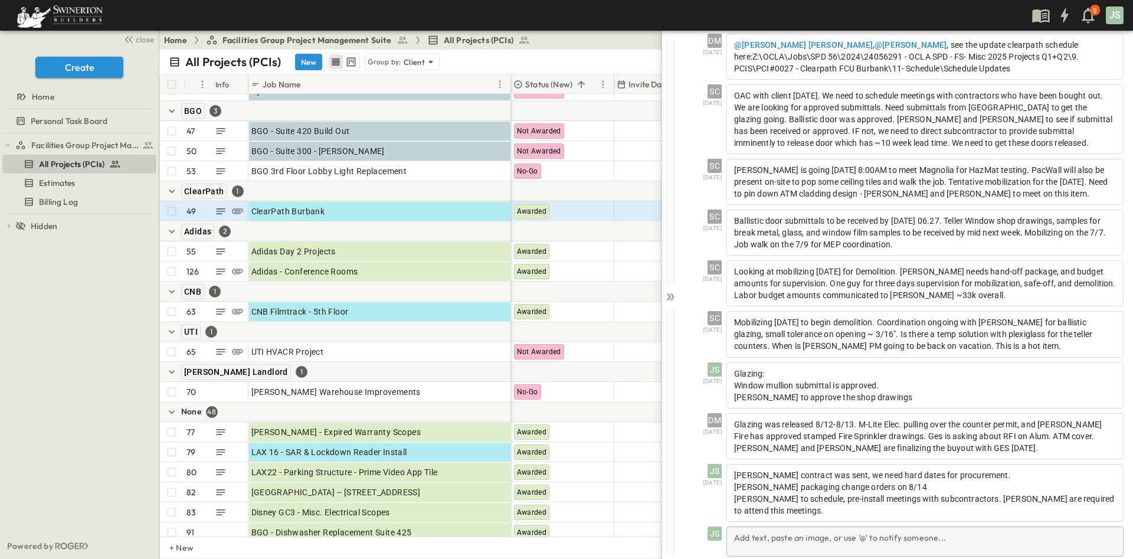
click at [780, 526] on div "Add text, paste an image, or use '@' to notify someone..." at bounding box center [924, 541] width 397 height 30
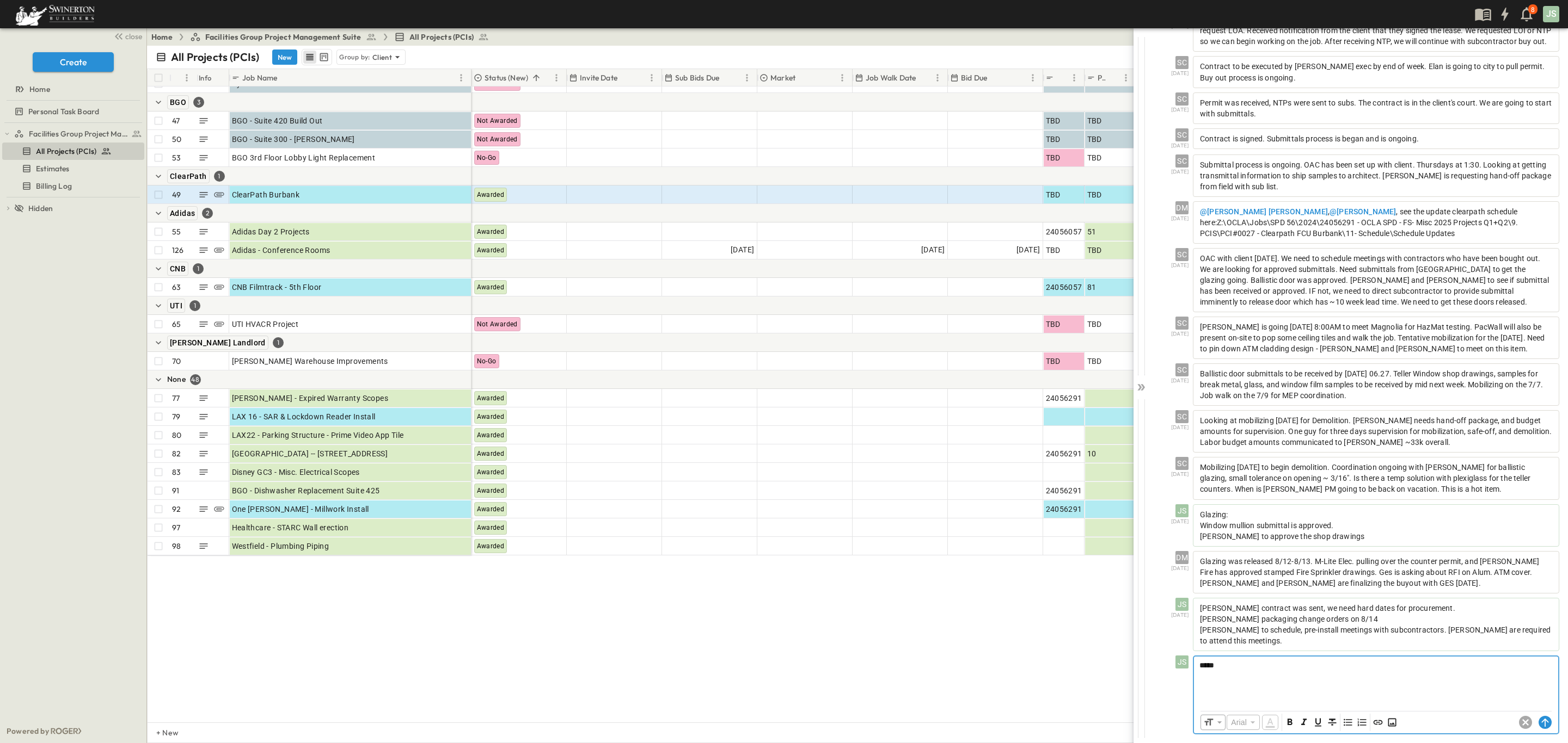
scroll to position [1714, 0]
